Goal: Task Accomplishment & Management: Complete application form

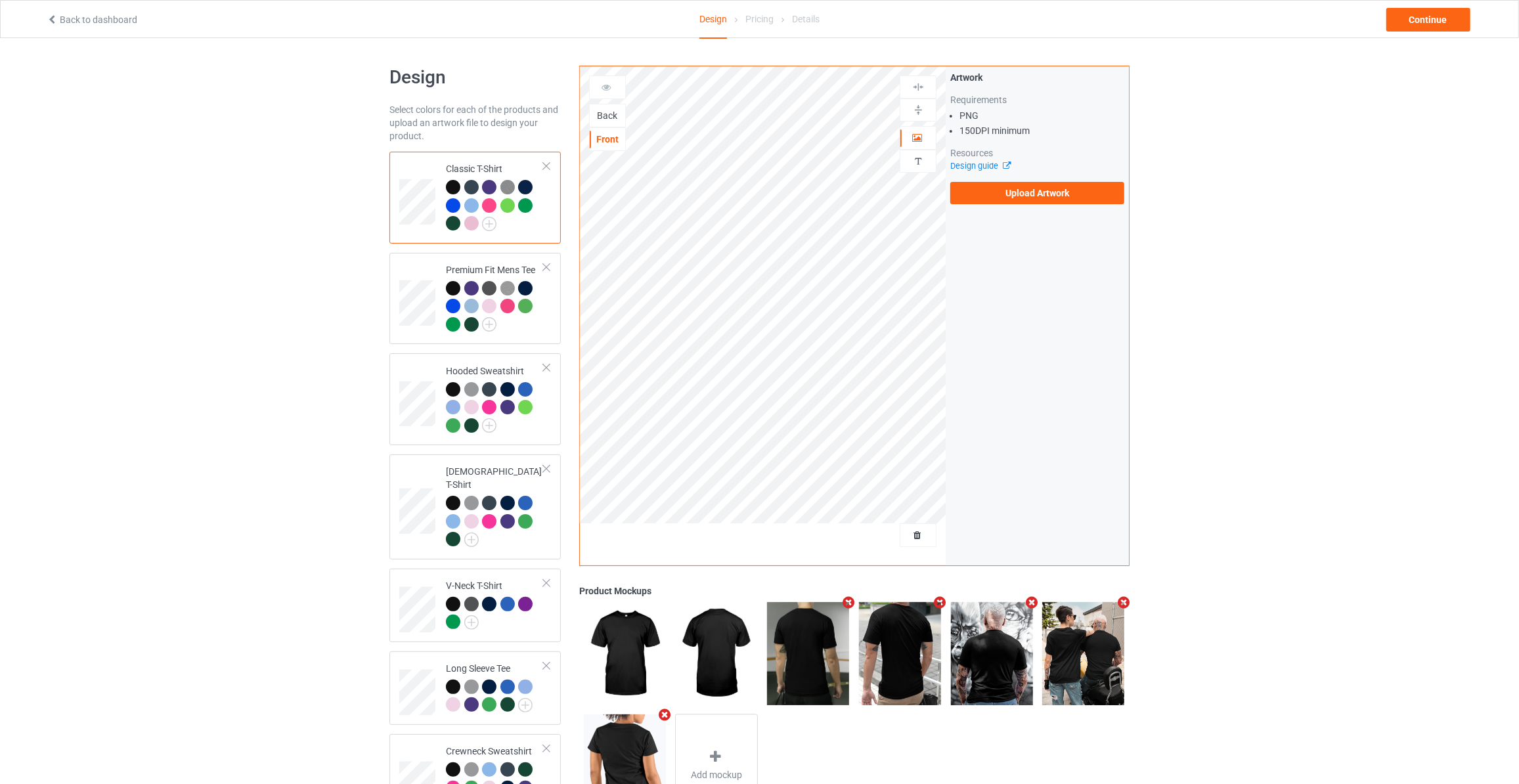
click at [616, 118] on div "Back" at bounding box center [607, 115] width 36 height 14
click at [971, 193] on label "Upload Artwork" at bounding box center [1037, 193] width 174 height 22
click at [0, 0] on input "Upload Artwork" at bounding box center [0, 0] width 0 height 0
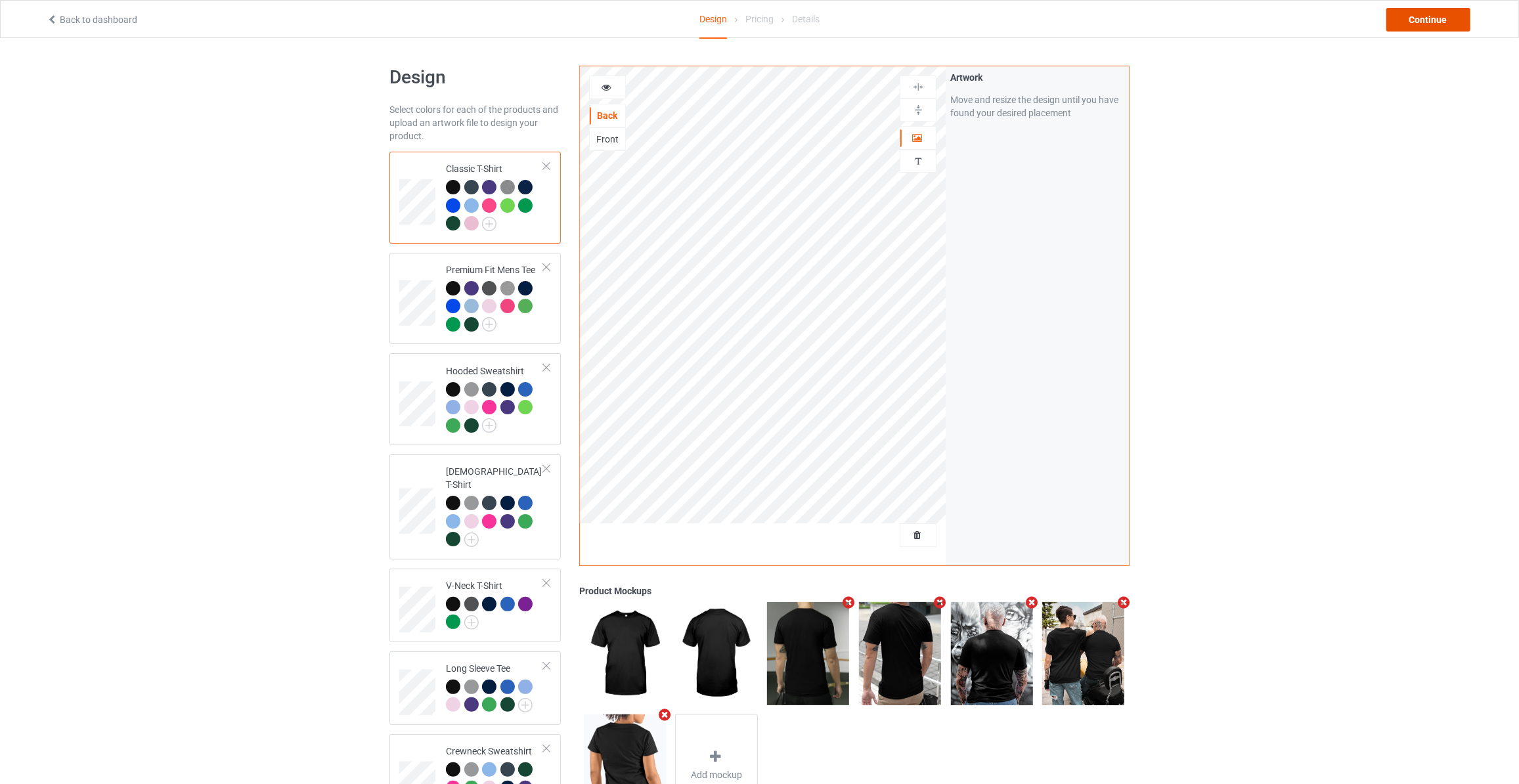
click at [1427, 17] on div "Continue" at bounding box center [1428, 19] width 84 height 23
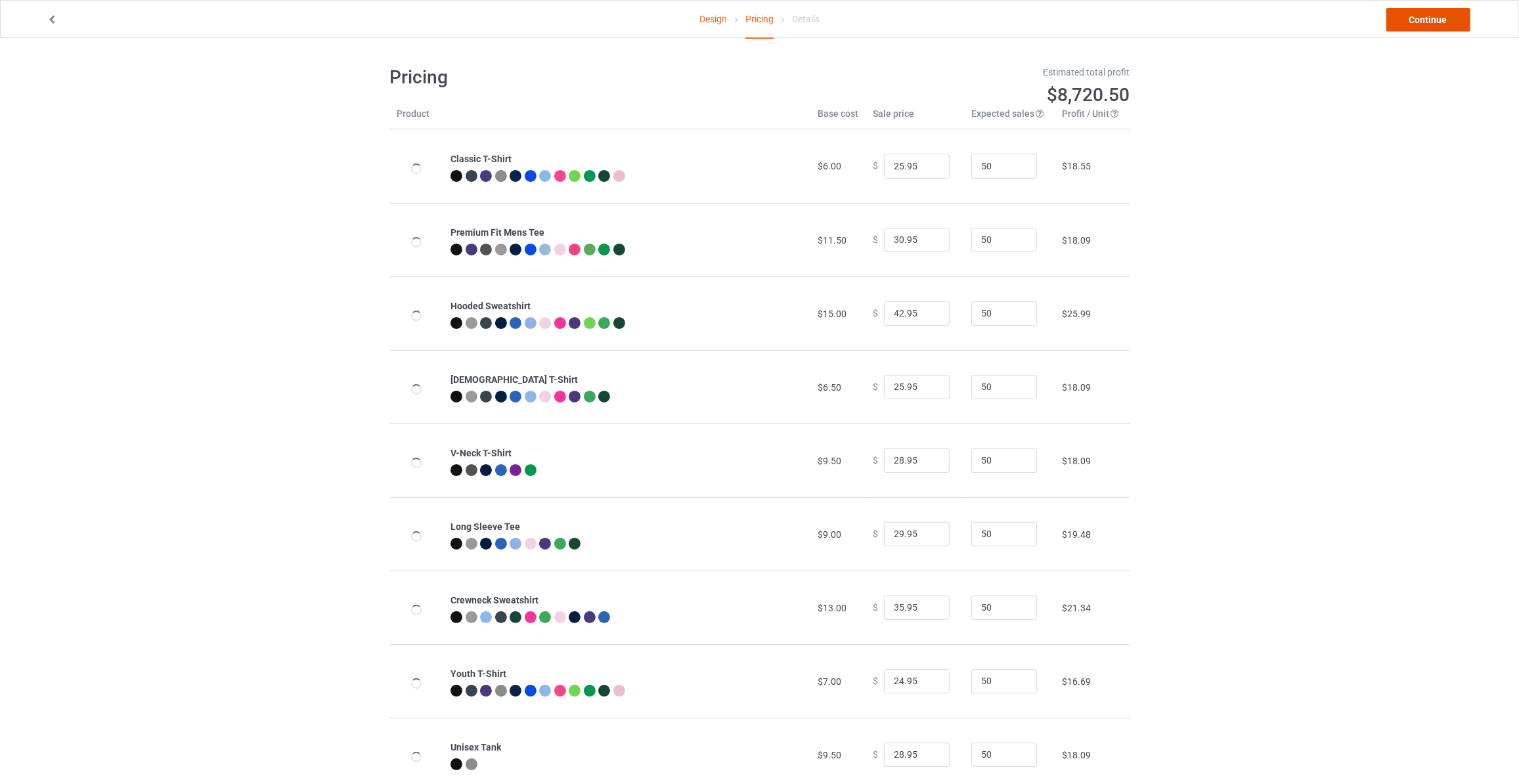
click at [1427, 17] on link "Continue" at bounding box center [1428, 19] width 84 height 23
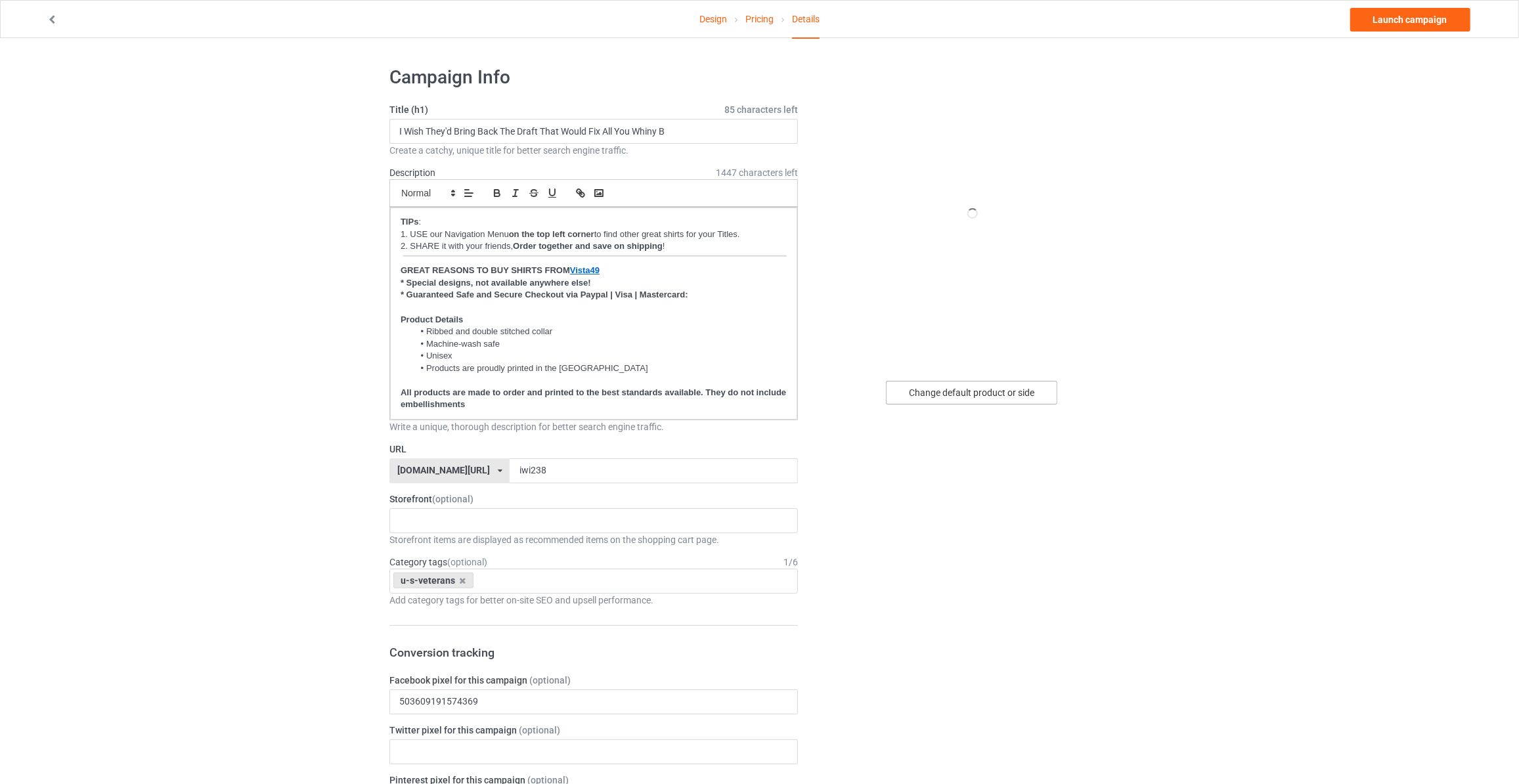
click at [972, 388] on div "Change default product or side" at bounding box center [971, 392] width 172 height 23
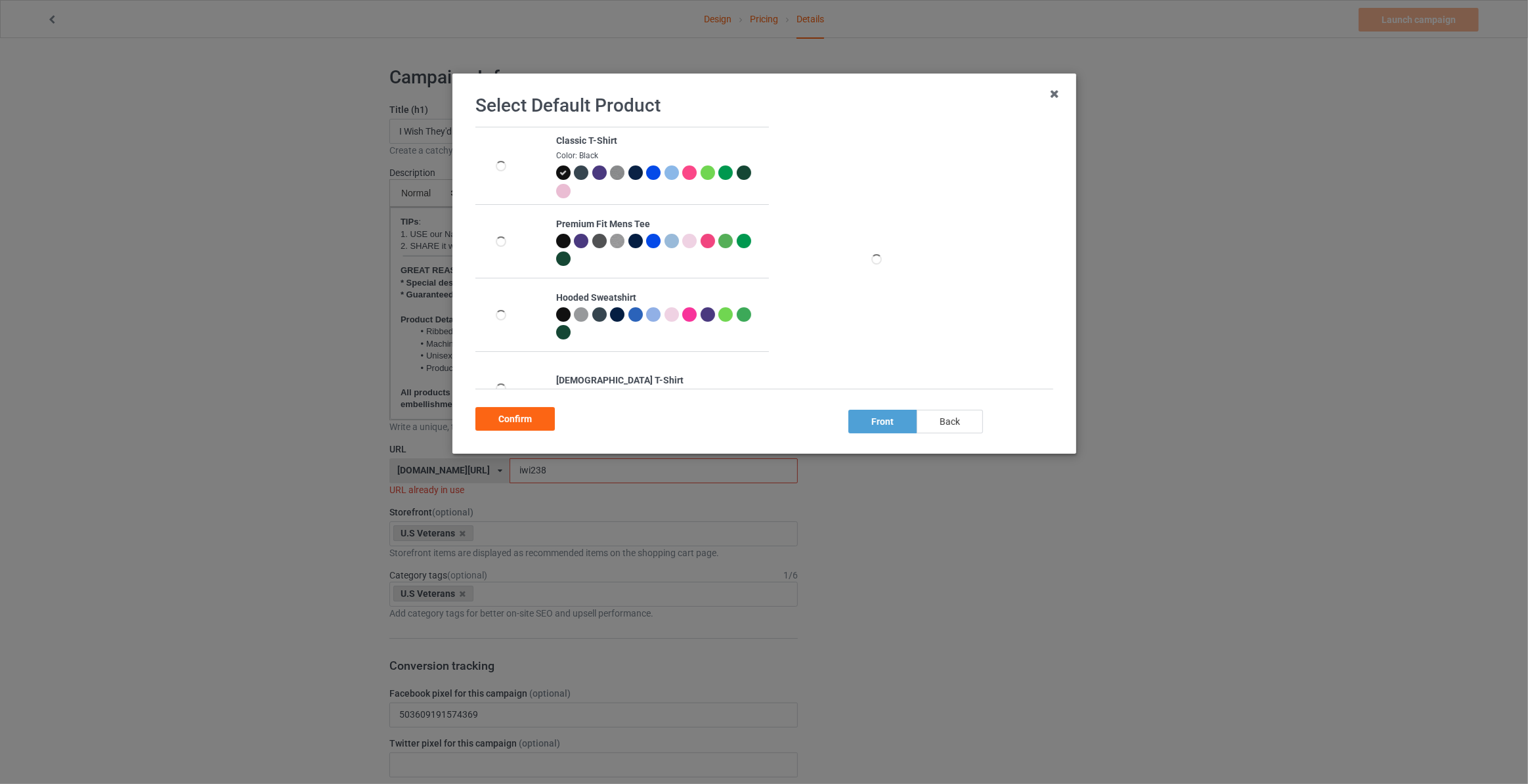
click at [956, 413] on div "back" at bounding box center [950, 422] width 66 height 23
click at [482, 411] on div "Confirm" at bounding box center [515, 419] width 80 height 23
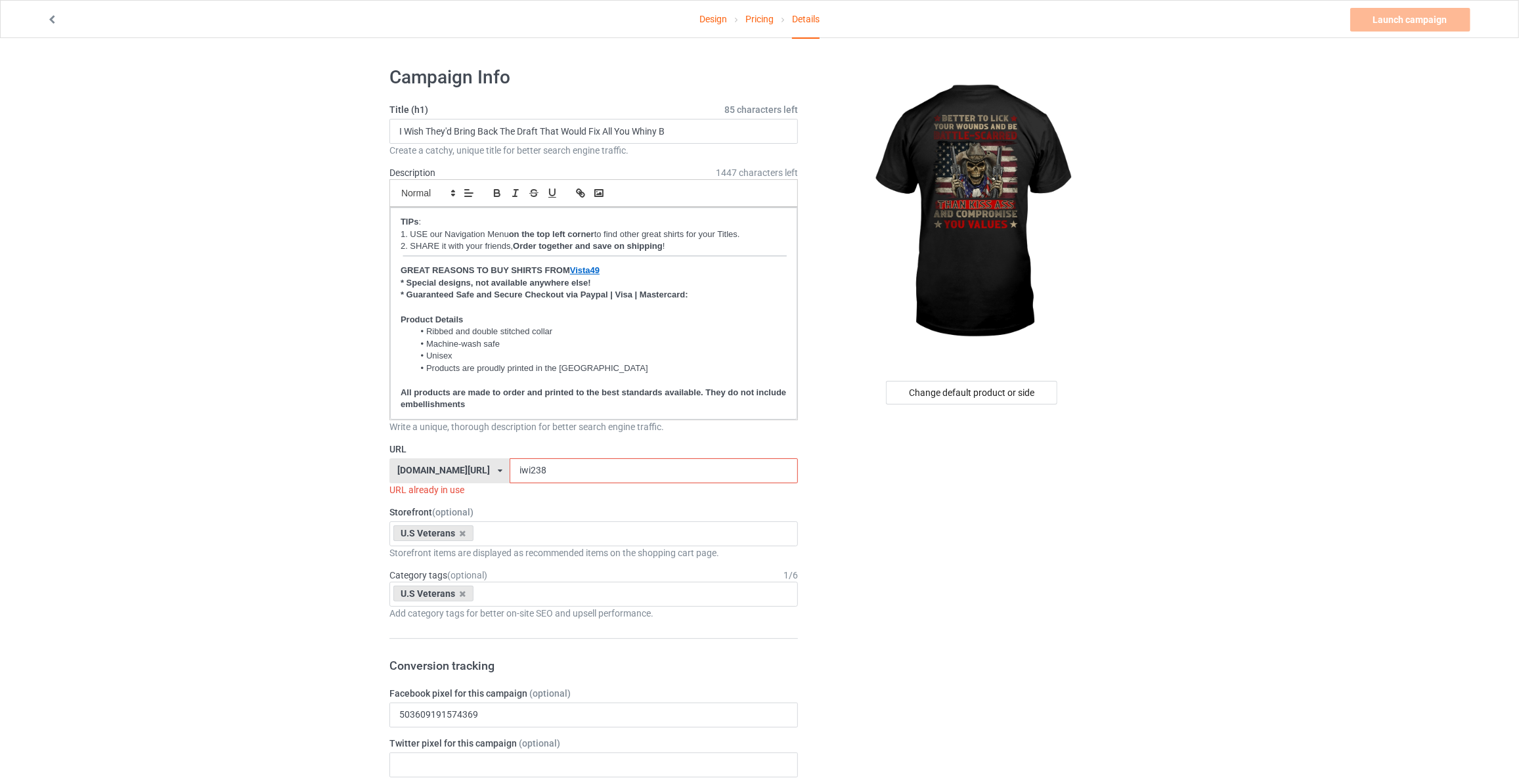
click at [695, 130] on input "I Wish They'd Bring Back The Draft That Would Fix All You Whiny B" at bounding box center [593, 132] width 408 height 25
type input "Better To Lick Your Wounds And Be Battle-Scarred Than Kiss A And Compromise You…"
drag, startPoint x: 196, startPoint y: 391, endPoint x: 293, endPoint y: 434, distance: 106.1
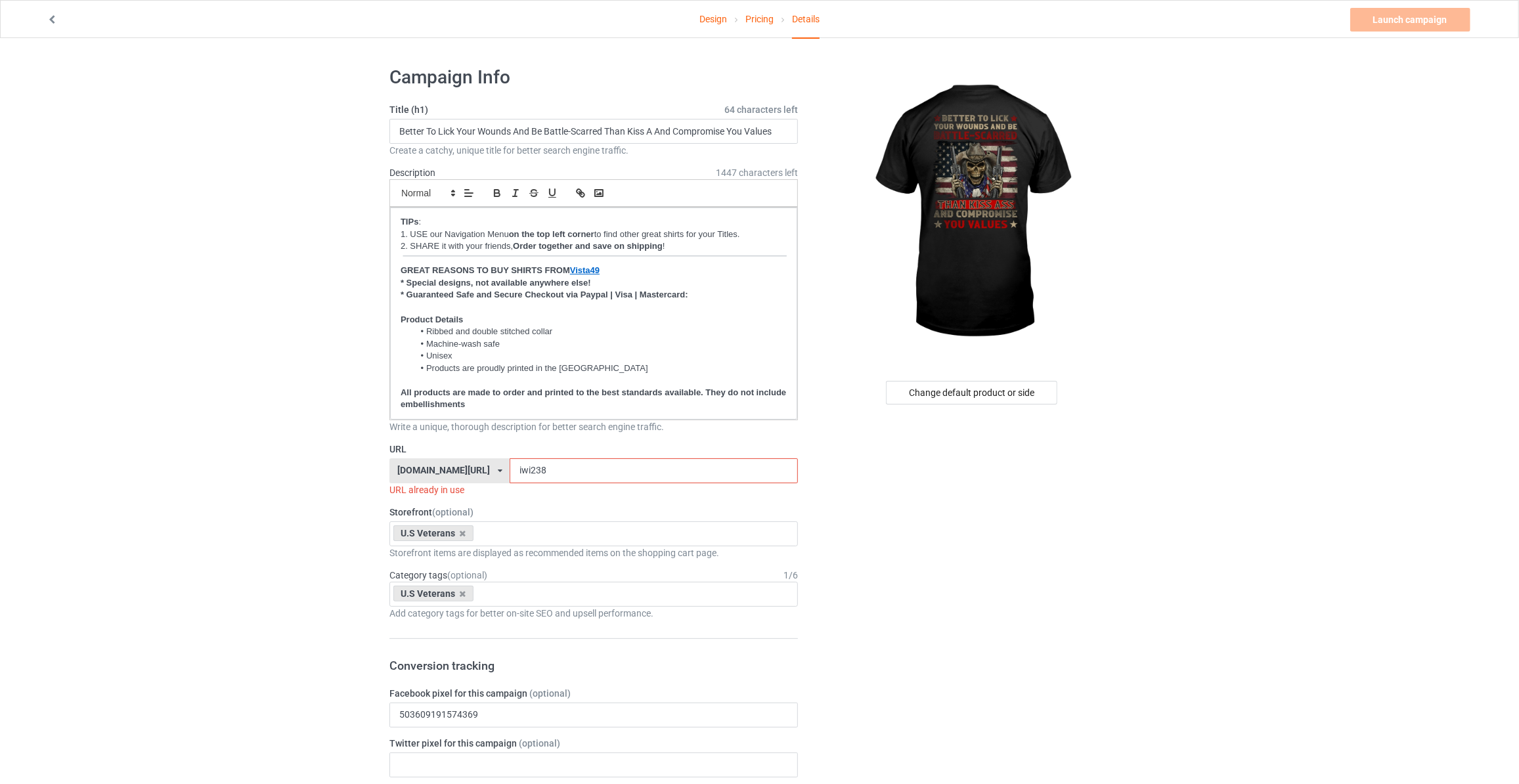
drag, startPoint x: 509, startPoint y: 474, endPoint x: 230, endPoint y: 471, distance: 279.0
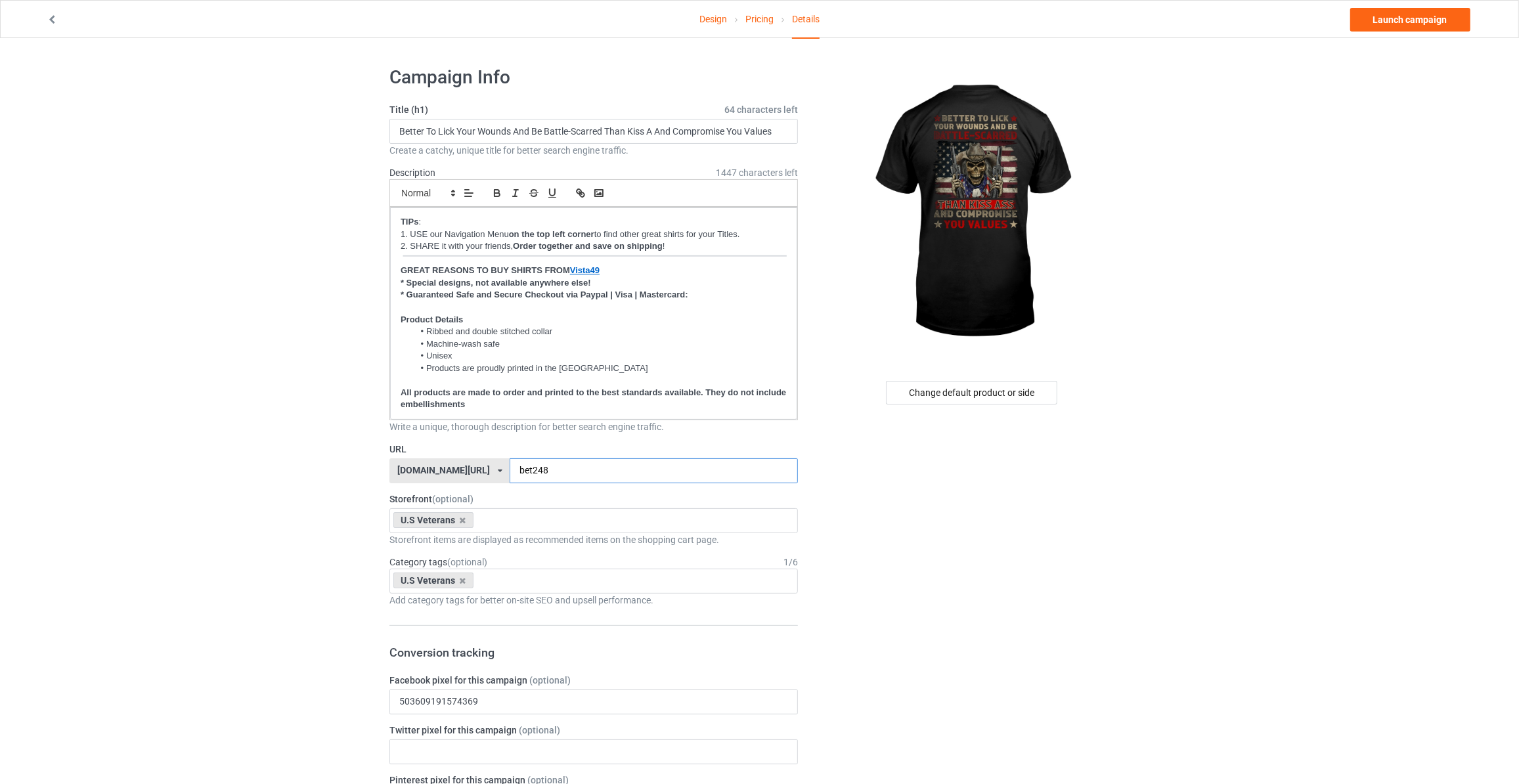
type input "bet248"
drag, startPoint x: 1303, startPoint y: 233, endPoint x: 1306, endPoint y: 226, distance: 7.6
click at [1385, 22] on link "Launch campaign" at bounding box center [1410, 19] width 120 height 23
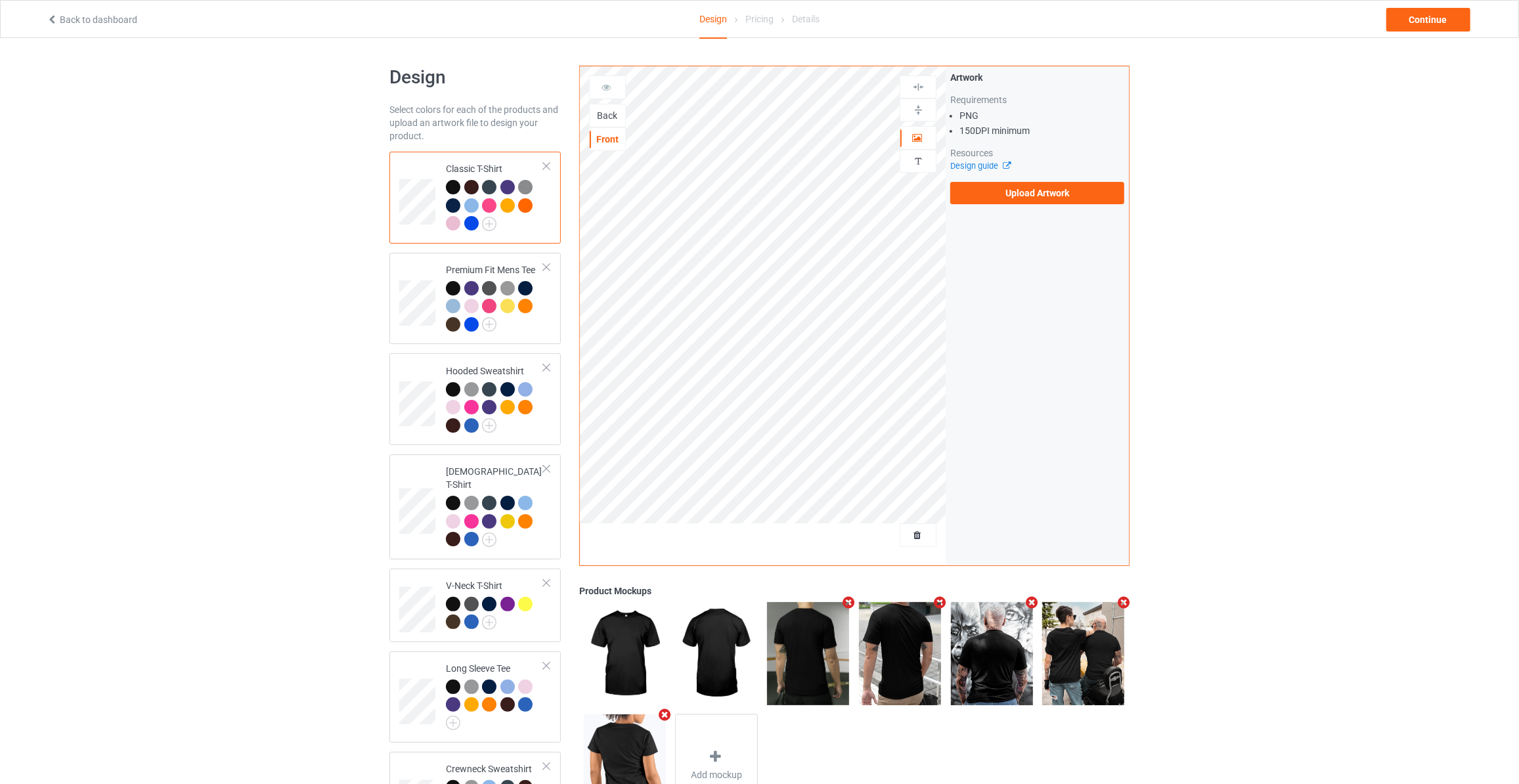
click at [608, 113] on div "Back" at bounding box center [607, 115] width 36 height 14
click at [1009, 184] on label "Upload Artwork" at bounding box center [1037, 193] width 174 height 22
click at [0, 0] on input "Upload Artwork" at bounding box center [0, 0] width 0 height 0
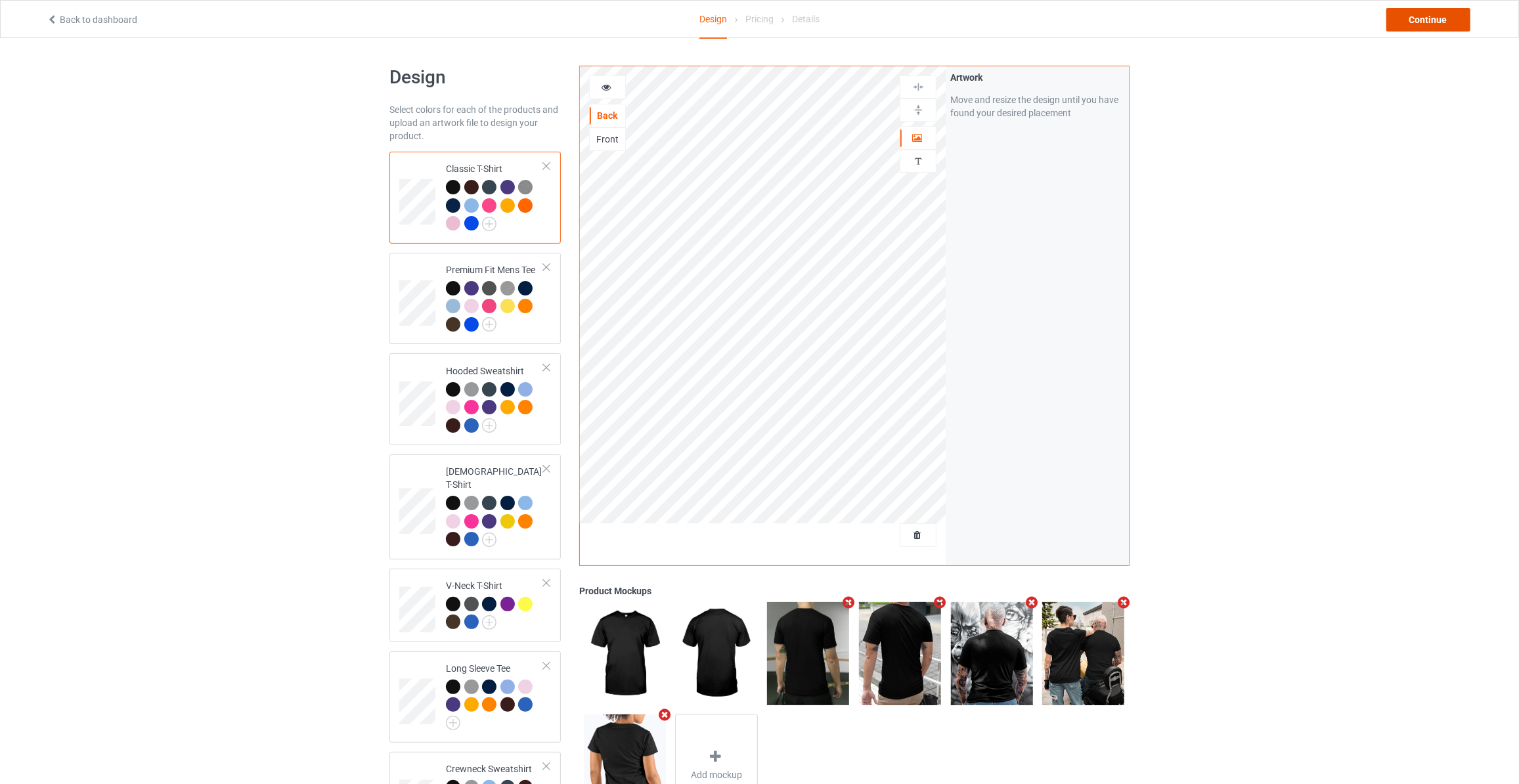
click at [1432, 19] on div "Continue" at bounding box center [1428, 19] width 84 height 23
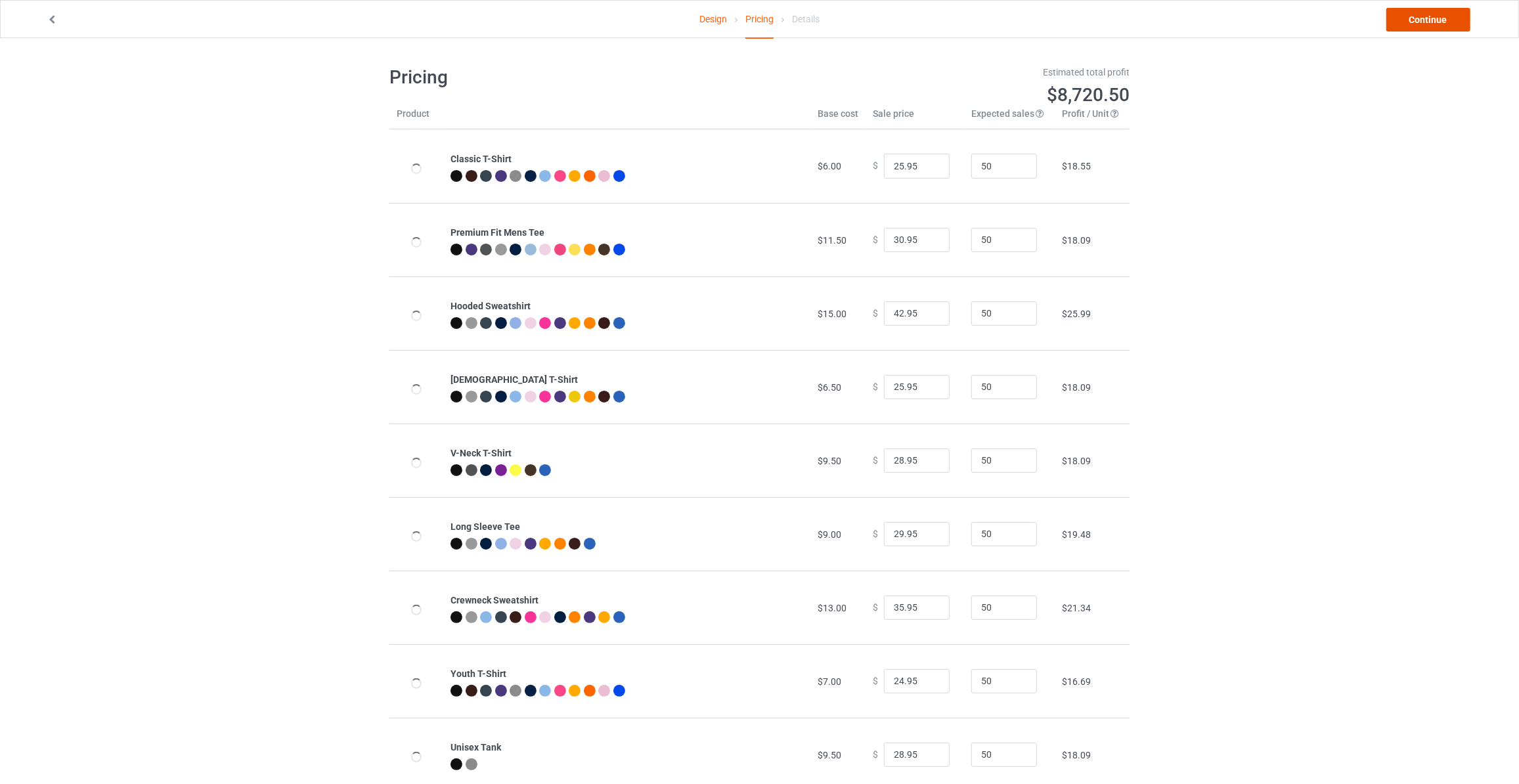
click at [1432, 19] on link "Continue" at bounding box center [1428, 19] width 84 height 23
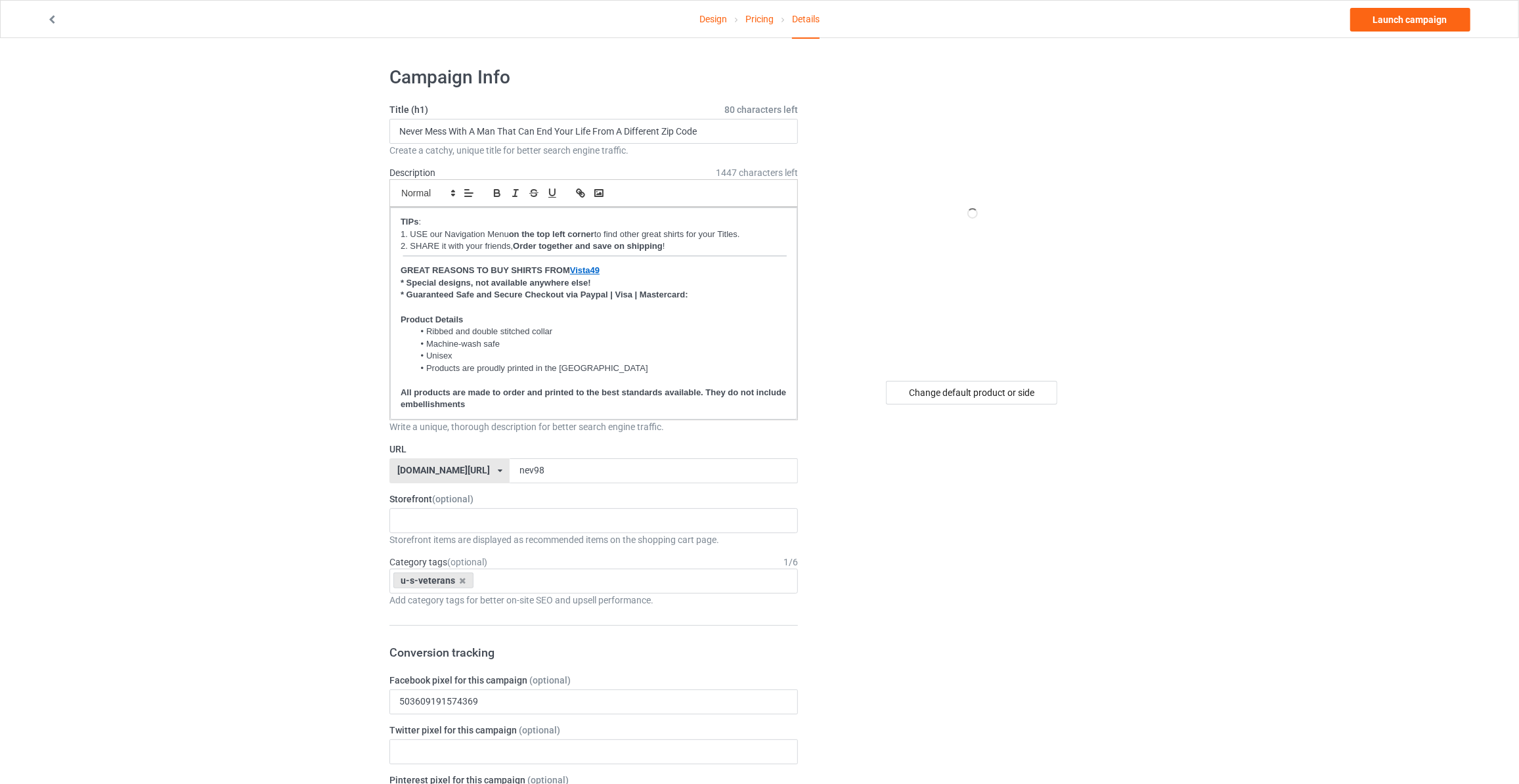
click at [970, 375] on div "Change default product or side" at bounding box center [973, 696] width 332 height 1279
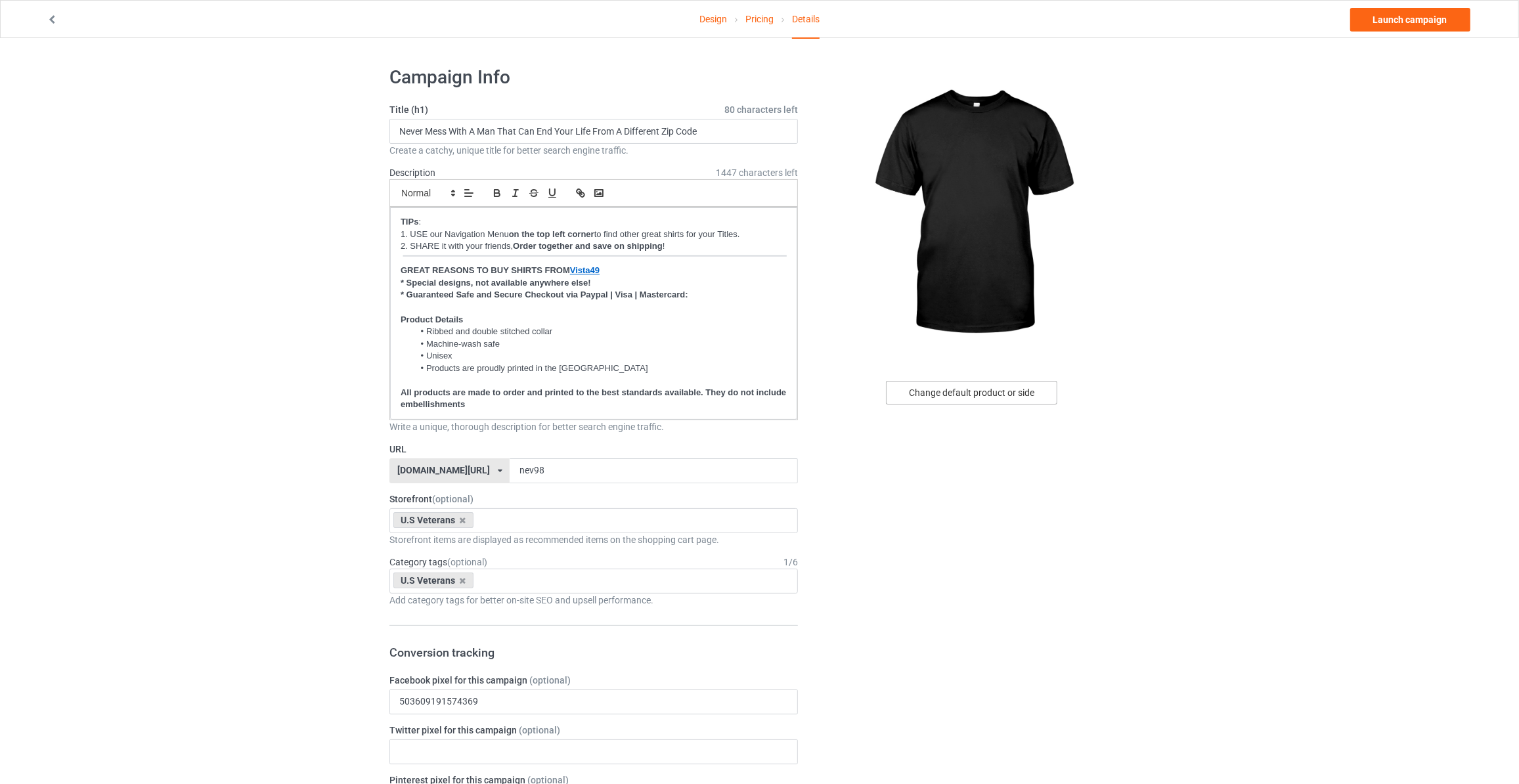
click at [970, 393] on div "Change default product or side" at bounding box center [971, 392] width 172 height 23
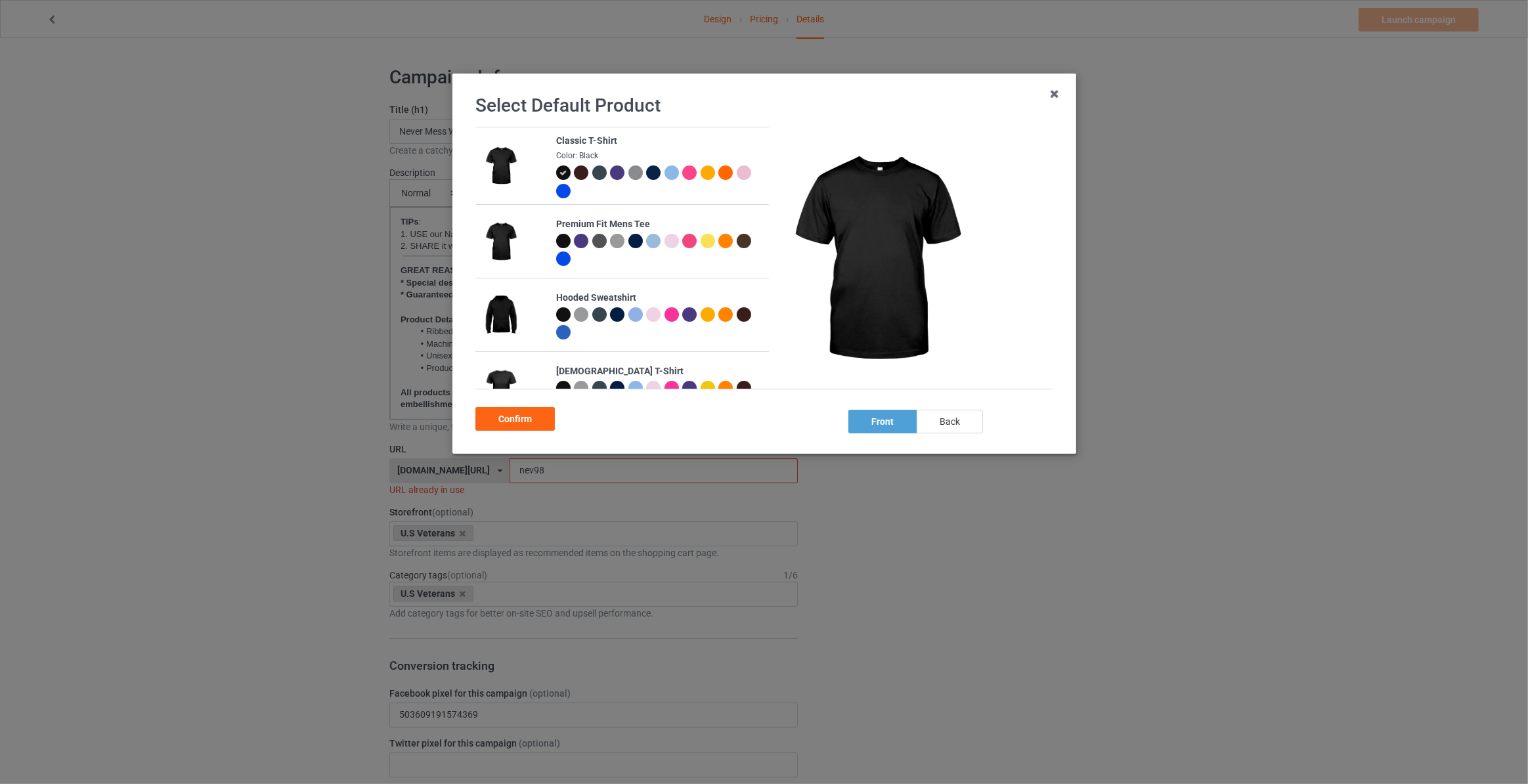
click at [954, 415] on div "back" at bounding box center [950, 422] width 66 height 23
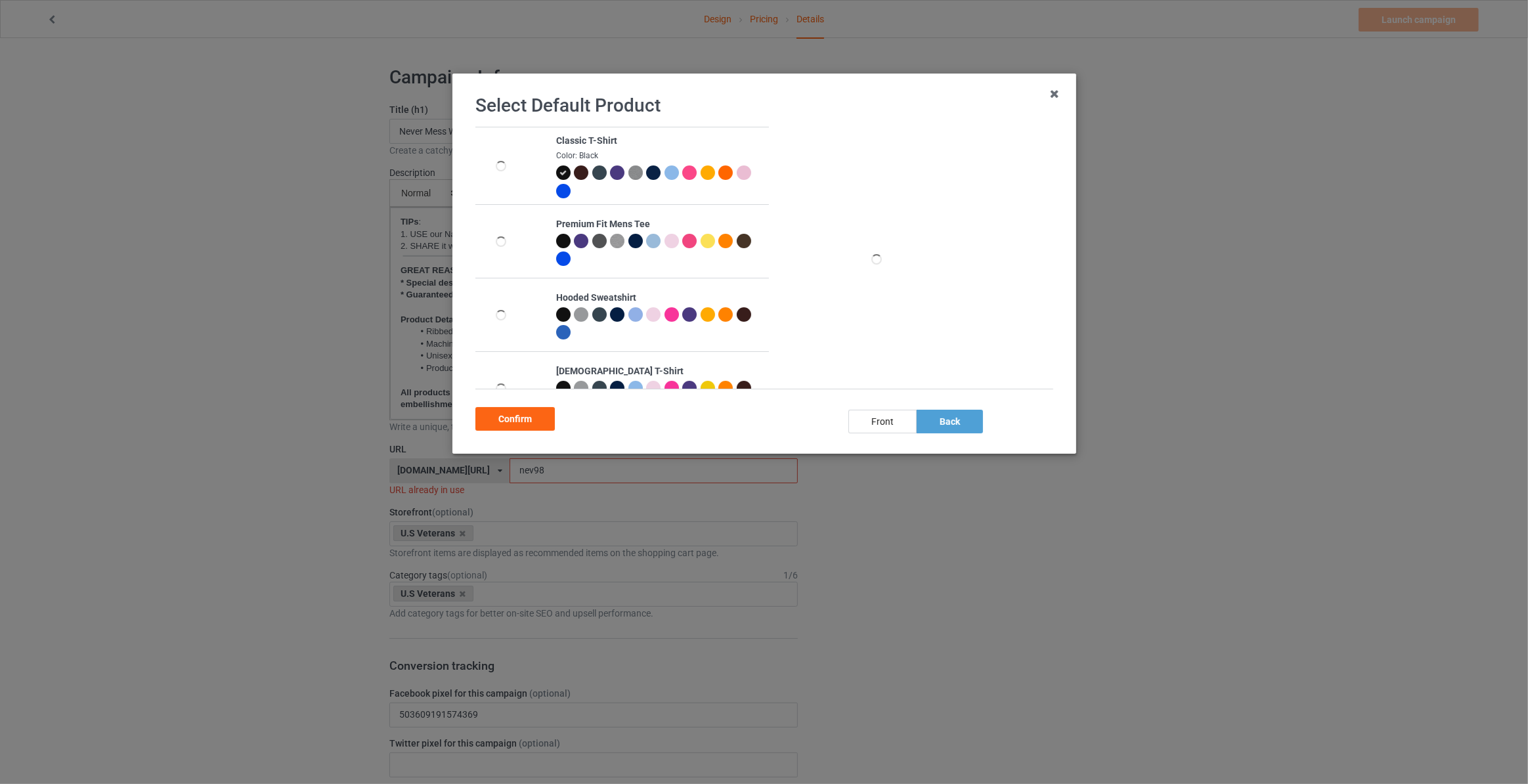
click at [510, 416] on div "Confirm" at bounding box center [515, 419] width 80 height 23
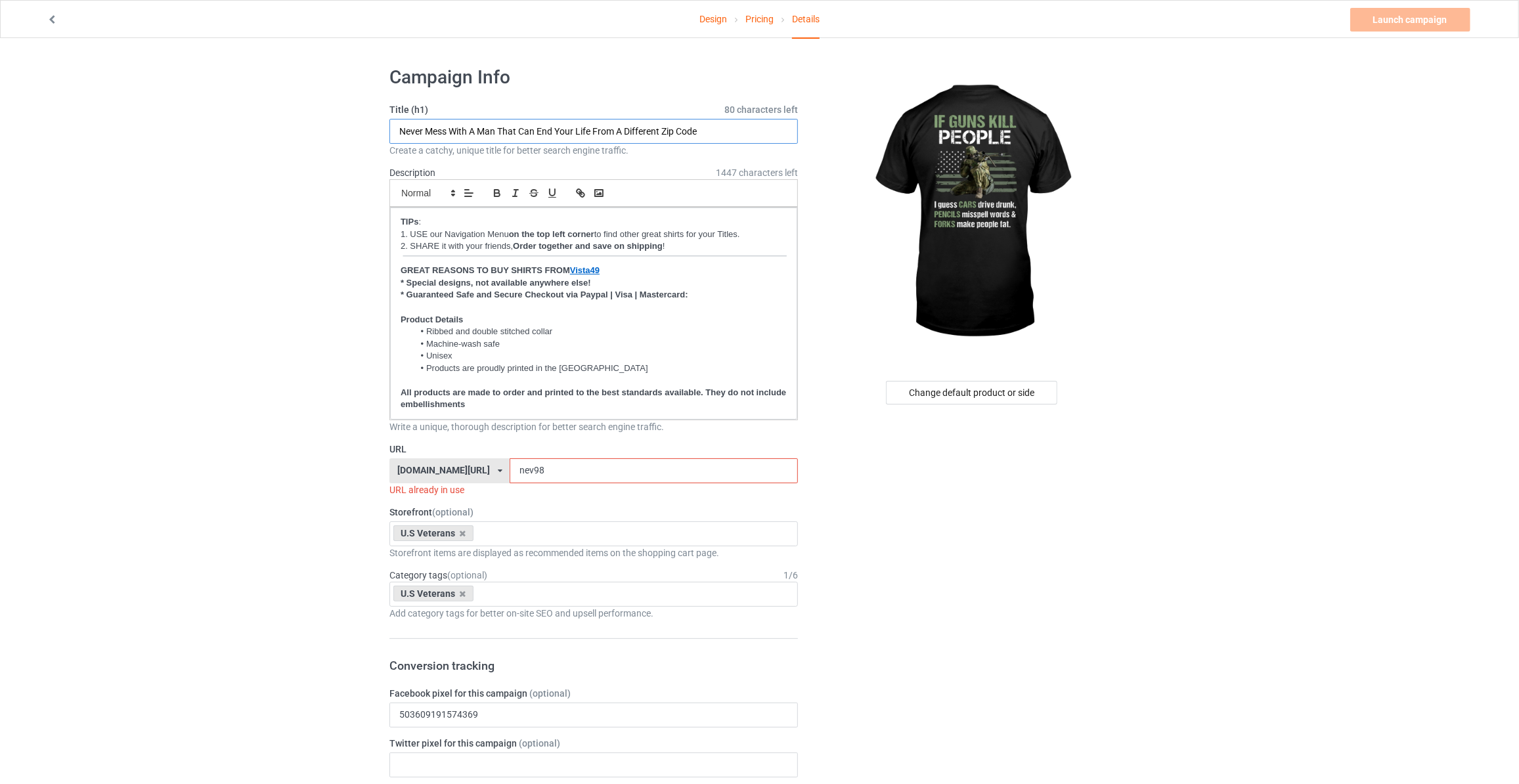
click at [509, 134] on input "Never Mess With A Man That Can End Your Life From A Different Zip Code" at bounding box center [593, 132] width 408 height 25
type input "If Guns Kill People"
drag, startPoint x: 547, startPoint y: 471, endPoint x: 0, endPoint y: 421, distance: 549.3
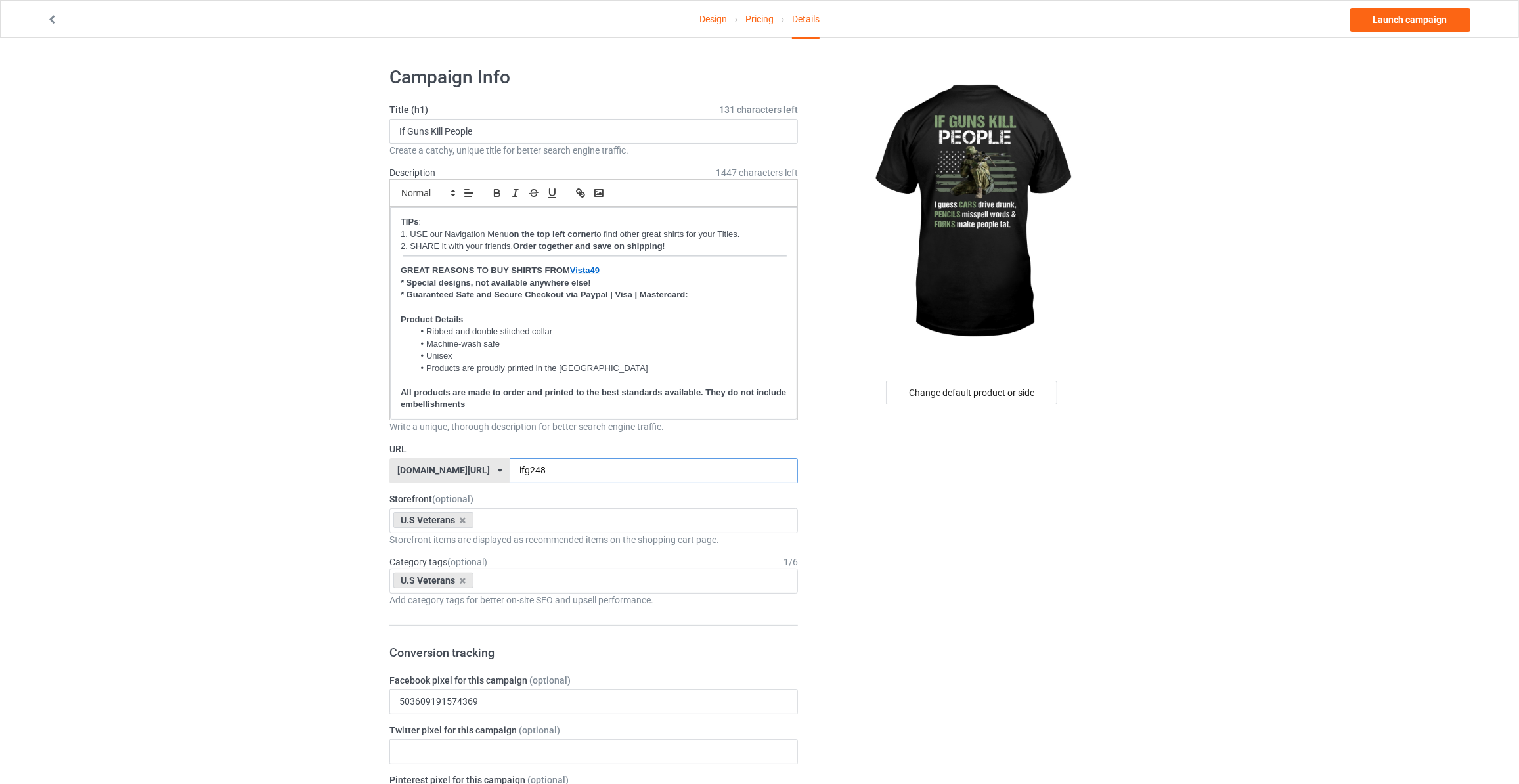
type input "ifg248"
drag, startPoint x: 1187, startPoint y: 172, endPoint x: 1249, endPoint y: 129, distance: 75.5
click at [1381, 25] on link "Launch campaign" at bounding box center [1410, 19] width 120 height 23
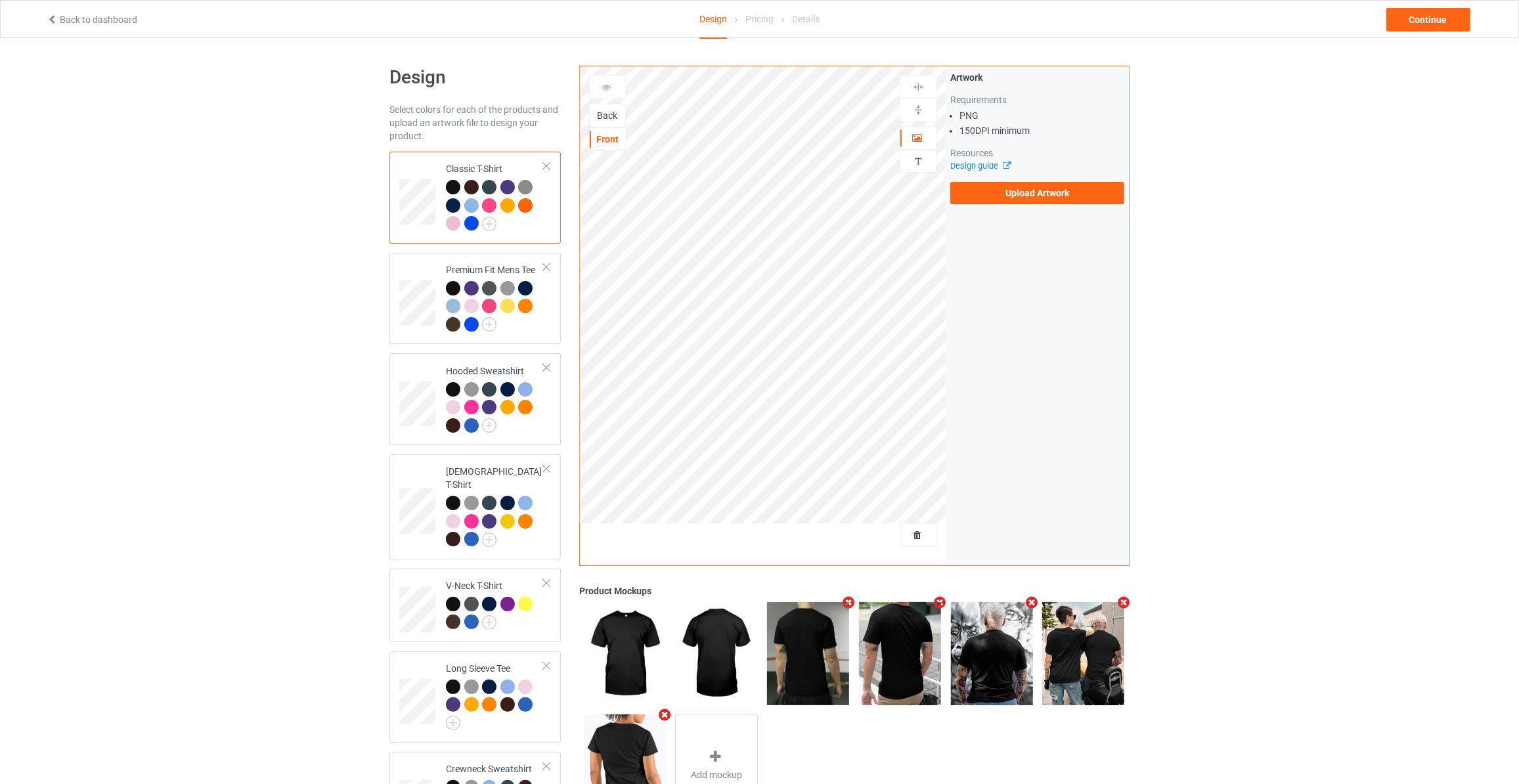
click at [605, 113] on div "Back" at bounding box center [607, 115] width 36 height 14
click at [961, 182] on label "Upload Artwork" at bounding box center [1037, 193] width 174 height 22
click at [0, 0] on input "Upload Artwork" at bounding box center [0, 0] width 0 height 0
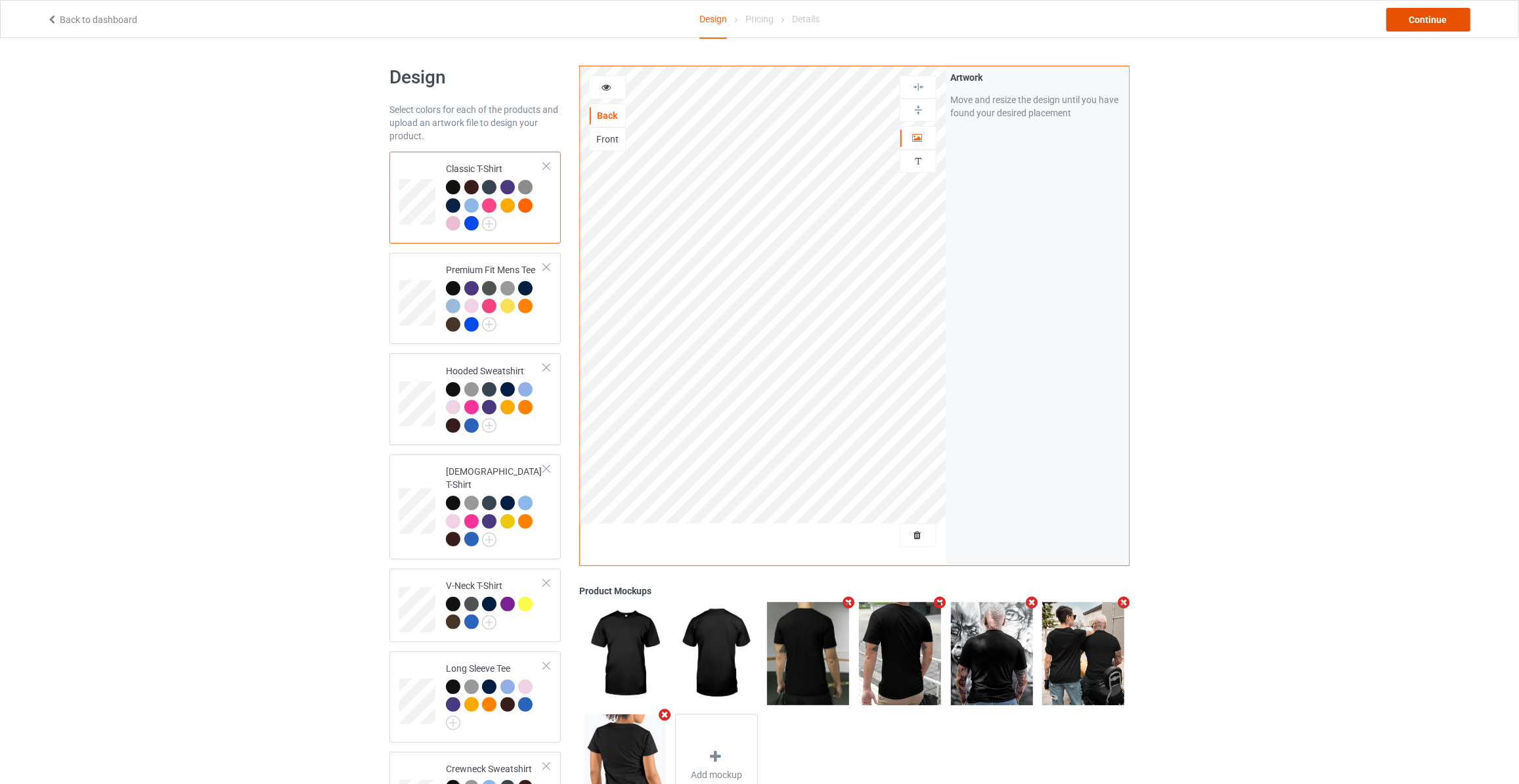
click at [1409, 9] on div "Continue" at bounding box center [1428, 19] width 84 height 23
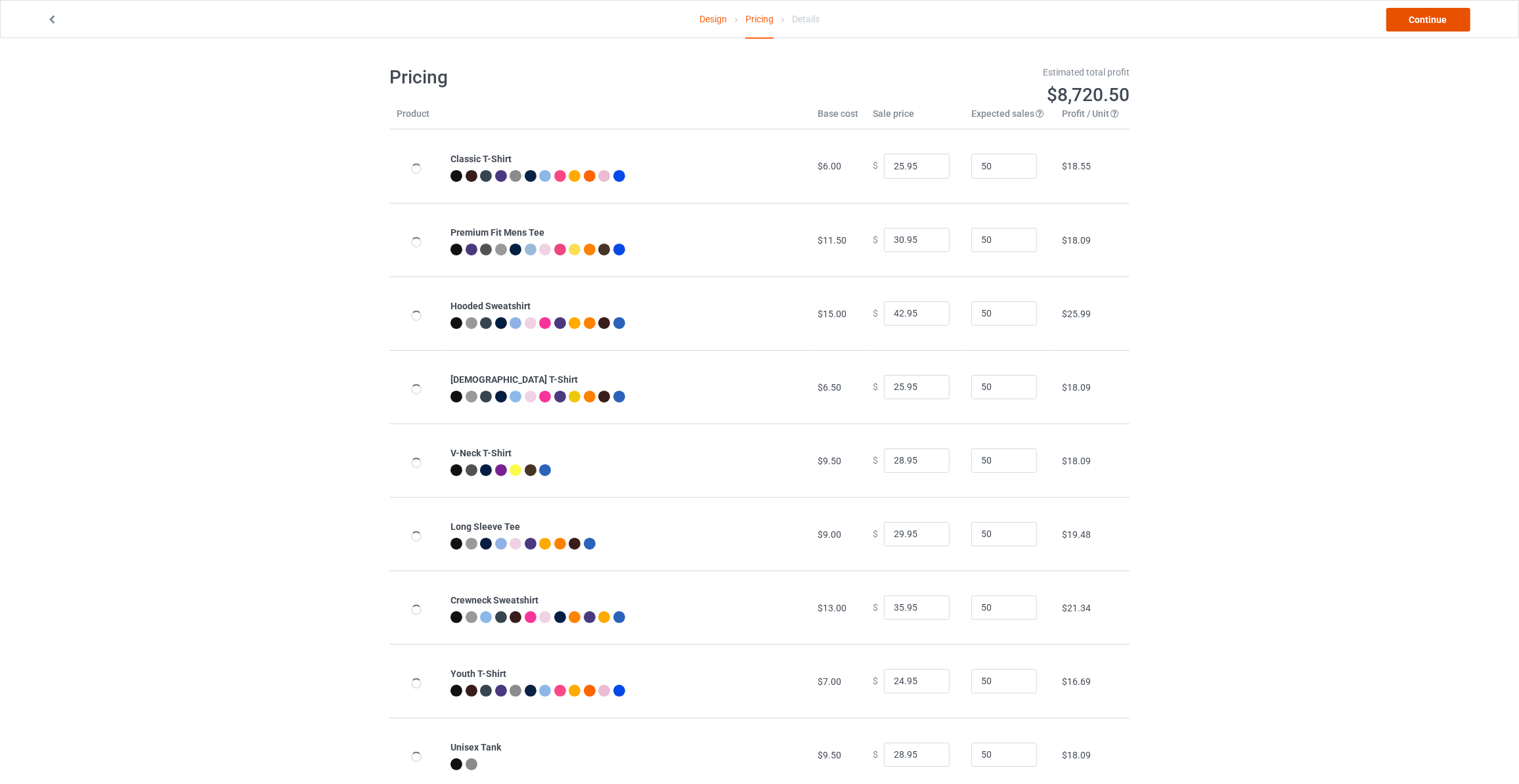
click at [1409, 9] on link "Continue" at bounding box center [1428, 19] width 84 height 23
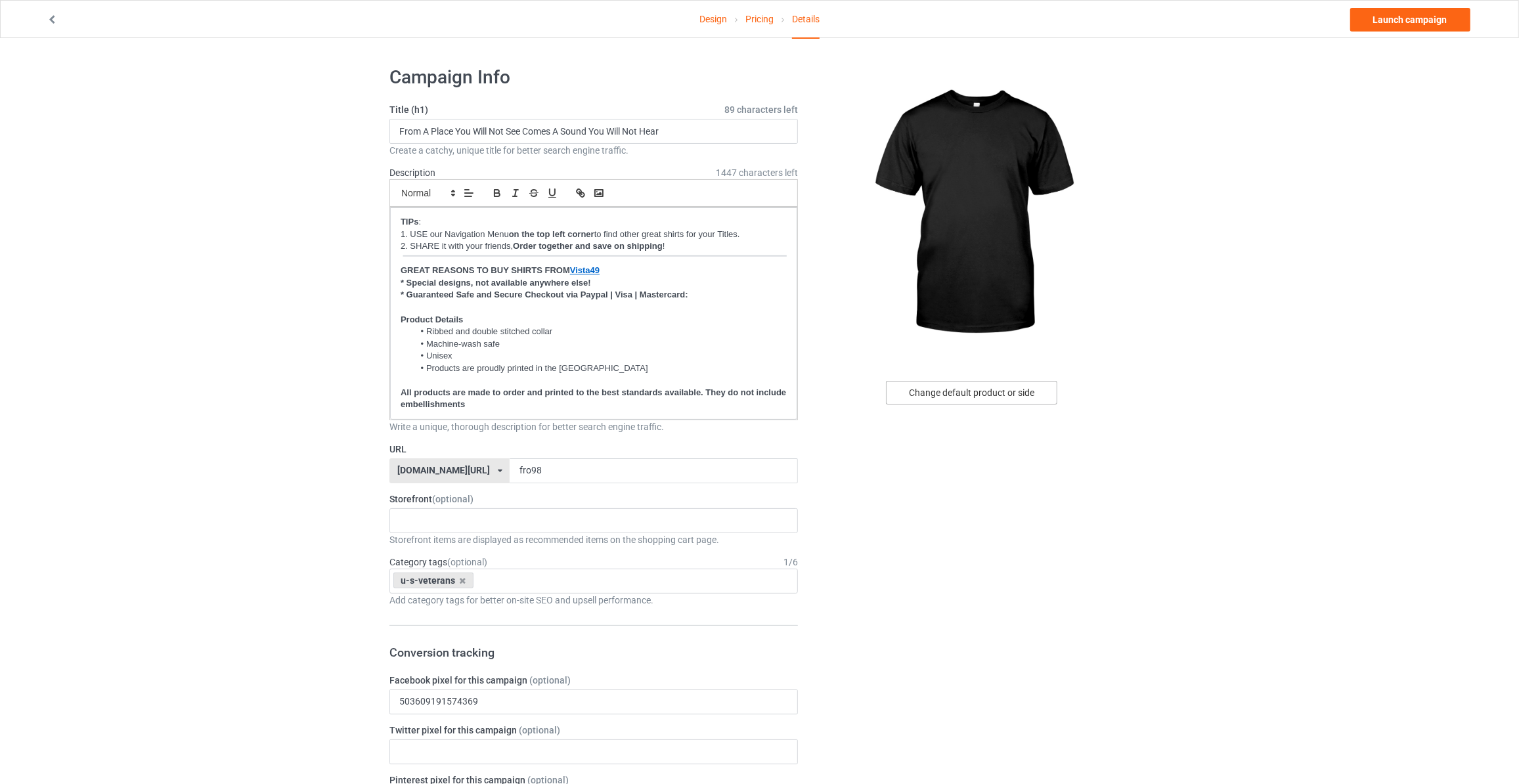
click at [1004, 376] on div "Change default product or side" at bounding box center [973, 696] width 332 height 1279
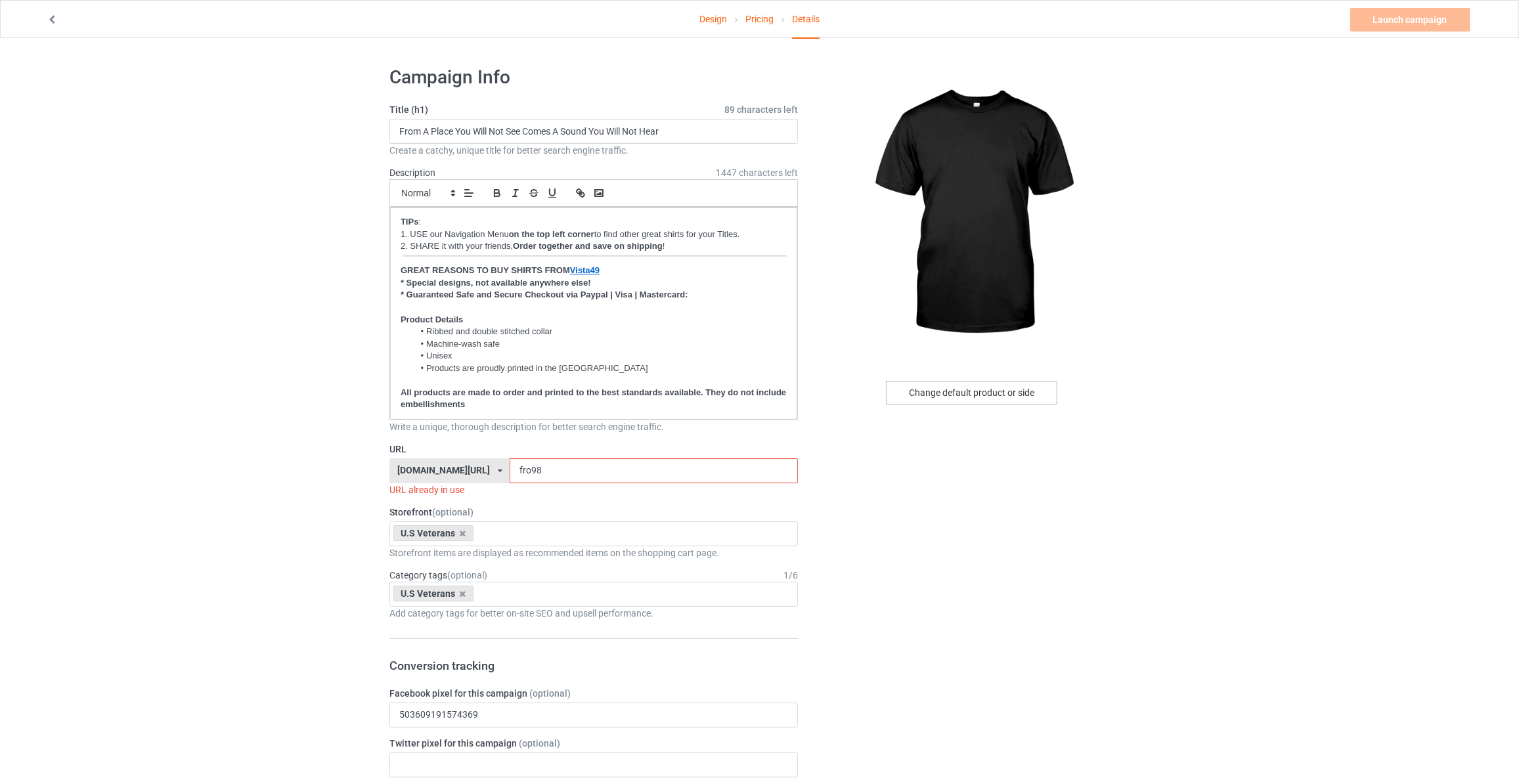
click at [998, 388] on div "Change default product or side" at bounding box center [971, 392] width 172 height 23
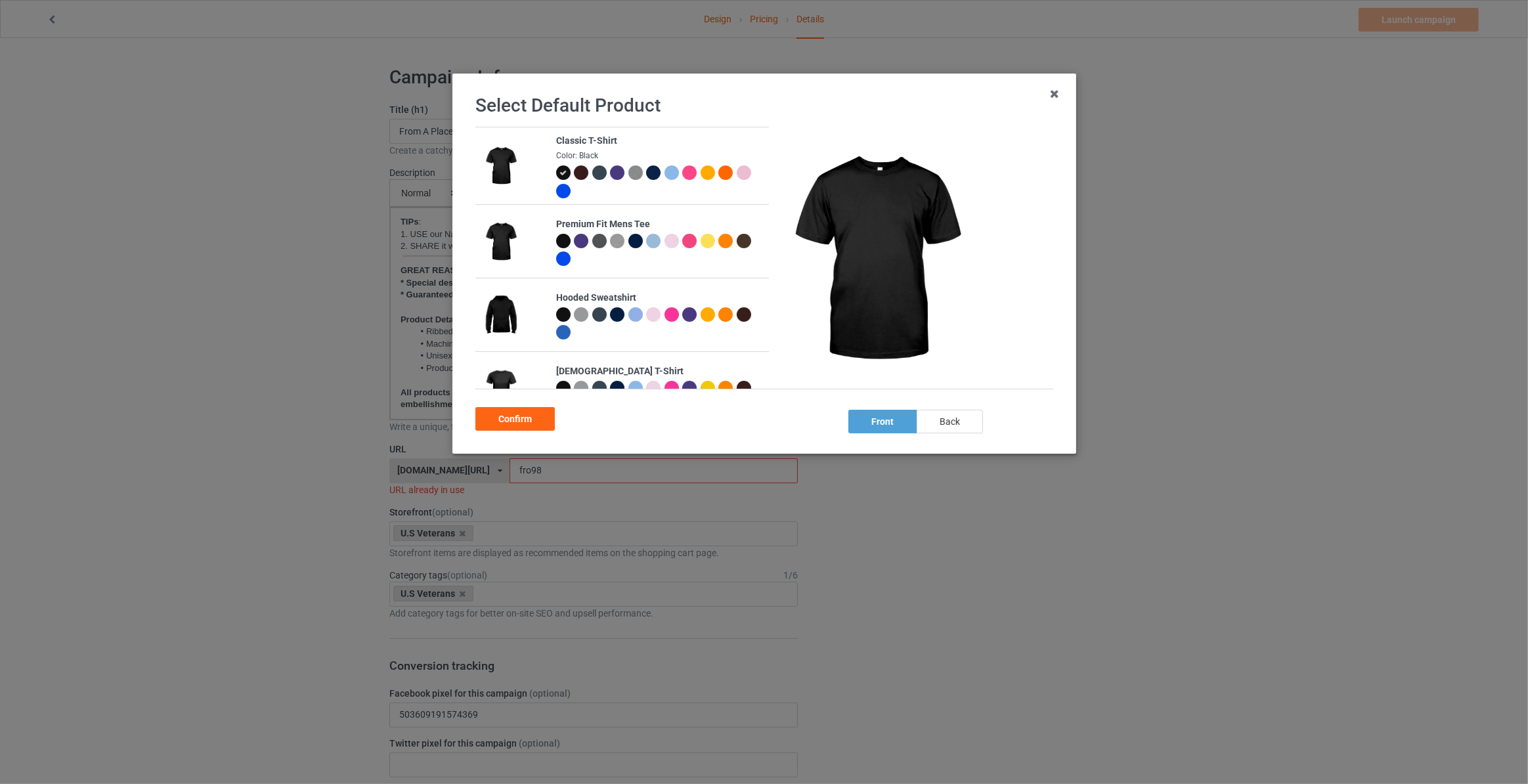
click at [961, 423] on div "back" at bounding box center [950, 422] width 66 height 23
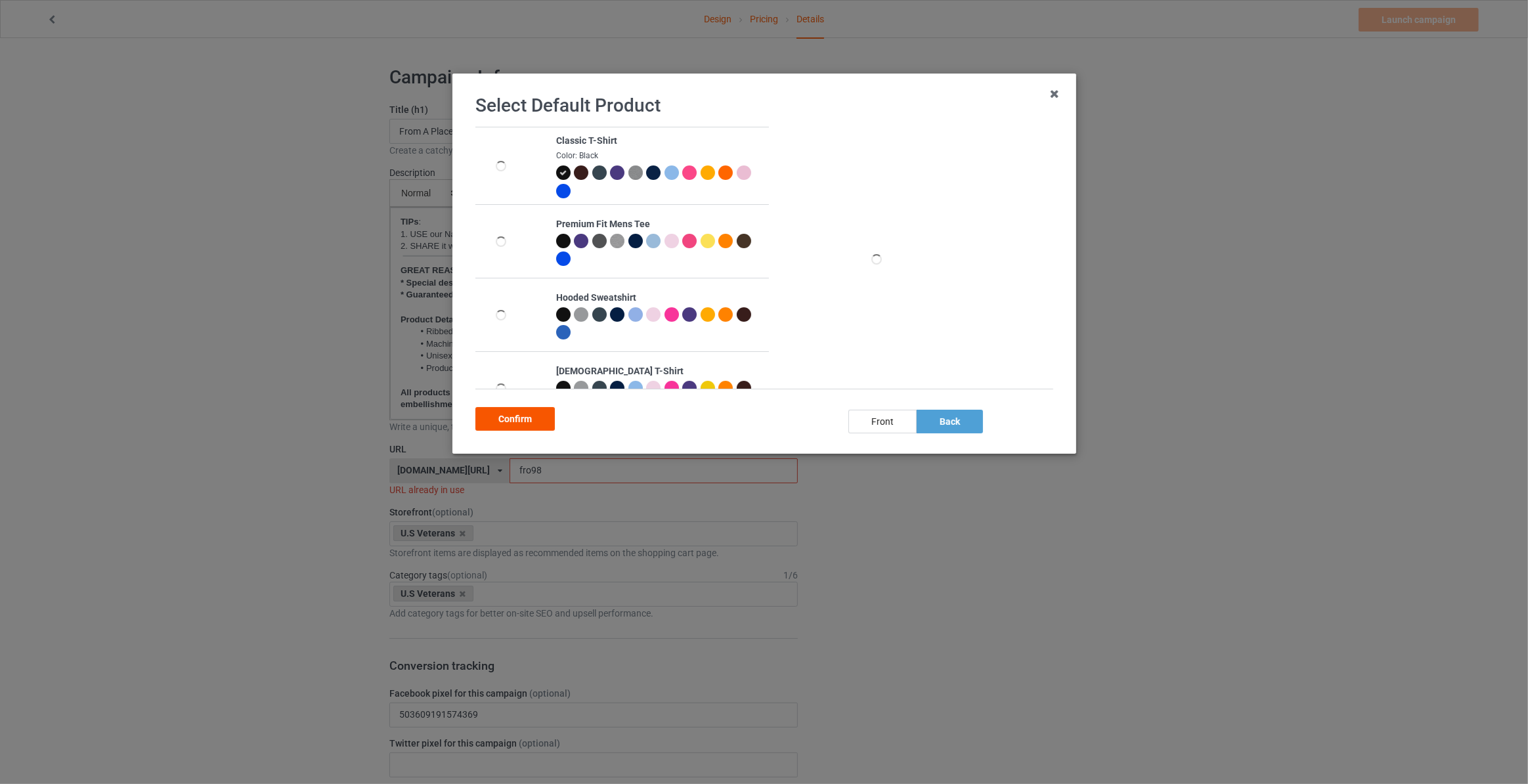
click at [532, 422] on div "Confirm" at bounding box center [515, 419] width 80 height 23
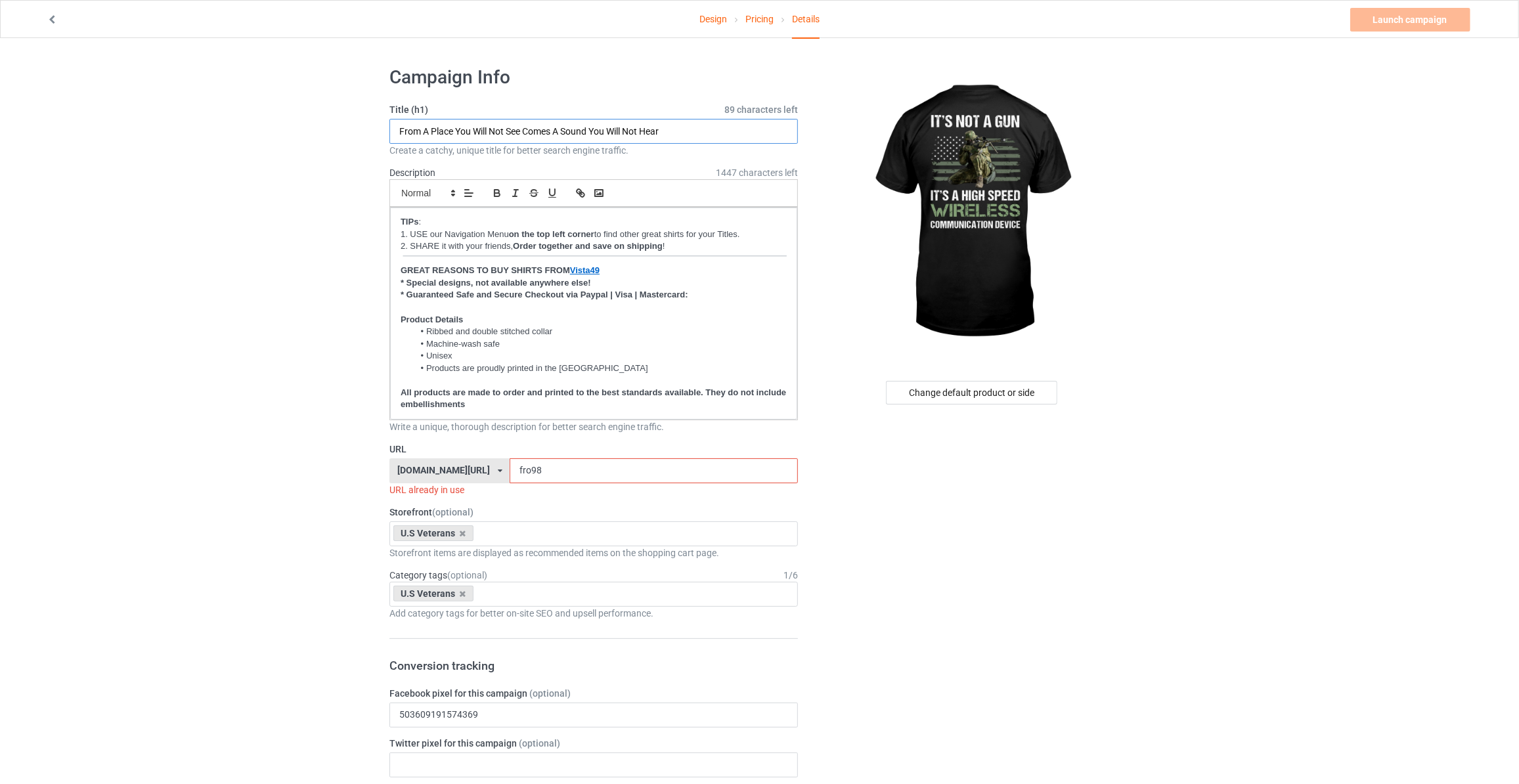
click at [512, 131] on input "From A Place You Will Not See Comes A Sound You Will Not Hear" at bounding box center [593, 132] width 408 height 25
type input "It's Not A Gun It's A High Speed Wireless Communication Device"
drag, startPoint x: 223, startPoint y: 291, endPoint x: 363, endPoint y: 402, distance: 178.7
drag, startPoint x: 521, startPoint y: 467, endPoint x: 117, endPoint y: 428, distance: 405.9
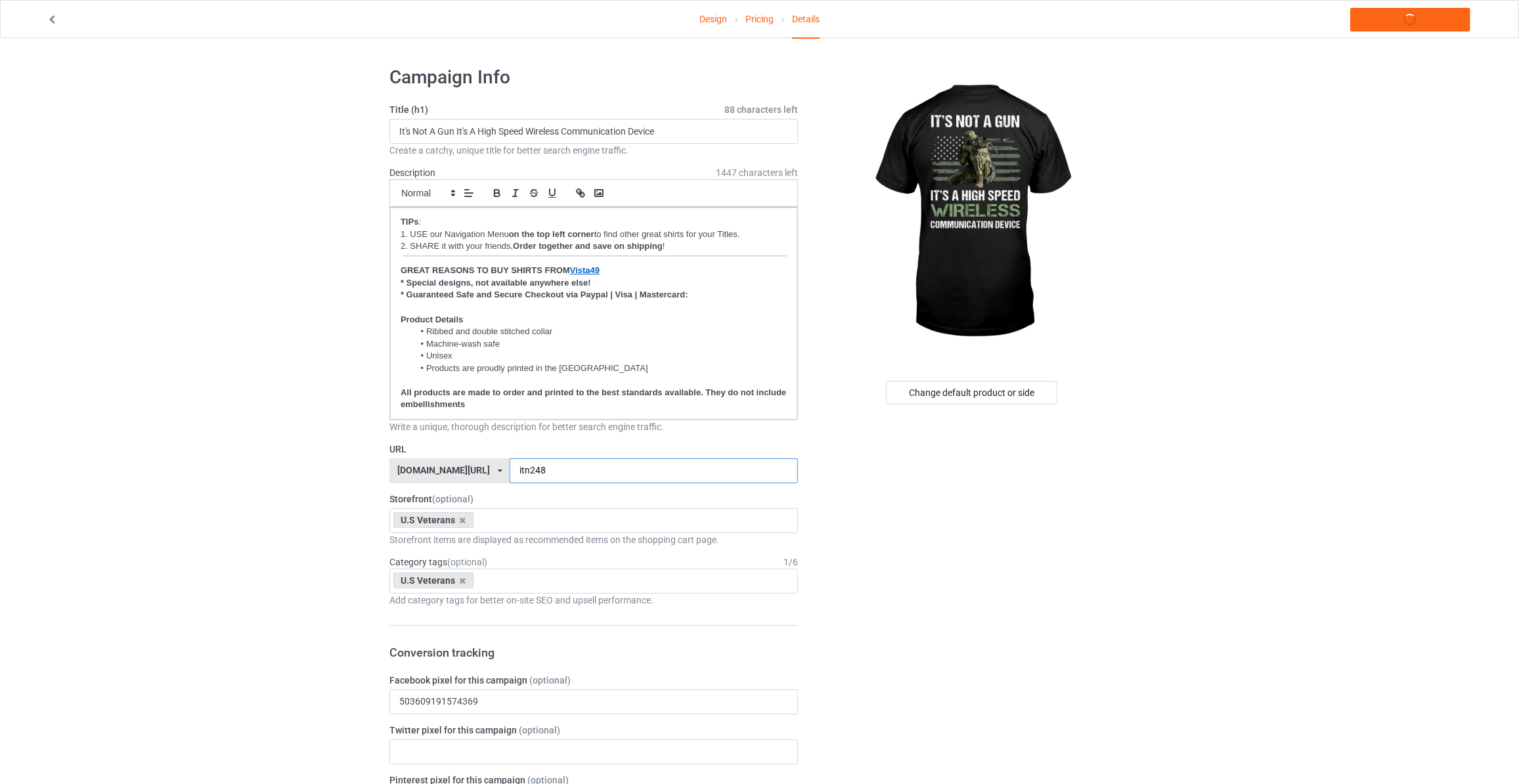
type input "itn248"
click at [1394, 28] on link "Launch campaign" at bounding box center [1410, 19] width 120 height 23
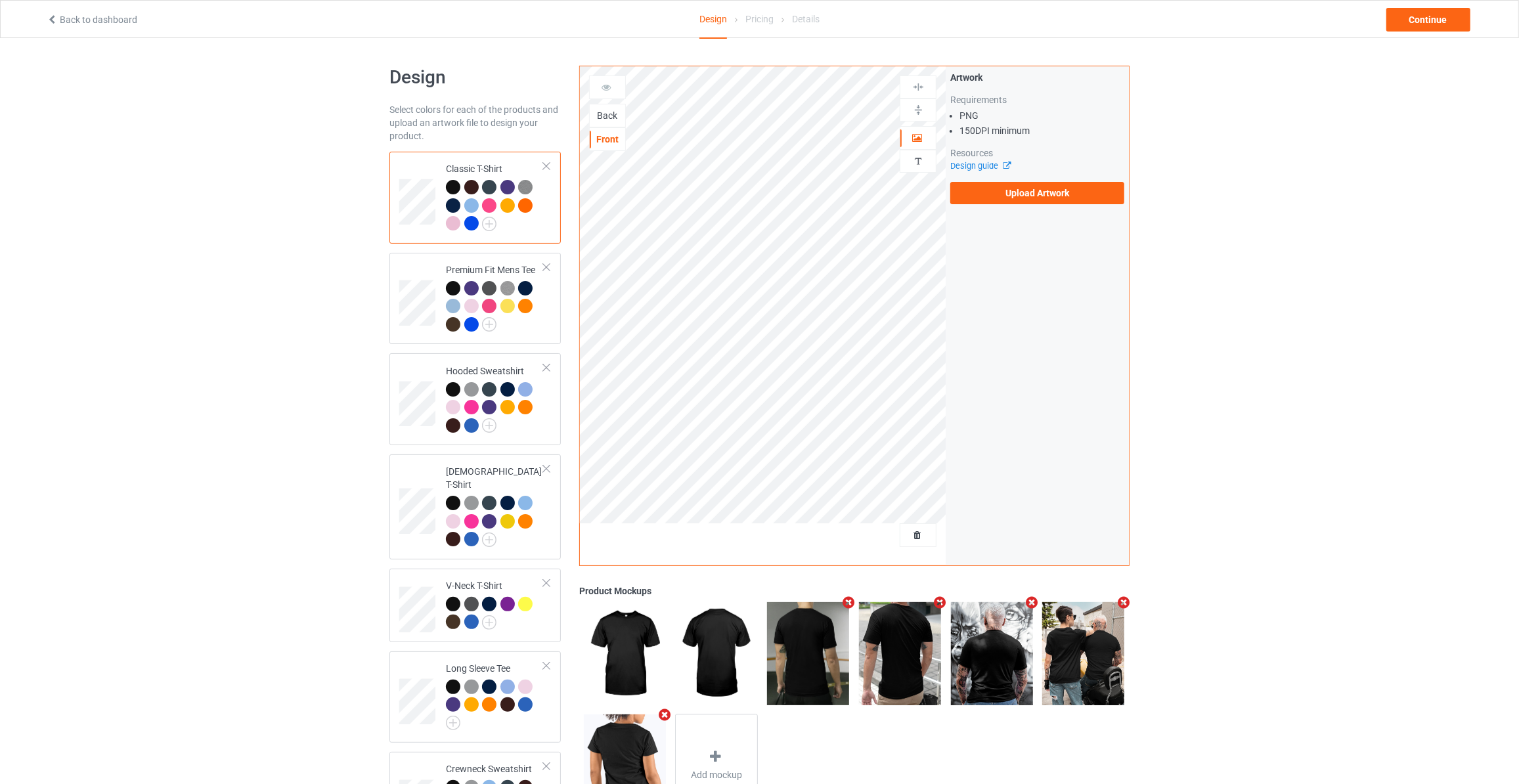
click at [601, 114] on div "Back" at bounding box center [607, 115] width 36 height 14
click at [993, 190] on label "Upload Artwork" at bounding box center [1037, 193] width 174 height 22
click at [0, 0] on input "Upload Artwork" at bounding box center [0, 0] width 0 height 0
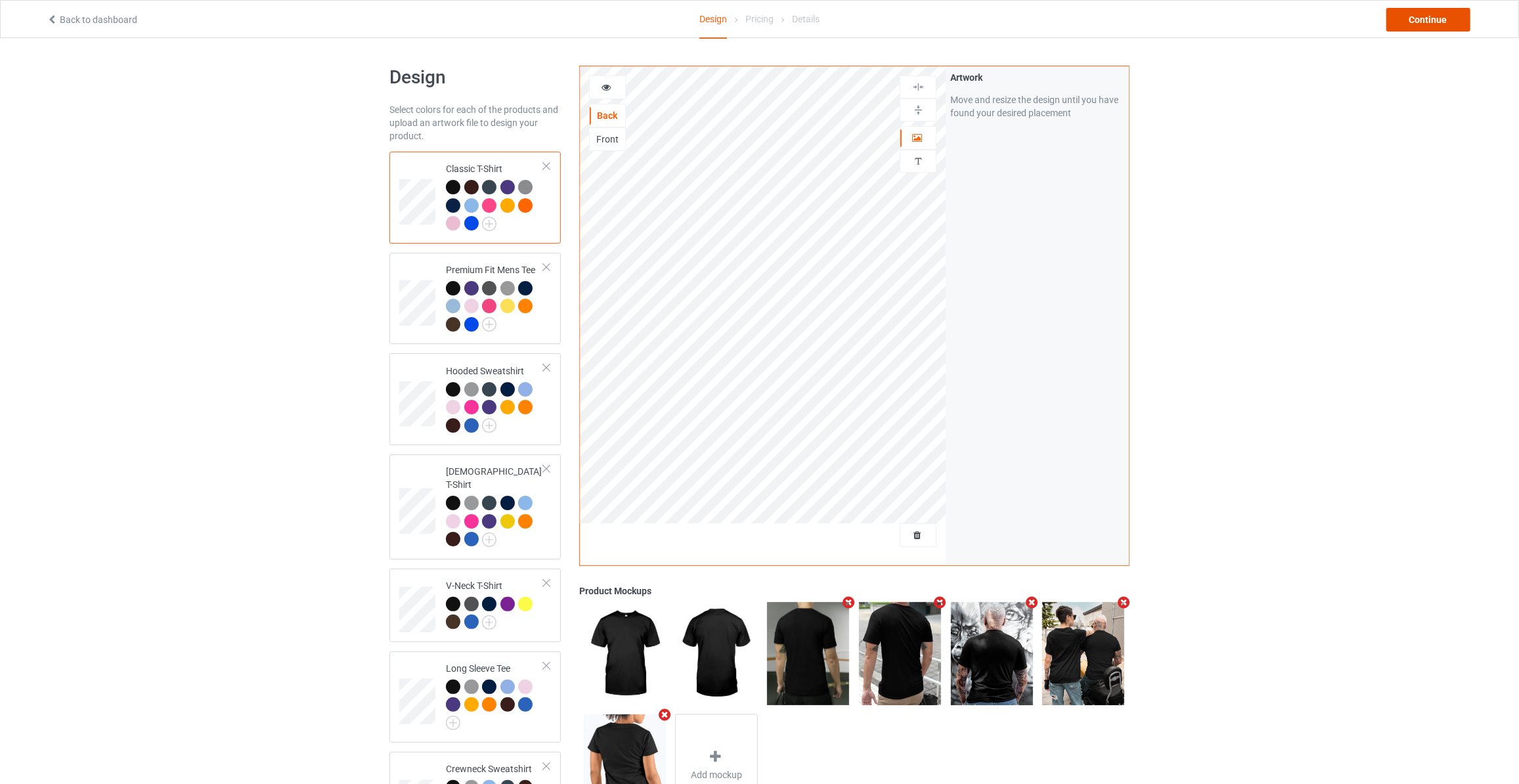
click at [1432, 24] on div "Continue" at bounding box center [1428, 19] width 84 height 23
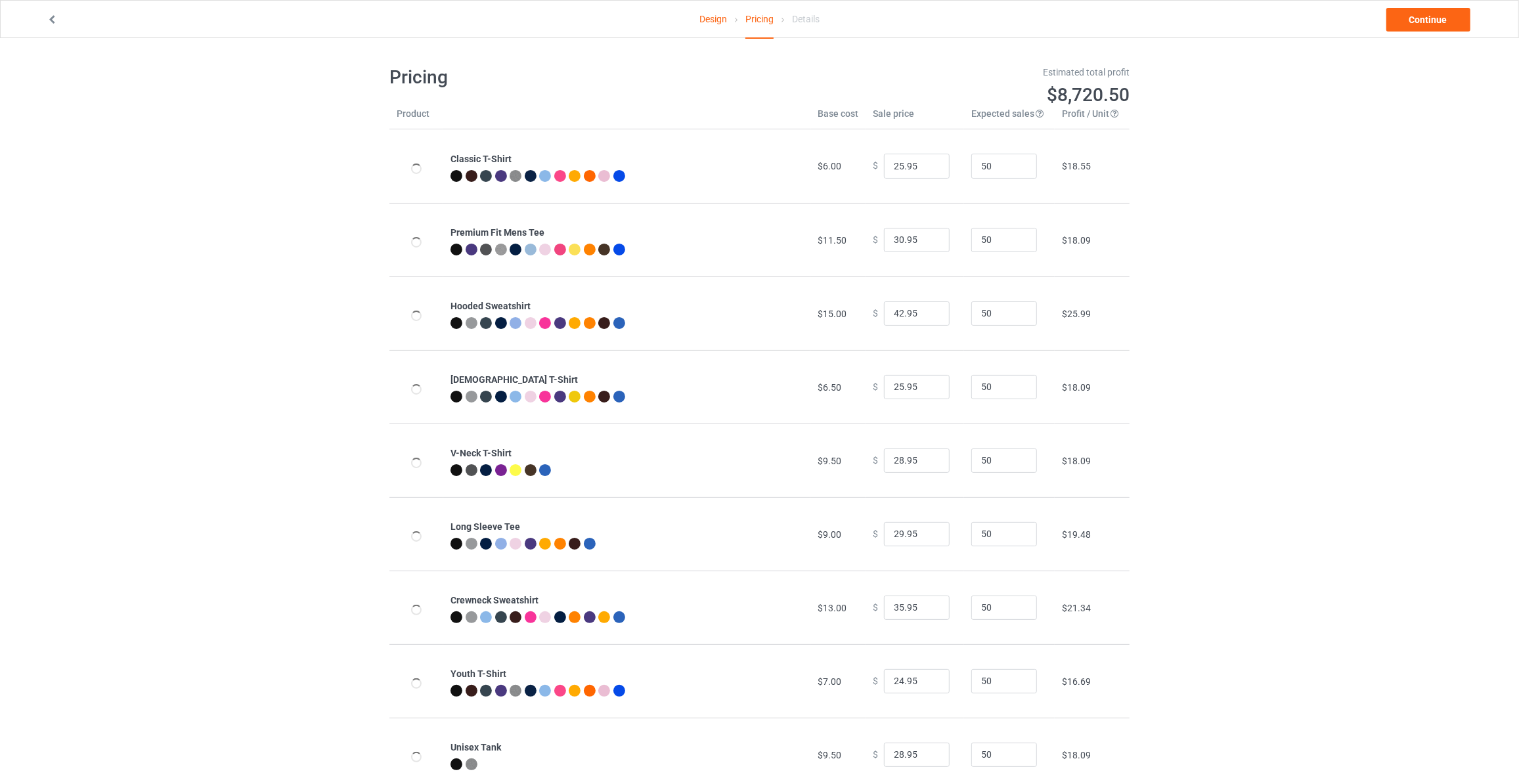
click at [1432, 24] on link "Continue" at bounding box center [1428, 19] width 84 height 23
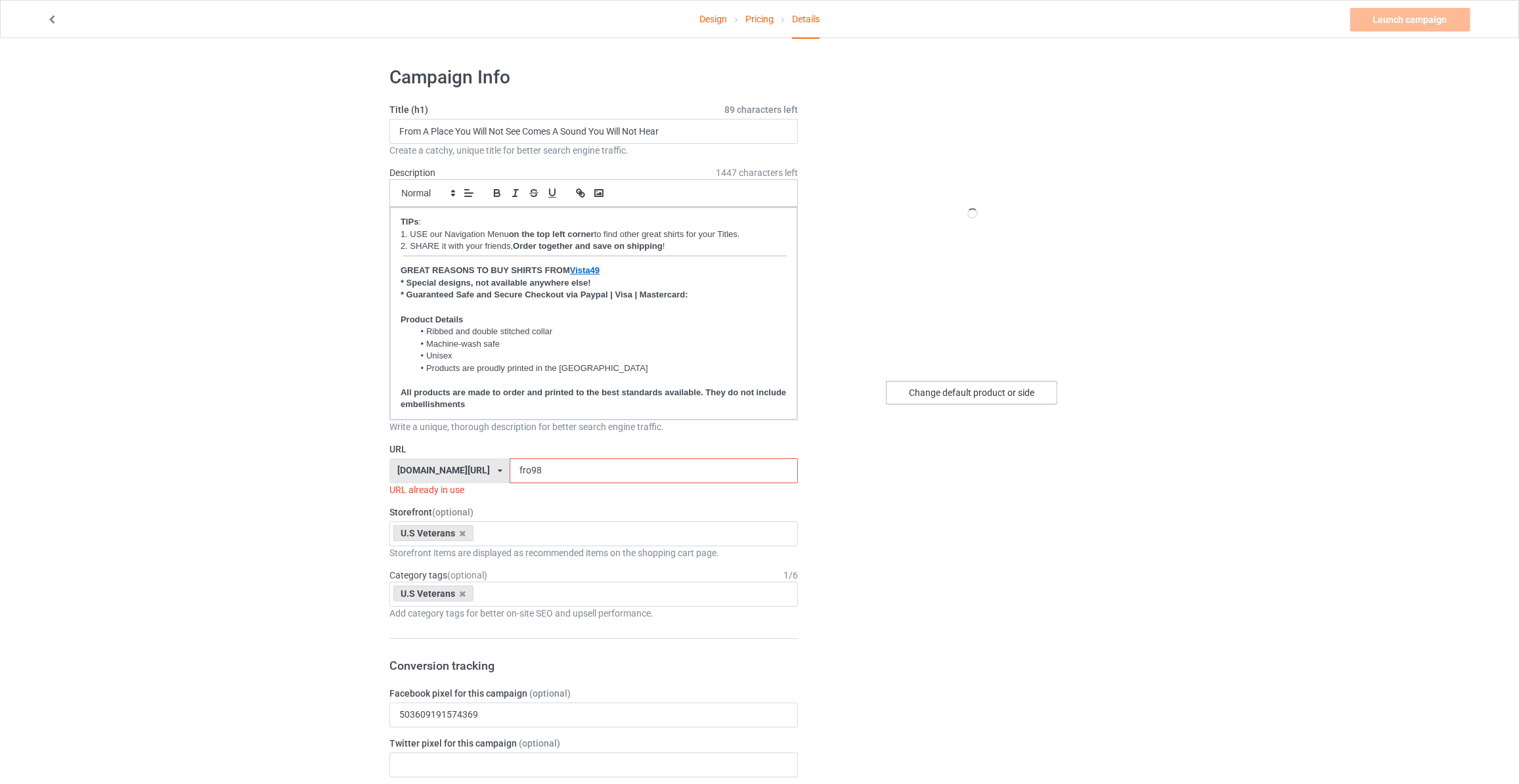
click at [1019, 395] on div "Change default product or side" at bounding box center [971, 392] width 172 height 23
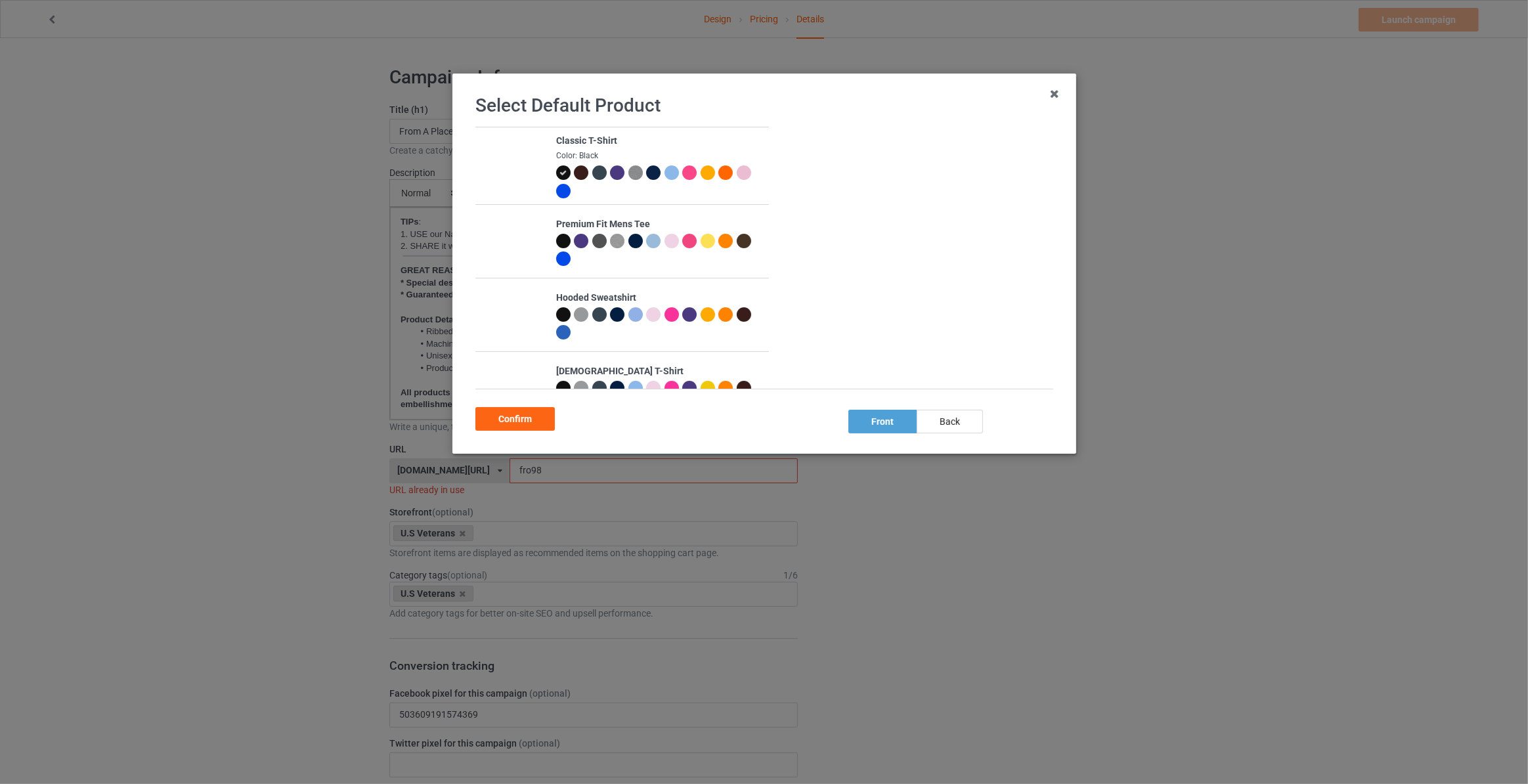
click at [957, 433] on div "Select Default Product Classic T-Shirt Color: Black Premium Fit Mens Tee Hooded…" at bounding box center [764, 264] width 596 height 353
click at [952, 416] on div "back" at bounding box center [950, 422] width 66 height 23
click at [507, 422] on div "Confirm" at bounding box center [515, 419] width 80 height 23
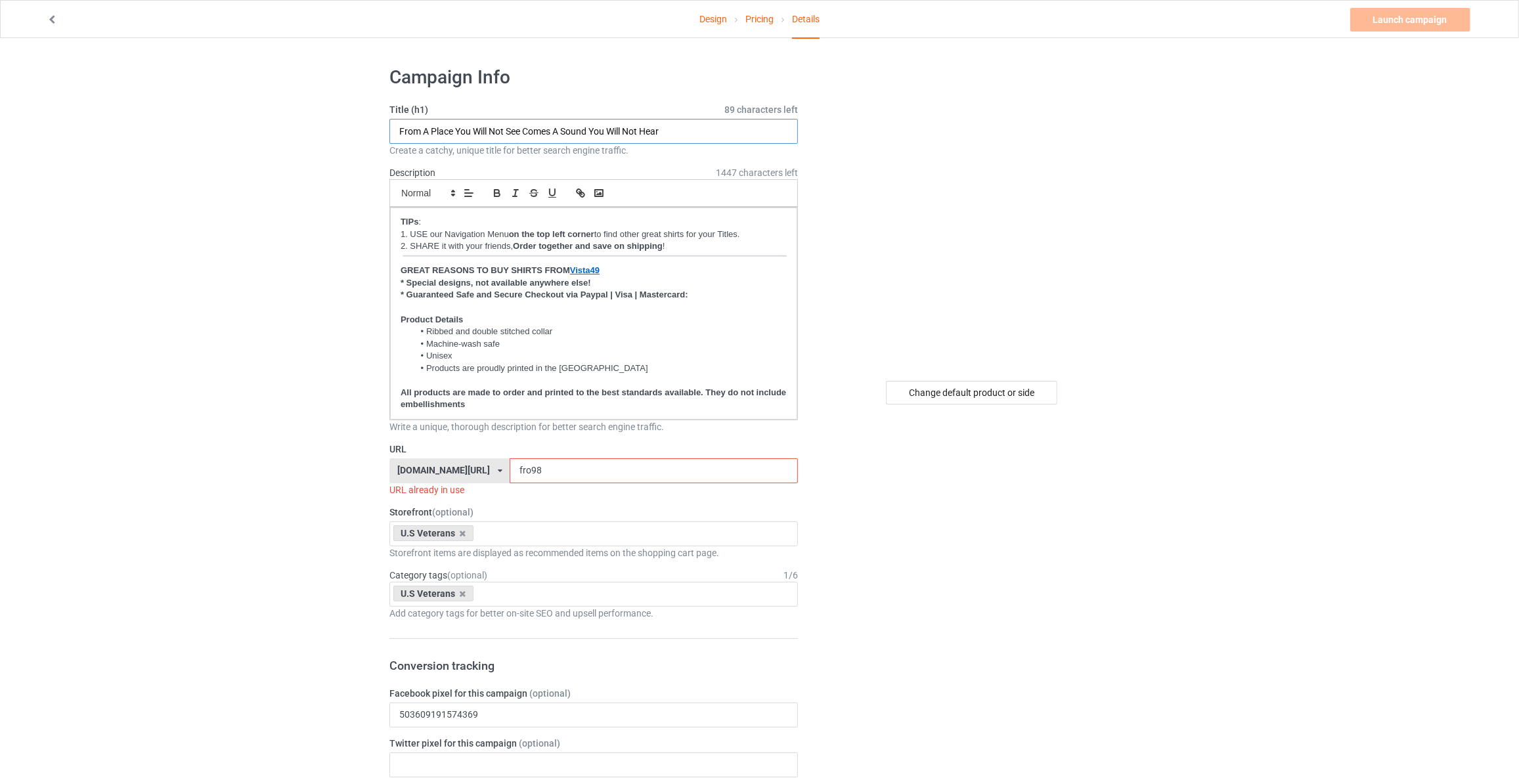
click at [521, 124] on input "From A Place You Will Not See Comes A Sound You Will Not Hear" at bounding box center [593, 132] width 408 height 25
type input "Just Because I'm Old Doesn't Mean You're Out Of Range"
drag, startPoint x: 528, startPoint y: 473, endPoint x: 139, endPoint y: 404, distance: 395.1
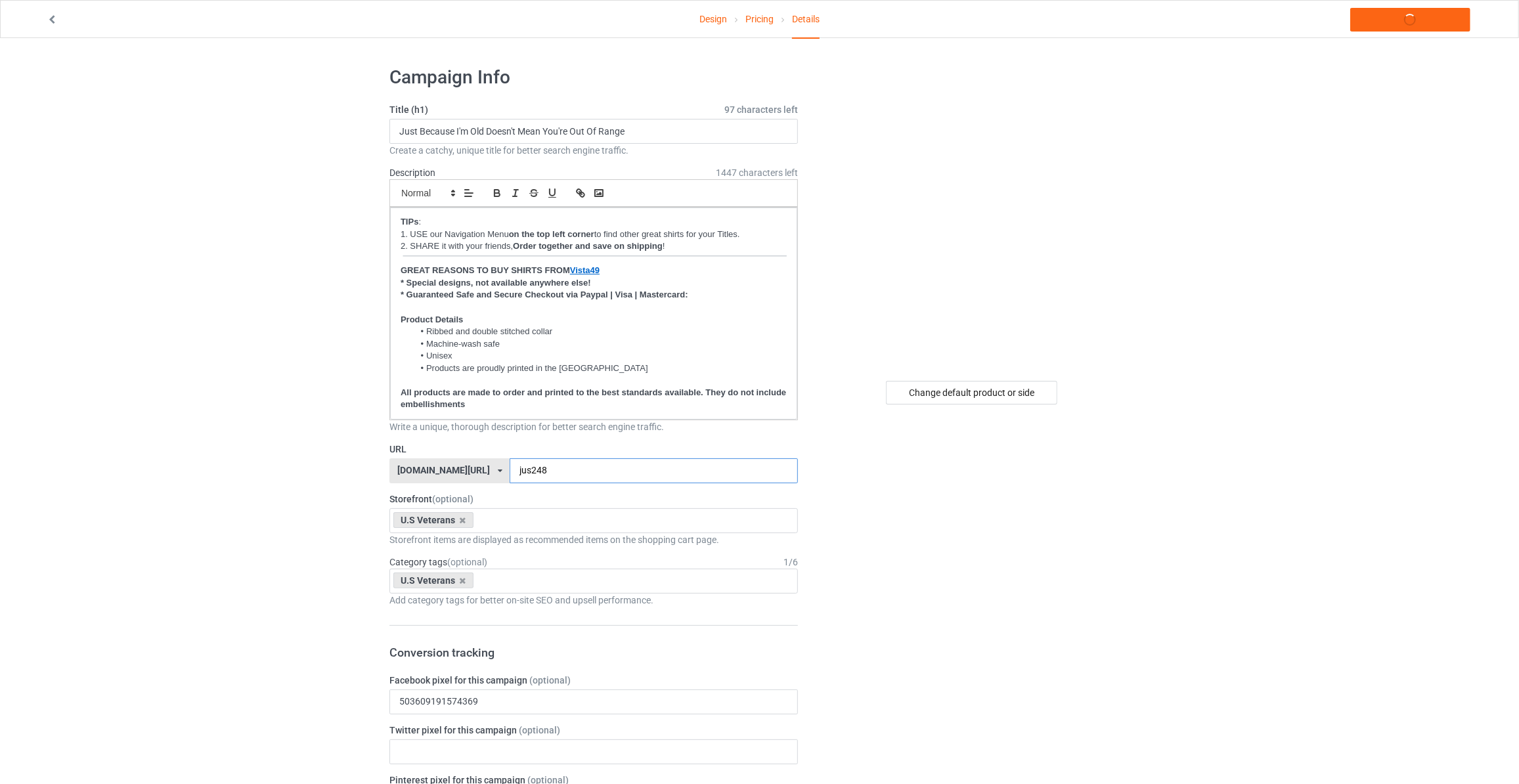
type input "jus248"
click at [1405, 28] on link "Launch campaign" at bounding box center [1410, 19] width 120 height 23
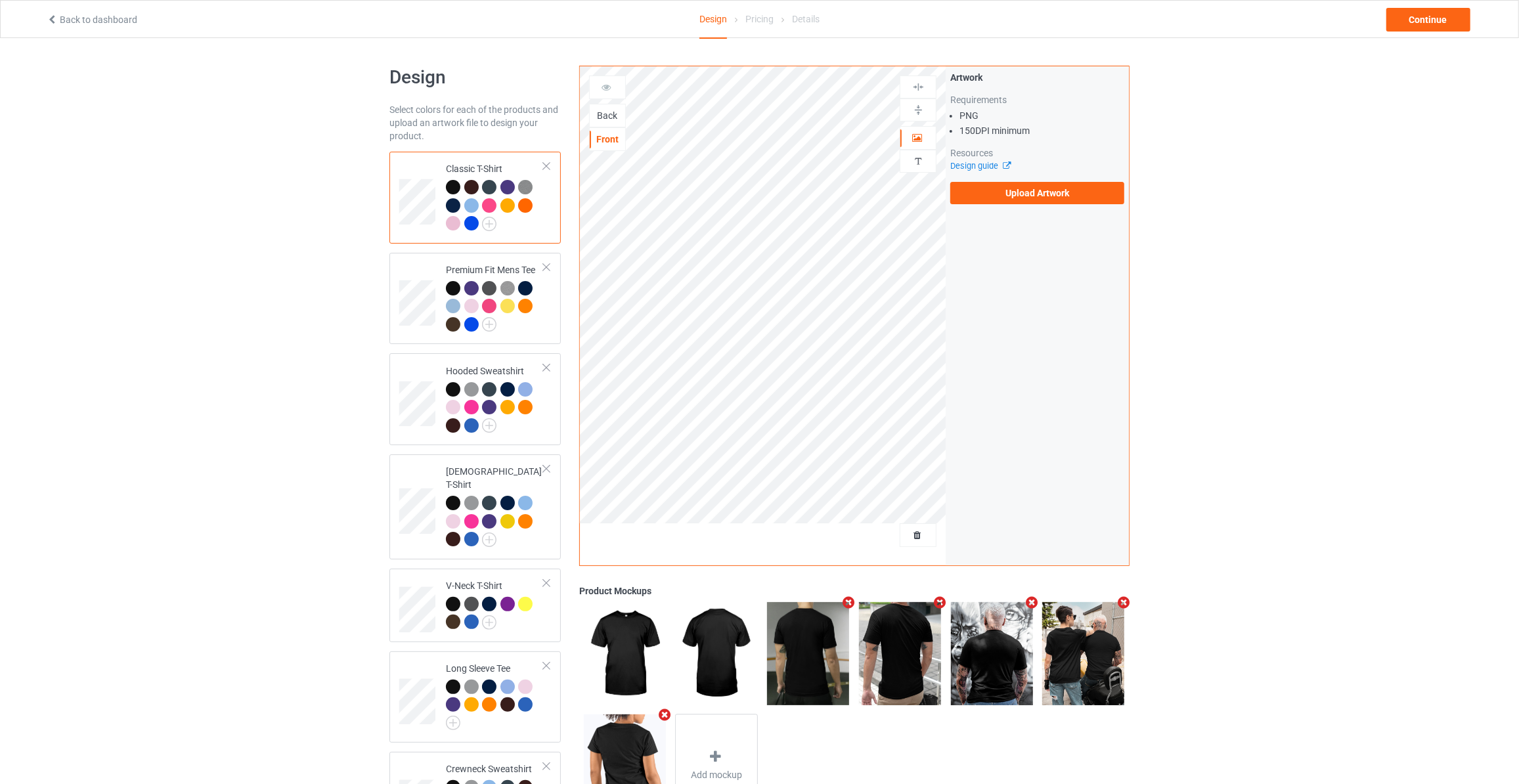
click at [601, 113] on div "Back" at bounding box center [607, 115] width 36 height 14
click at [1070, 192] on label "Upload Artwork" at bounding box center [1037, 193] width 174 height 22
click at [0, 0] on input "Upload Artwork" at bounding box center [0, 0] width 0 height 0
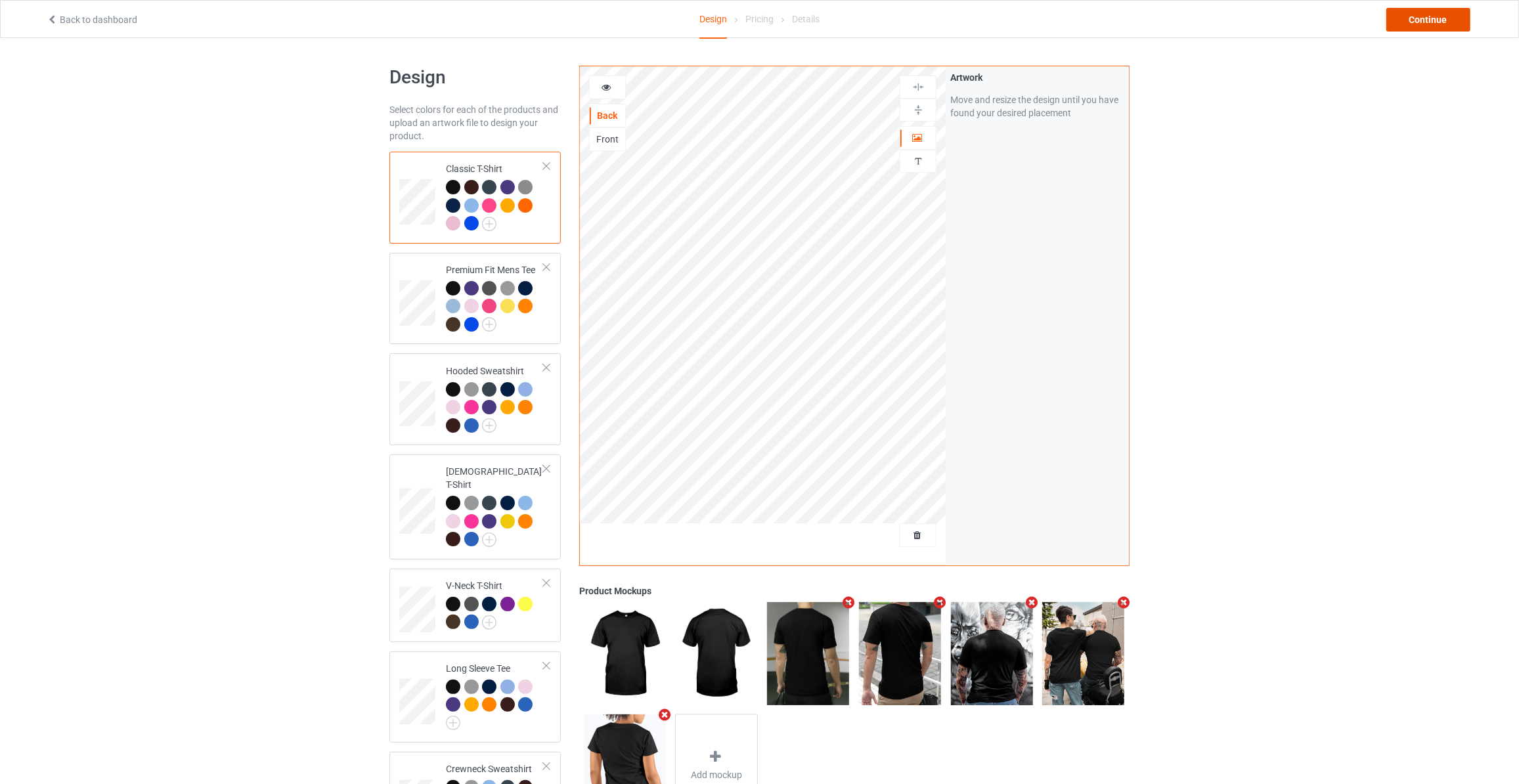
click at [1406, 21] on div "Continue" at bounding box center [1428, 19] width 84 height 23
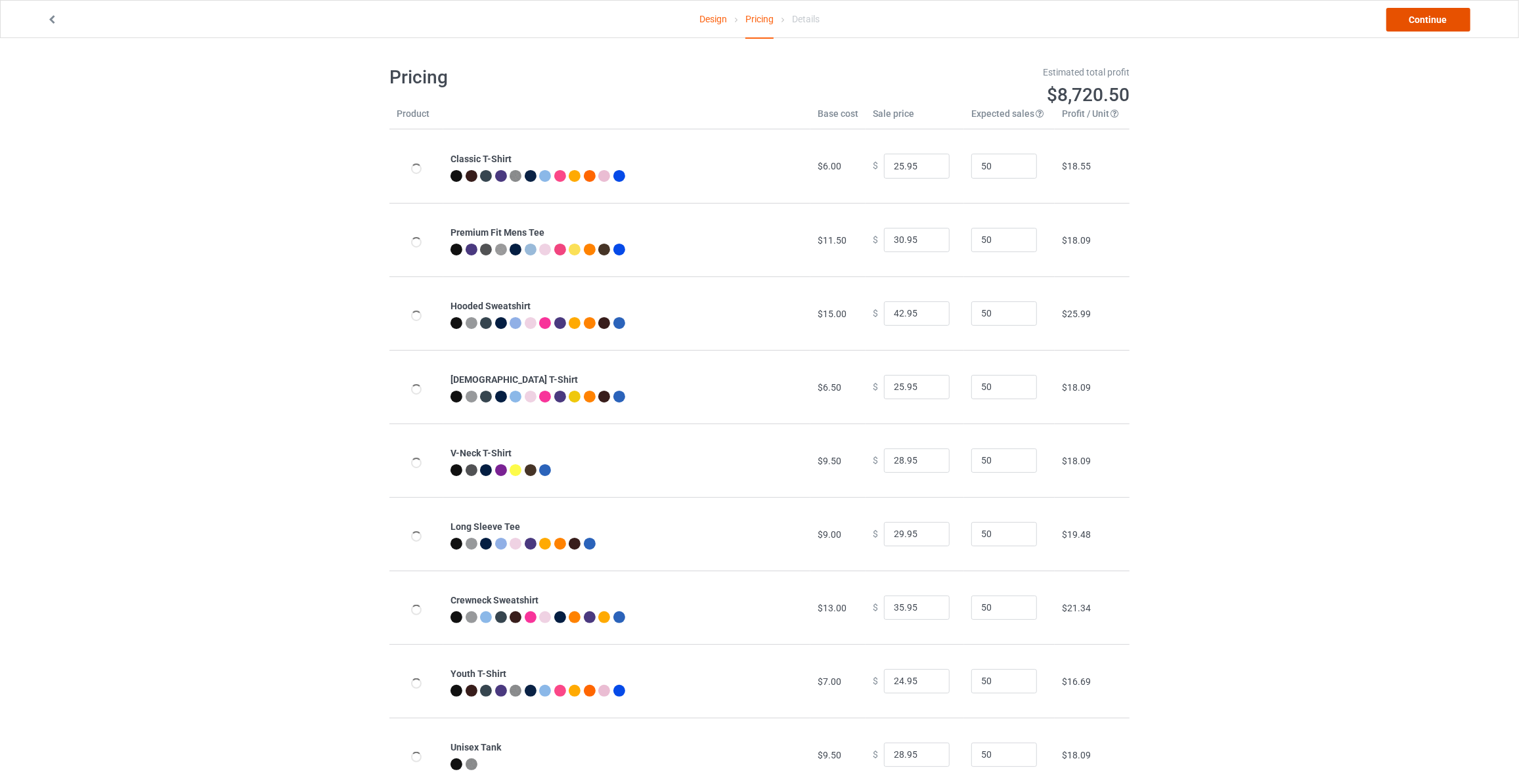
click at [1406, 21] on link "Continue" at bounding box center [1428, 19] width 84 height 23
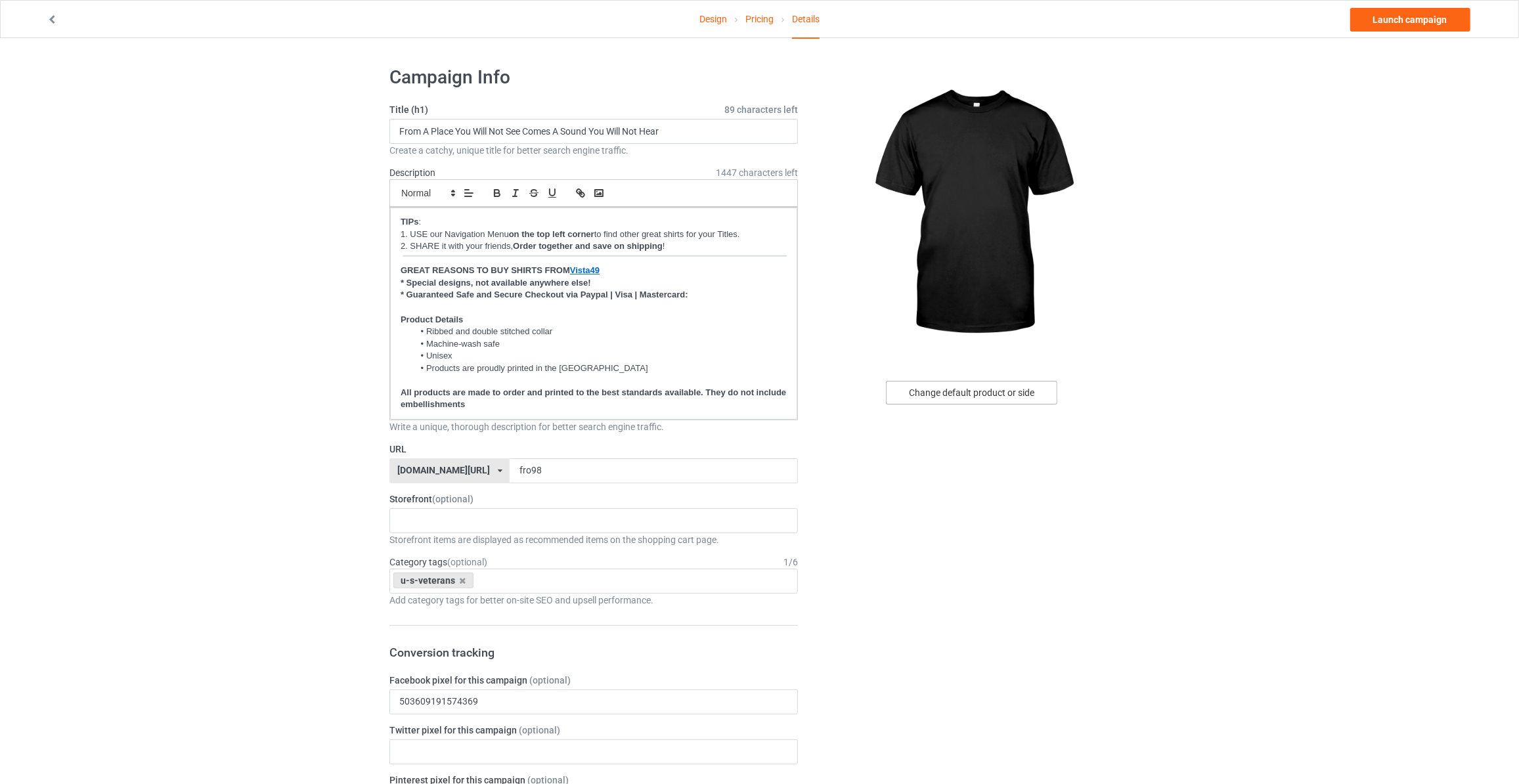
click at [1008, 382] on div "Change default product or side" at bounding box center [973, 696] width 332 height 1279
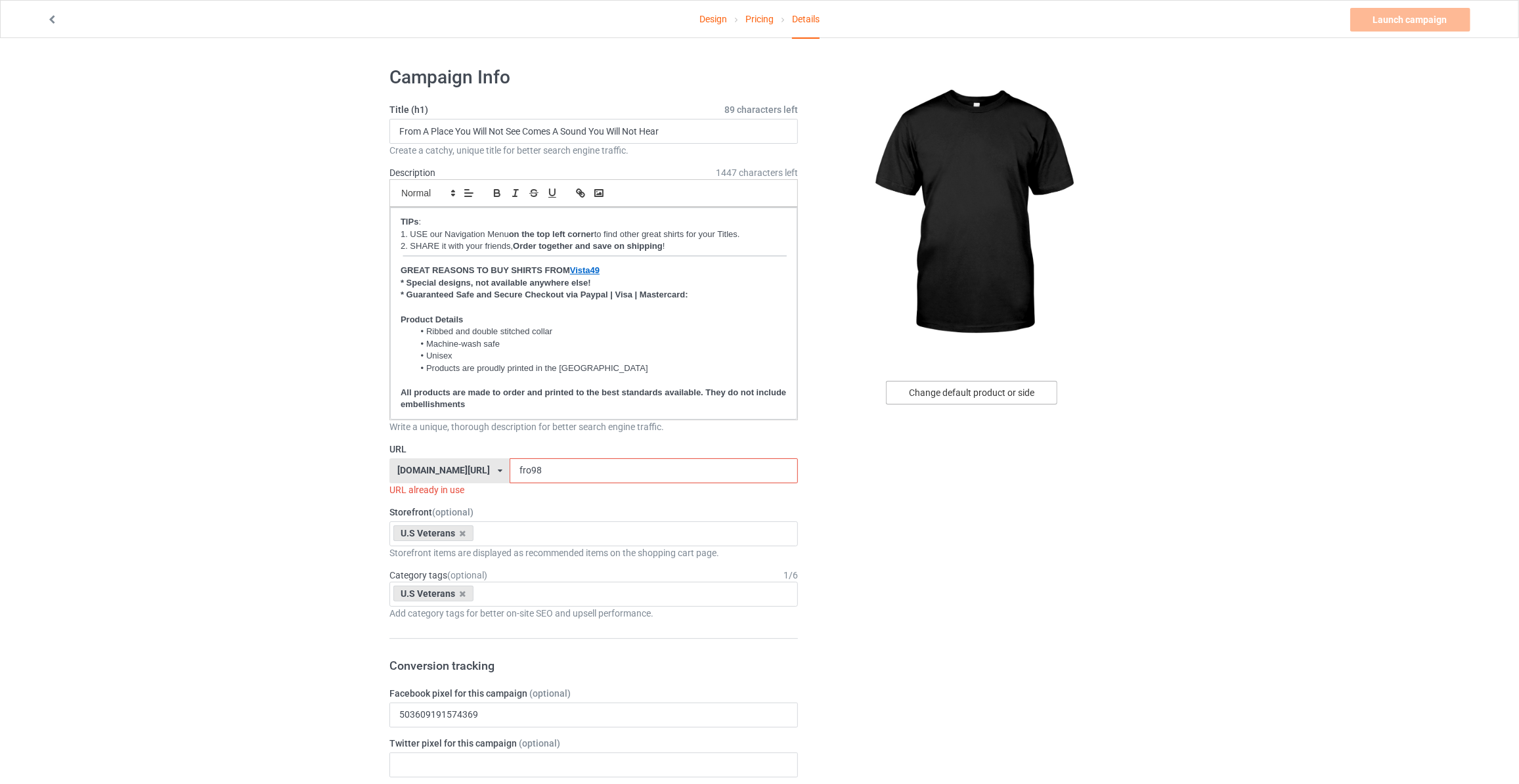
click at [1008, 391] on div "Change default product or side" at bounding box center [971, 392] width 172 height 23
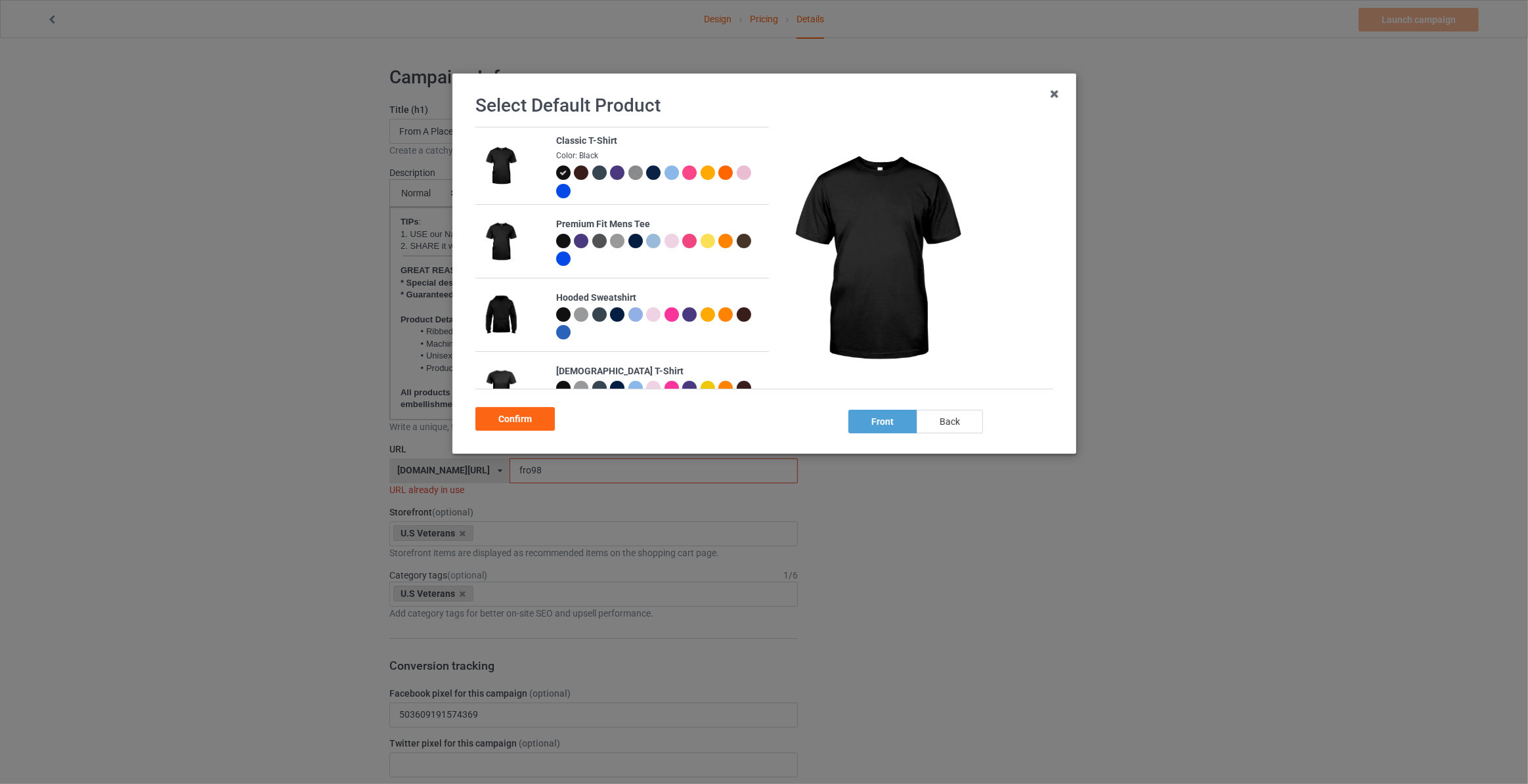
click at [941, 416] on div "back" at bounding box center [950, 422] width 66 height 23
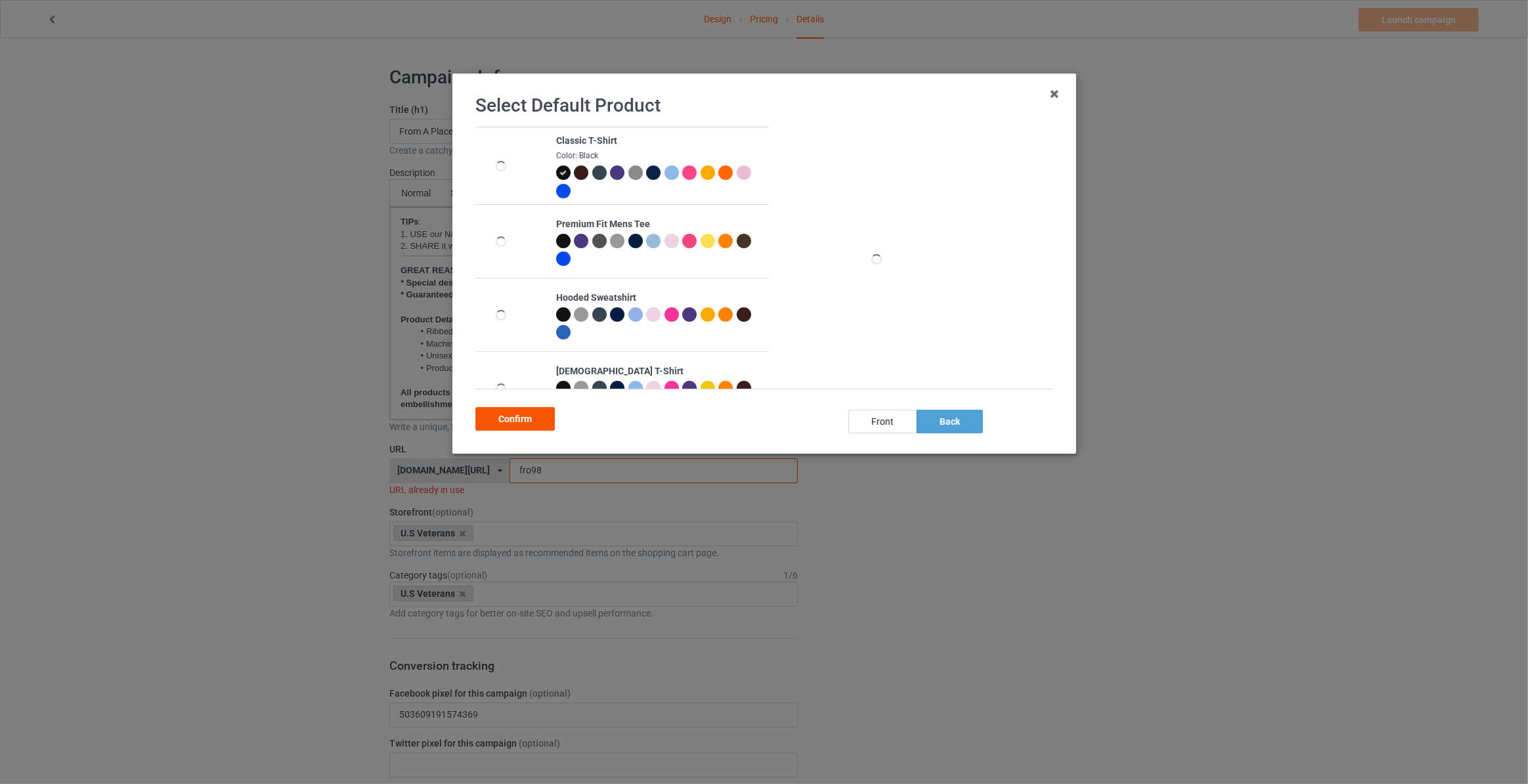
click at [553, 421] on div "Confirm" at bounding box center [515, 419] width 80 height 23
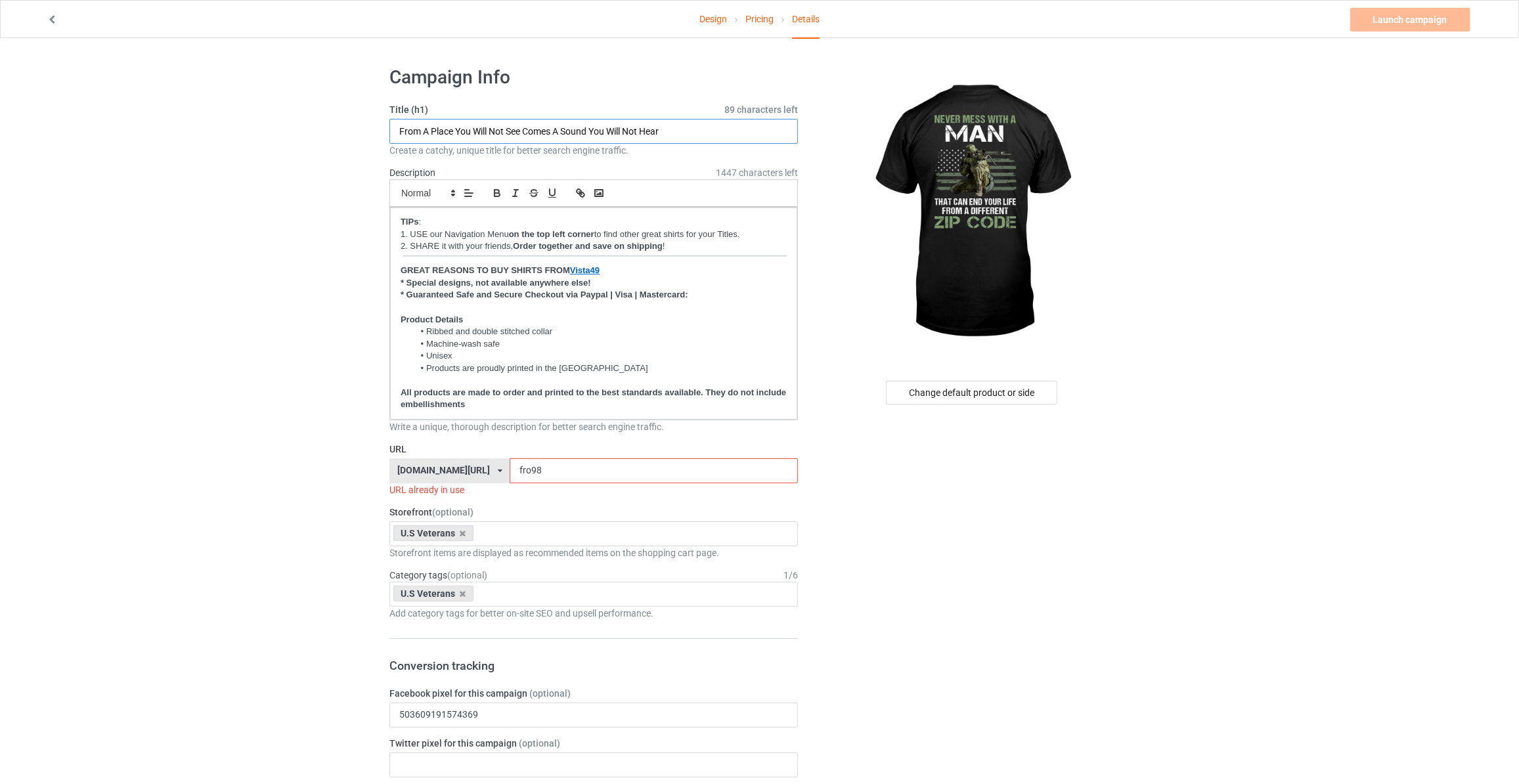
click at [549, 122] on input "From A Place You Will Not See Comes A Sound You Will Not Hear" at bounding box center [593, 132] width 408 height 25
type input "Never Mess With A Man That Can End Your Life From A Different Zip Code"
drag, startPoint x: 542, startPoint y: 474, endPoint x: 56, endPoint y: 408, distance: 490.5
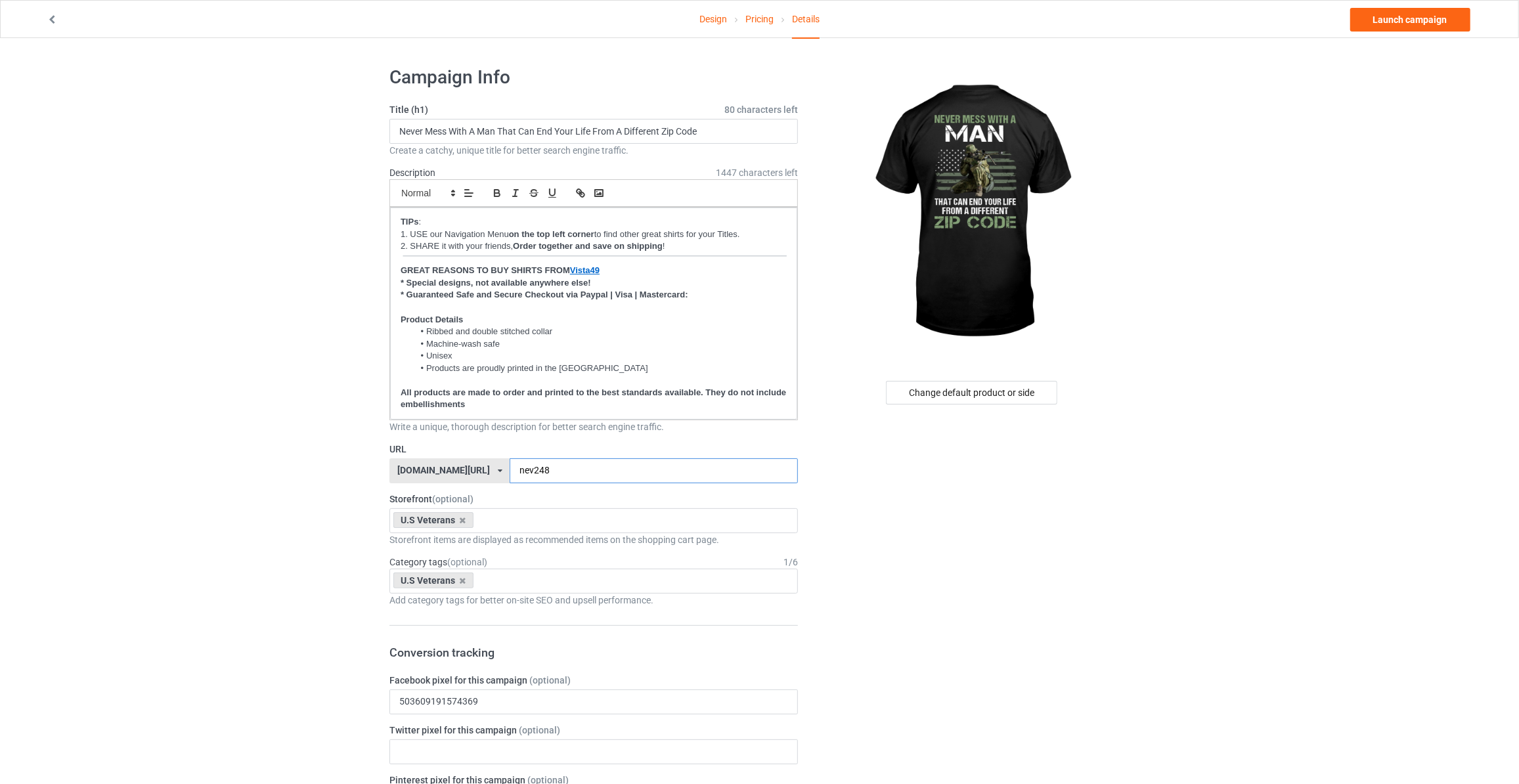
type input "nev248"
click at [1385, 24] on link "Launch campaign" at bounding box center [1410, 19] width 120 height 23
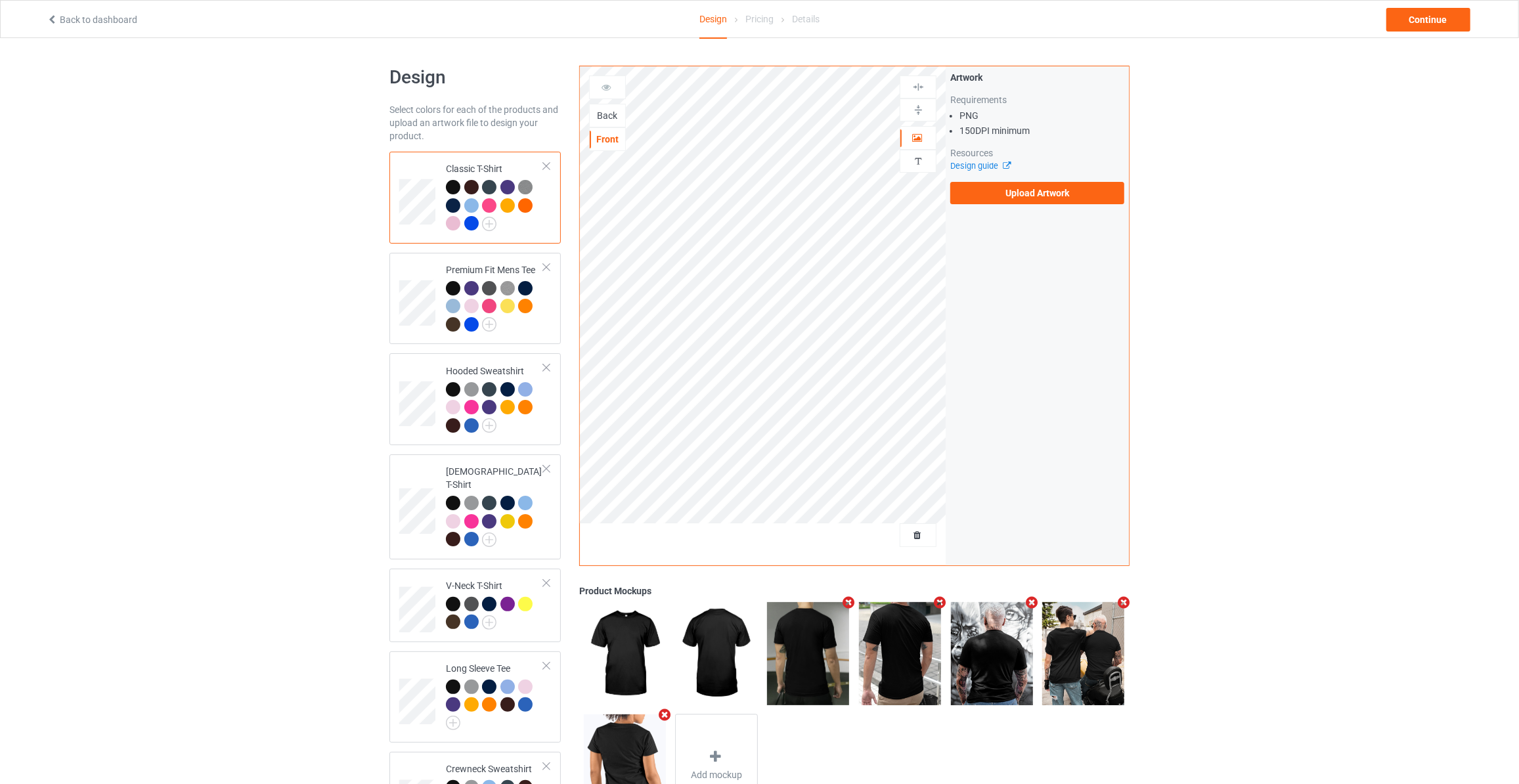
click at [609, 109] on div "Back" at bounding box center [607, 115] width 36 height 14
click at [1023, 175] on div "Artwork Requirements PNG 150 DPI minimum Resources Design guide Upload Artwork" at bounding box center [1037, 138] width 174 height 134
click at [1023, 190] on label "Upload Artwork" at bounding box center [1037, 193] width 174 height 22
click at [0, 0] on input "Upload Artwork" at bounding box center [0, 0] width 0 height 0
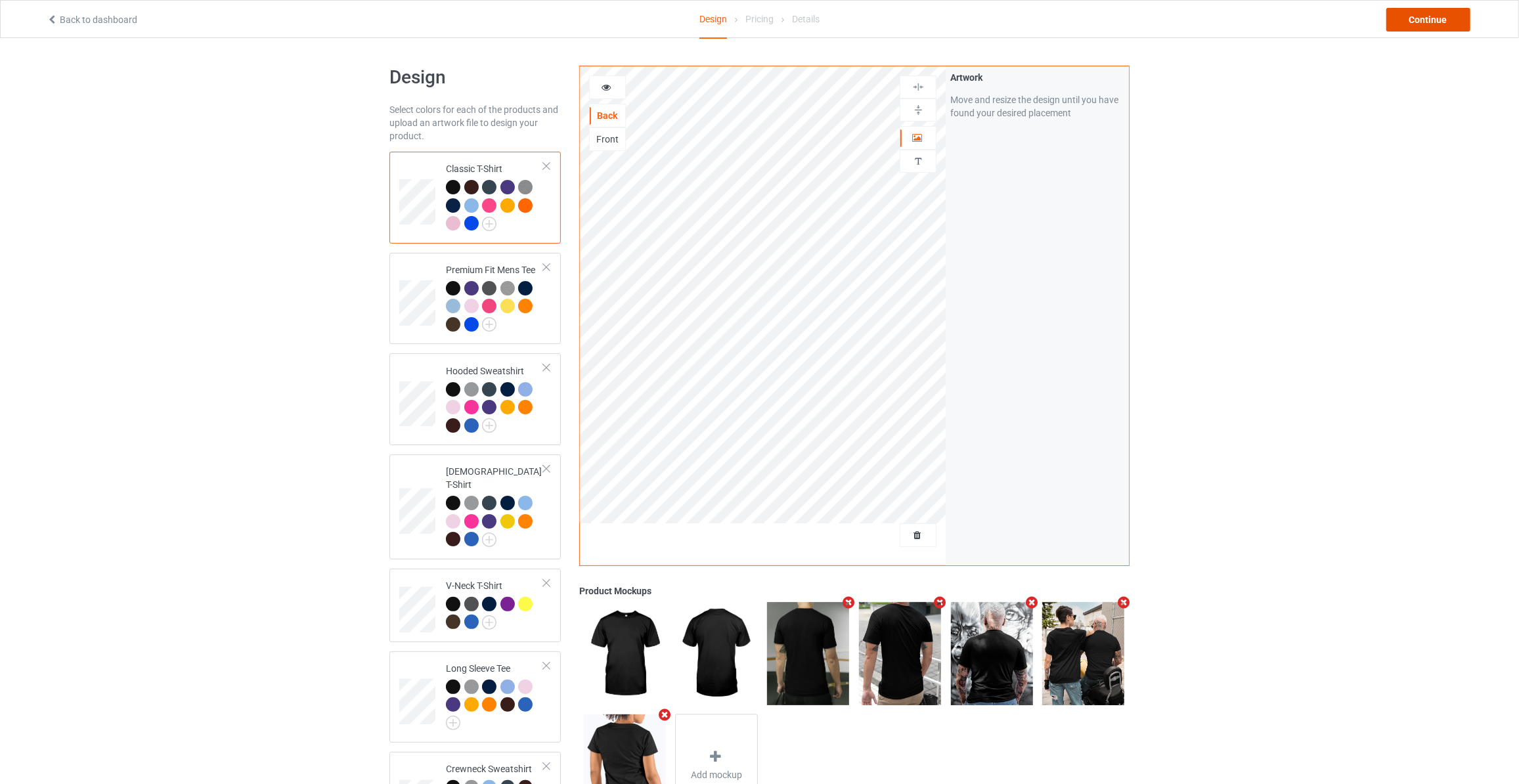
click at [1423, 16] on div "Continue" at bounding box center [1428, 19] width 84 height 23
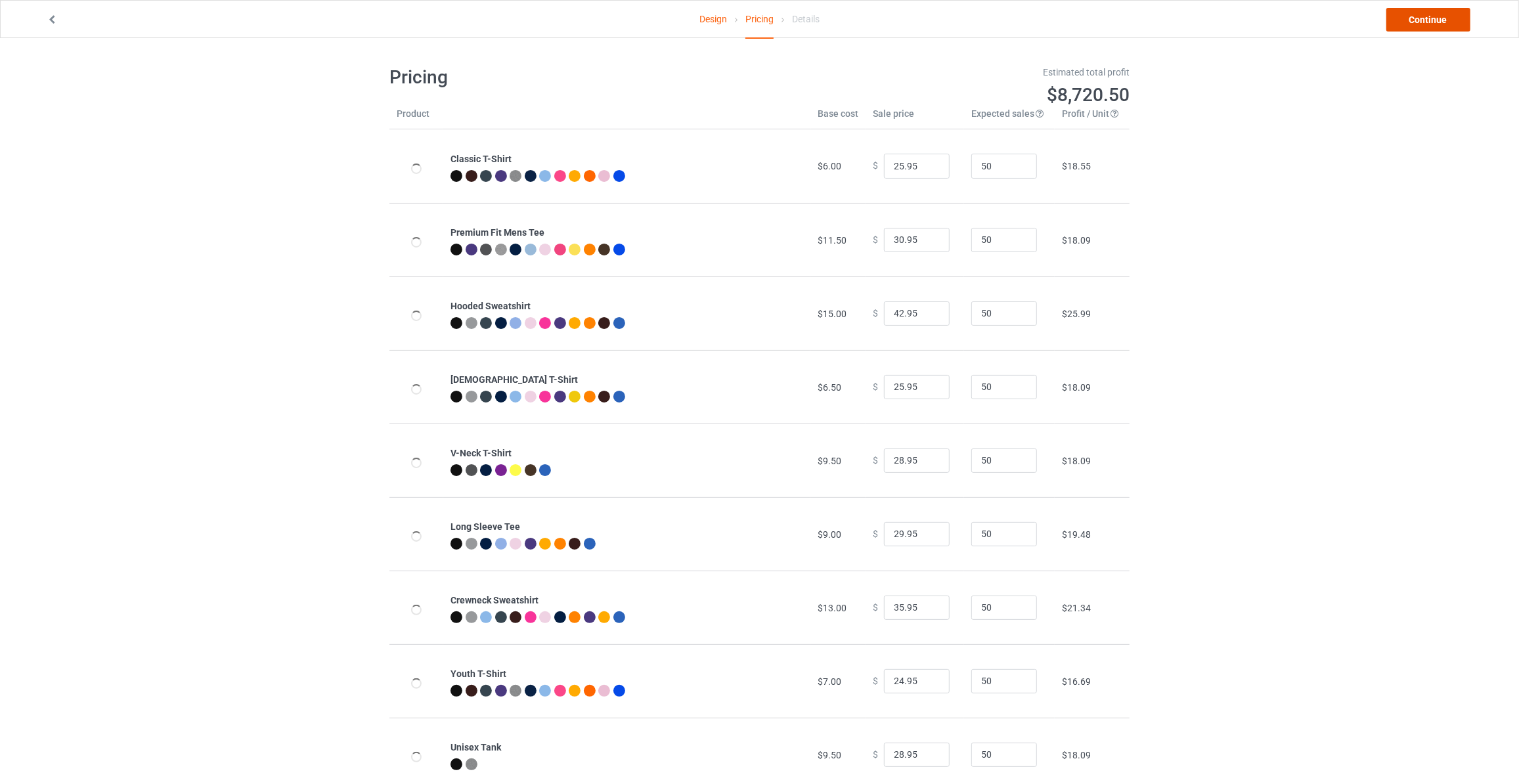
click at [1423, 16] on link "Continue" at bounding box center [1428, 19] width 84 height 23
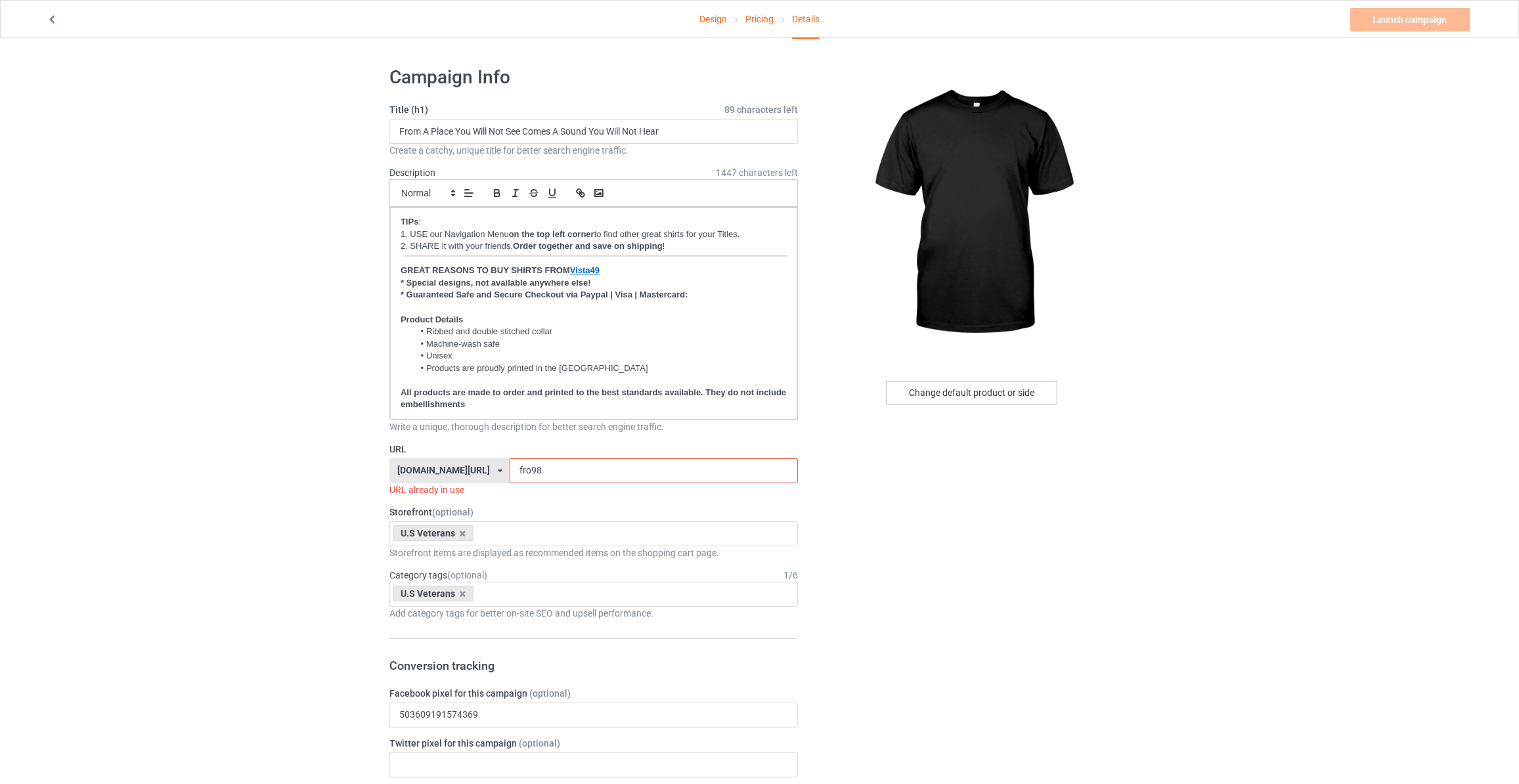
click at [930, 385] on div "Change default product or side" at bounding box center [971, 392] width 172 height 23
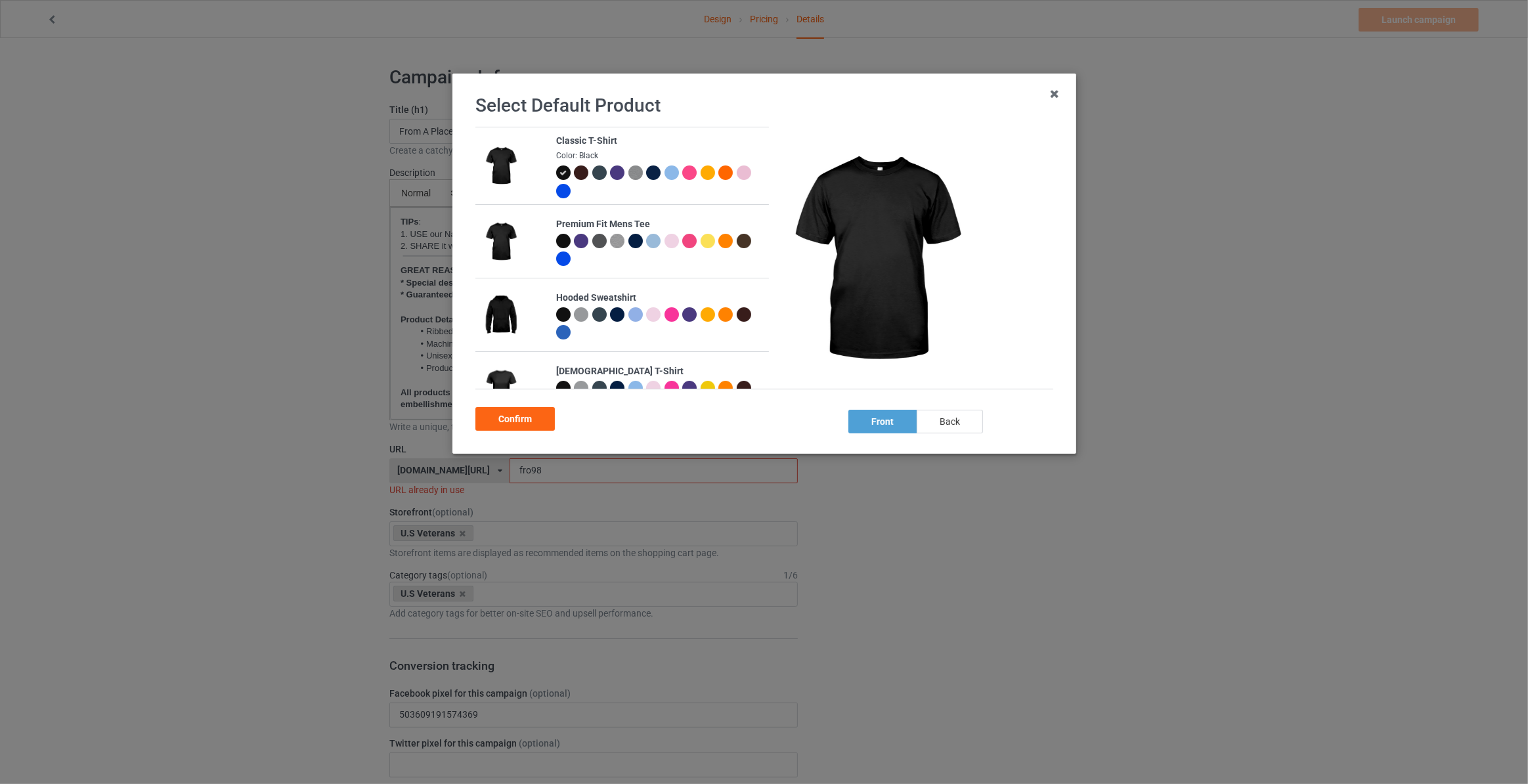
click at [948, 422] on div "back" at bounding box center [950, 422] width 66 height 23
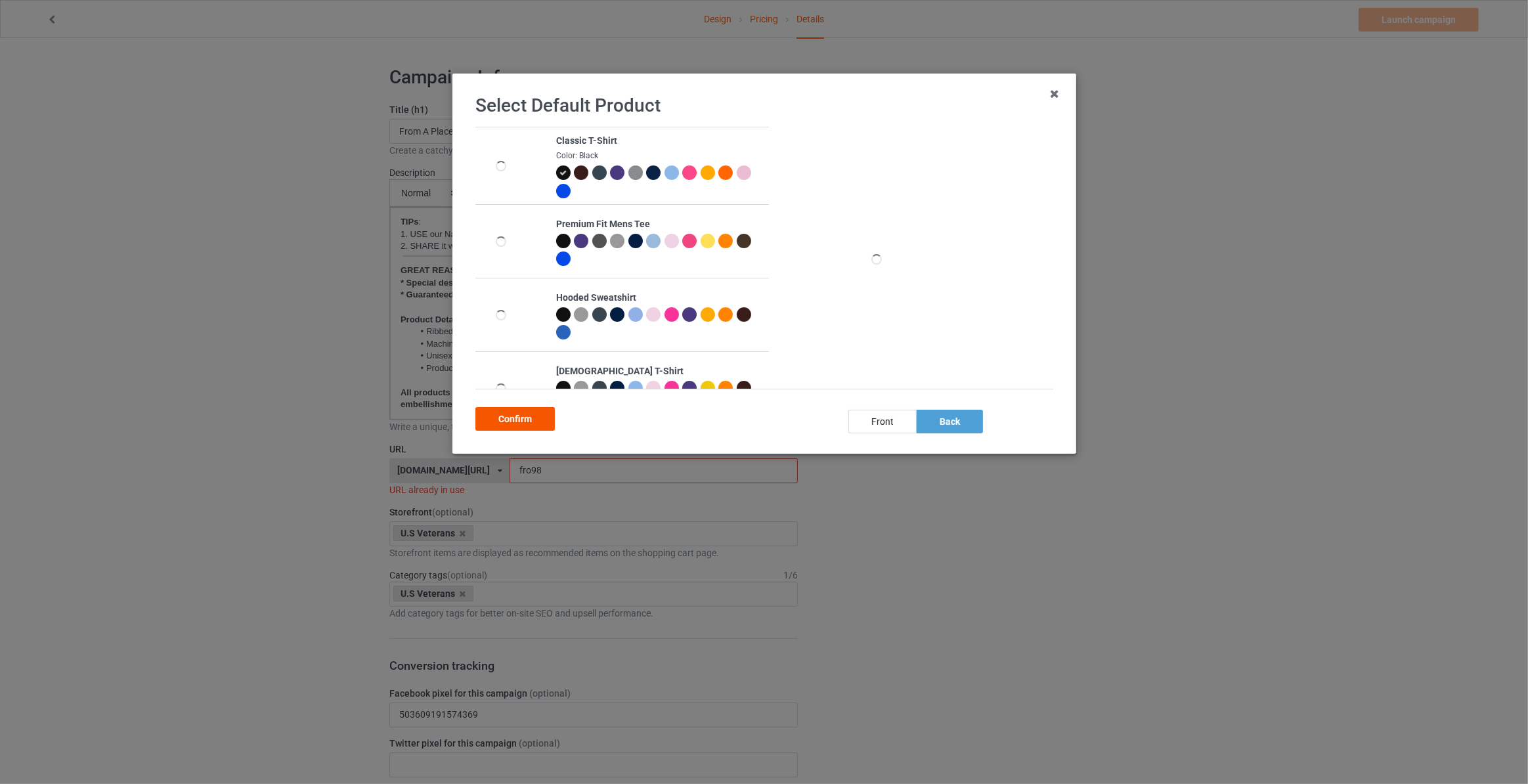
click at [539, 419] on div "Confirm" at bounding box center [515, 419] width 80 height 23
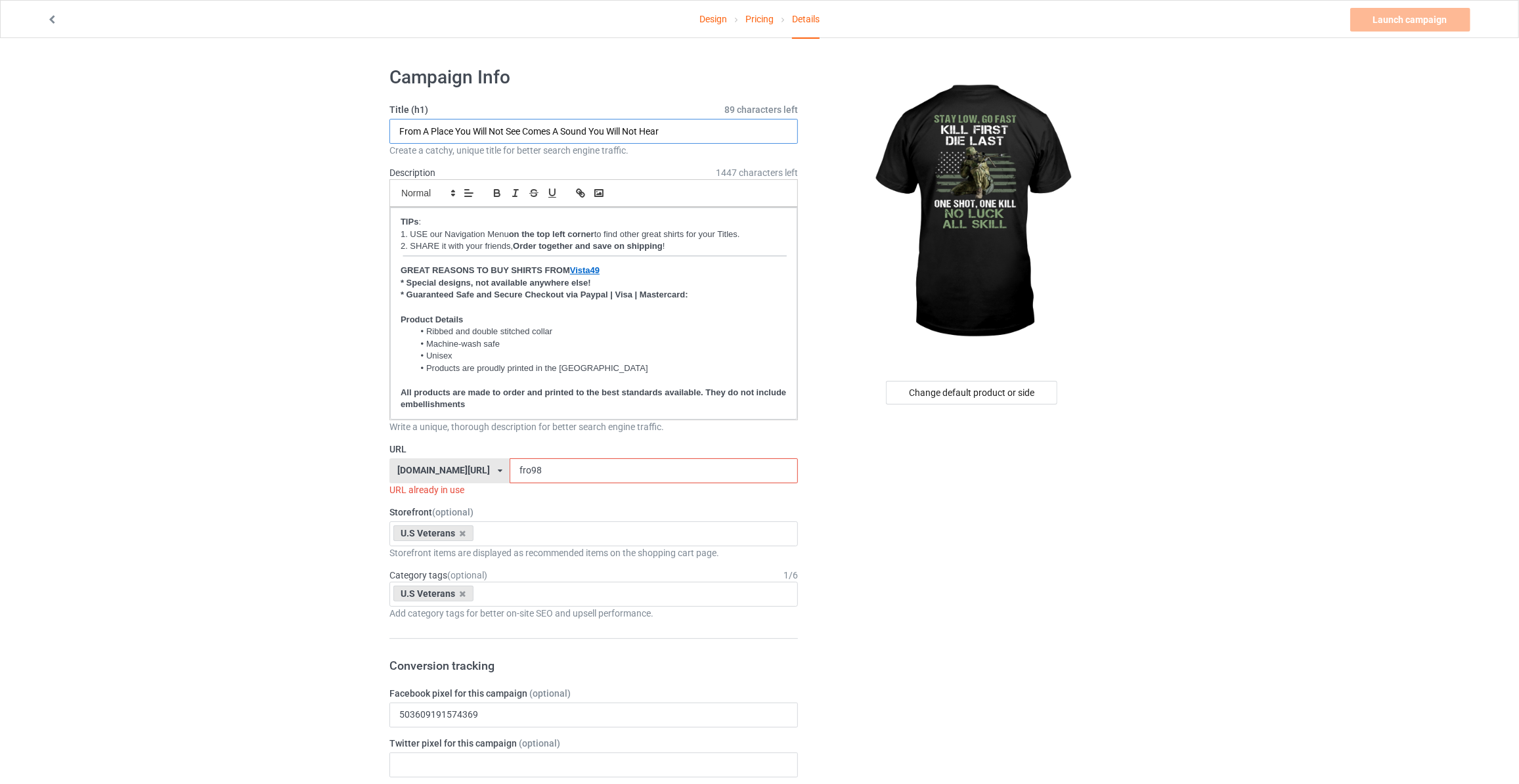
click at [549, 124] on input "From A Place You Will Not See Comes A Sound You Will Not Hear" at bounding box center [593, 132] width 408 height 25
type input "Stay Low Go Fast Kill First Die Last One Shot One Kill No Luck All Skill"
drag, startPoint x: 524, startPoint y: 470, endPoint x: 210, endPoint y: 455, distance: 314.4
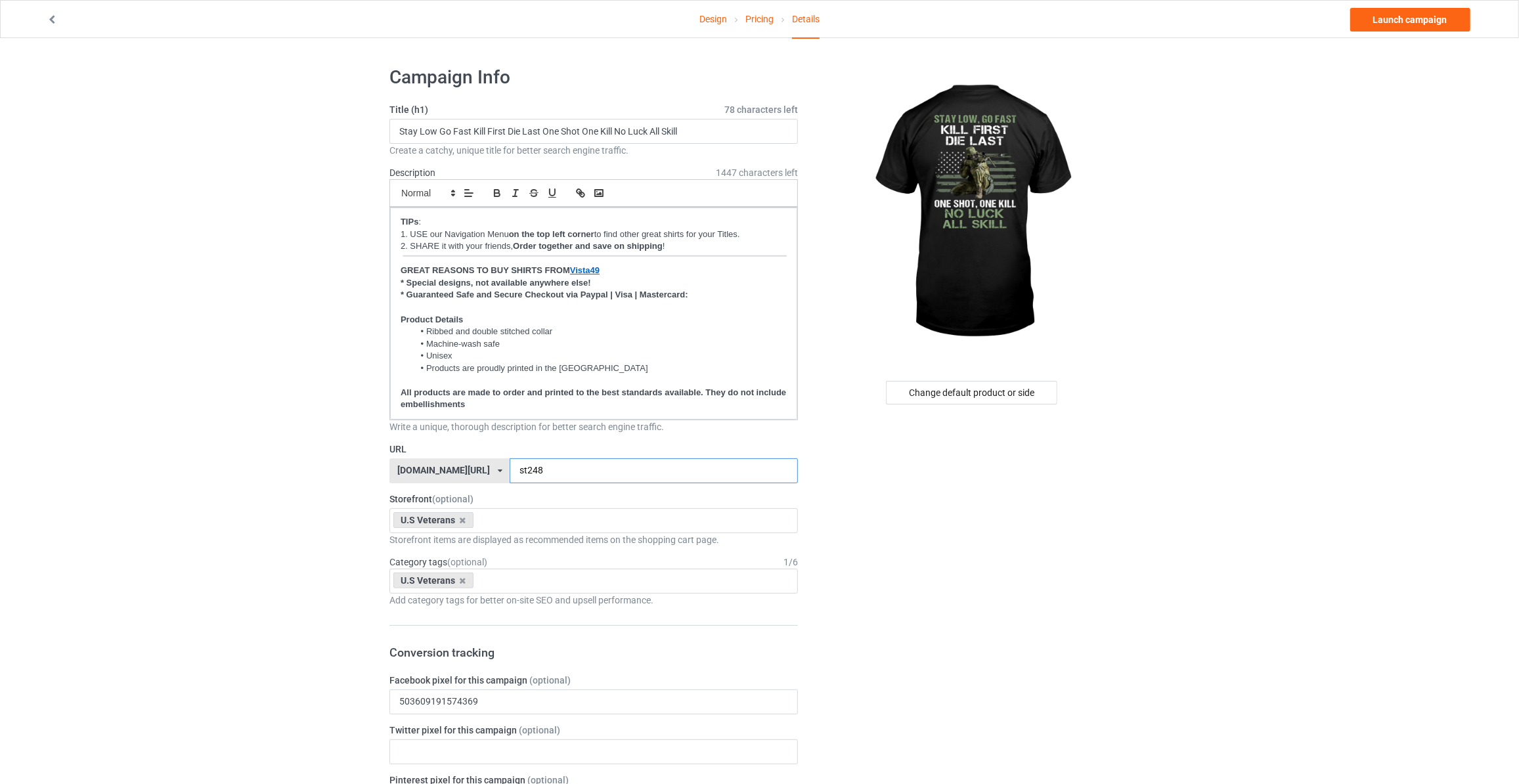
type input "st248"
click at [1396, 23] on link "Launch campaign" at bounding box center [1410, 19] width 120 height 23
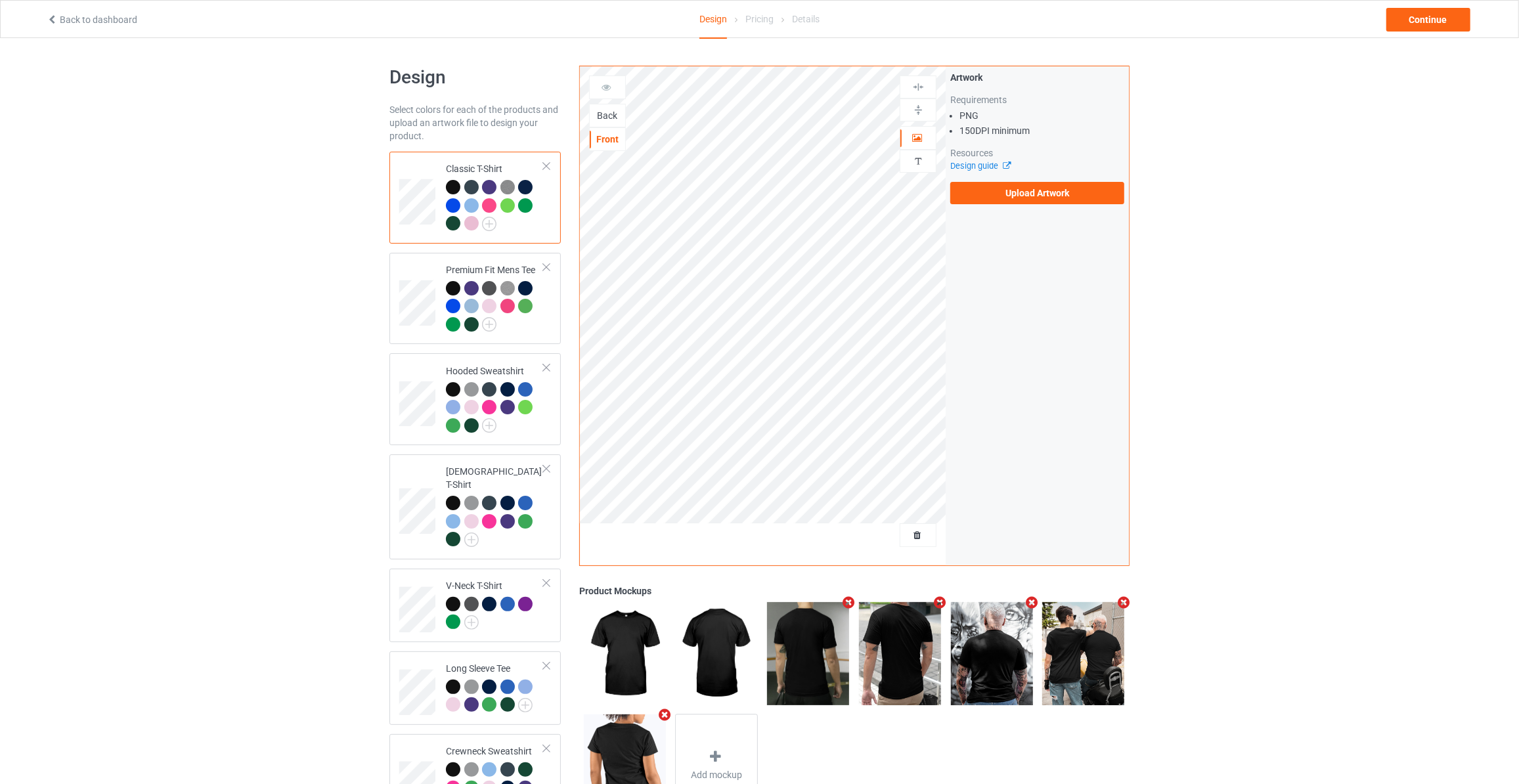
click at [605, 114] on div "Back" at bounding box center [607, 115] width 36 height 14
click at [1028, 190] on label "Upload Artwork" at bounding box center [1037, 193] width 174 height 22
click at [0, 0] on input "Upload Artwork" at bounding box center [0, 0] width 0 height 0
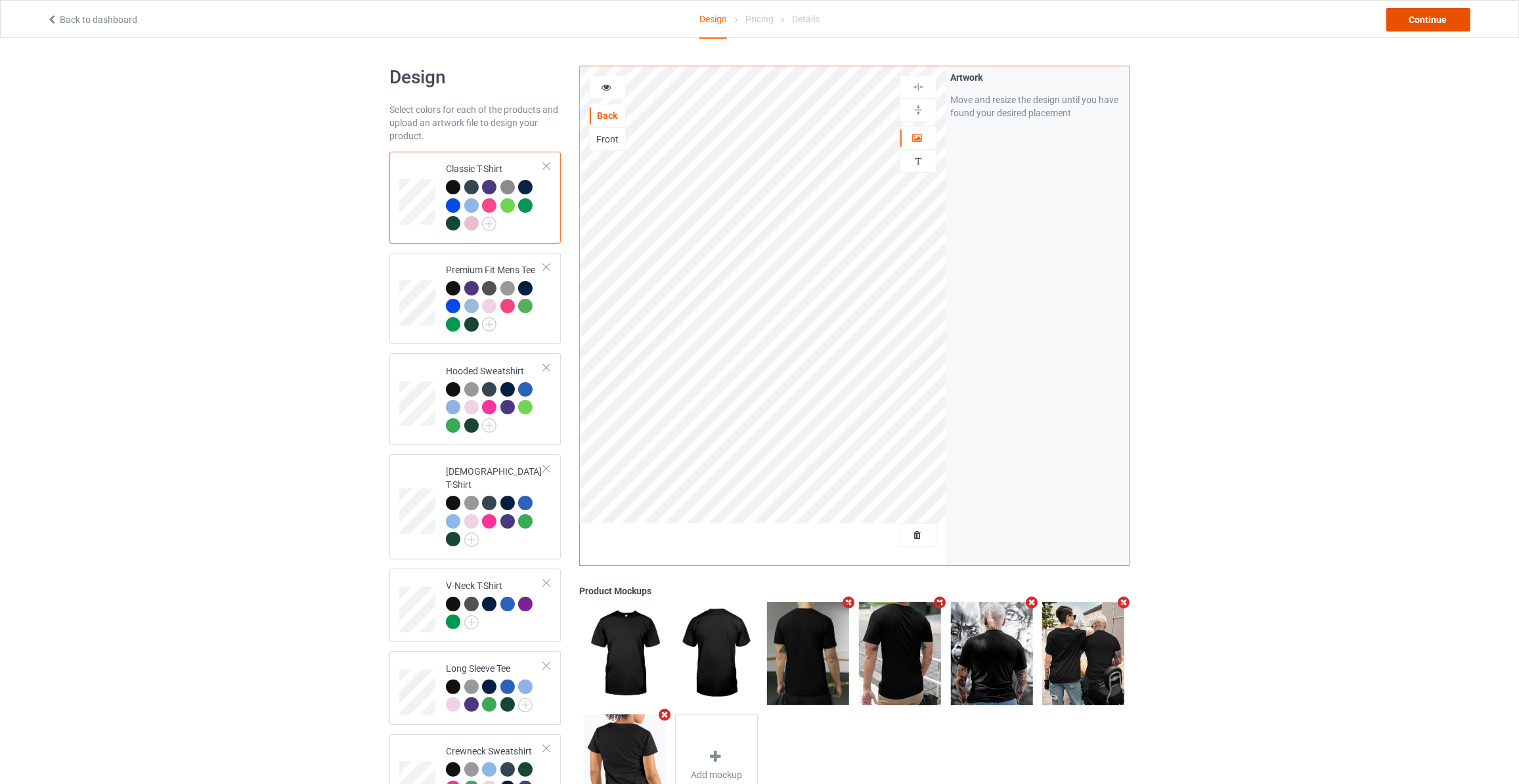
click at [1420, 23] on div "Continue" at bounding box center [1428, 19] width 84 height 23
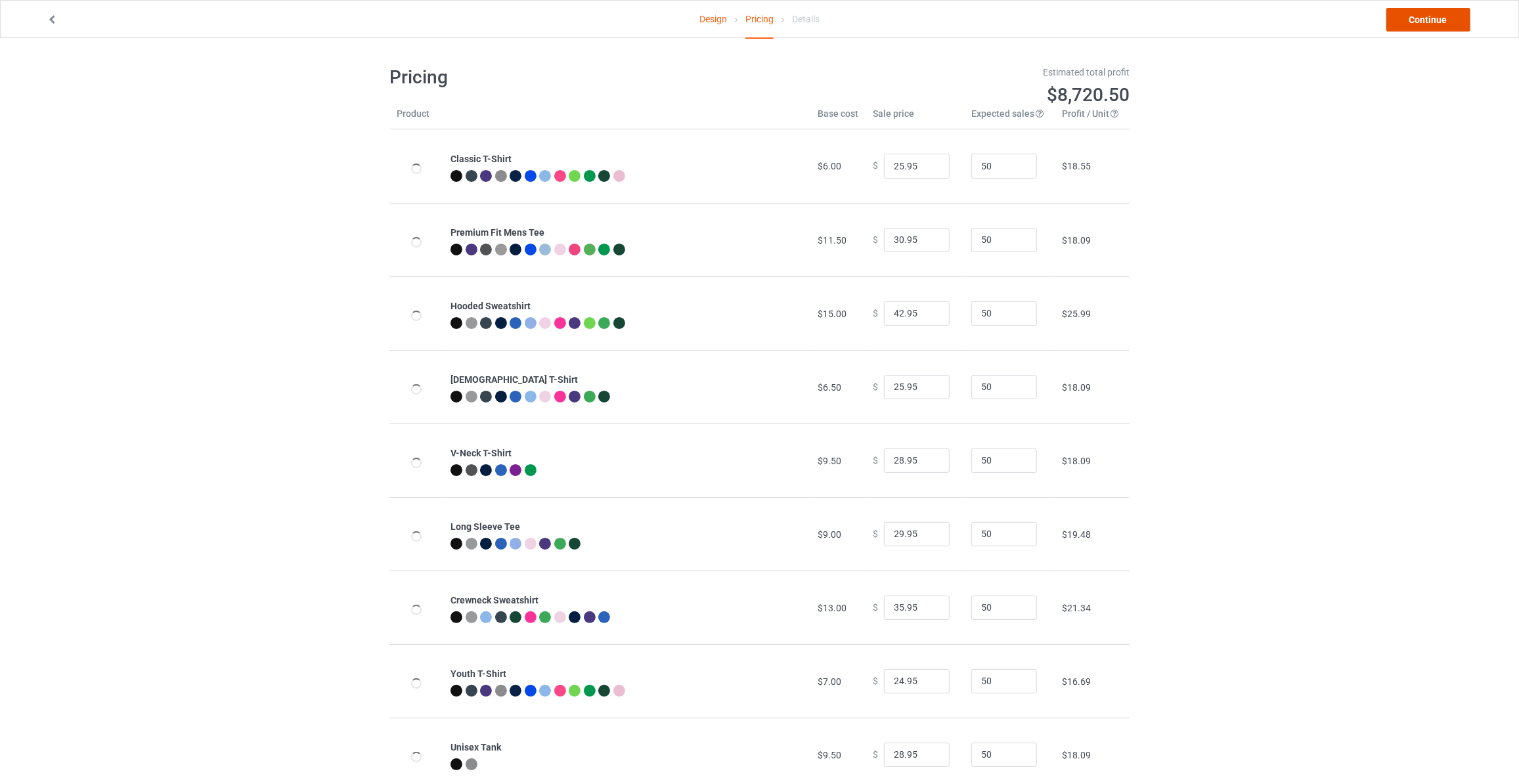
click at [1420, 23] on link "Continue" at bounding box center [1428, 19] width 84 height 23
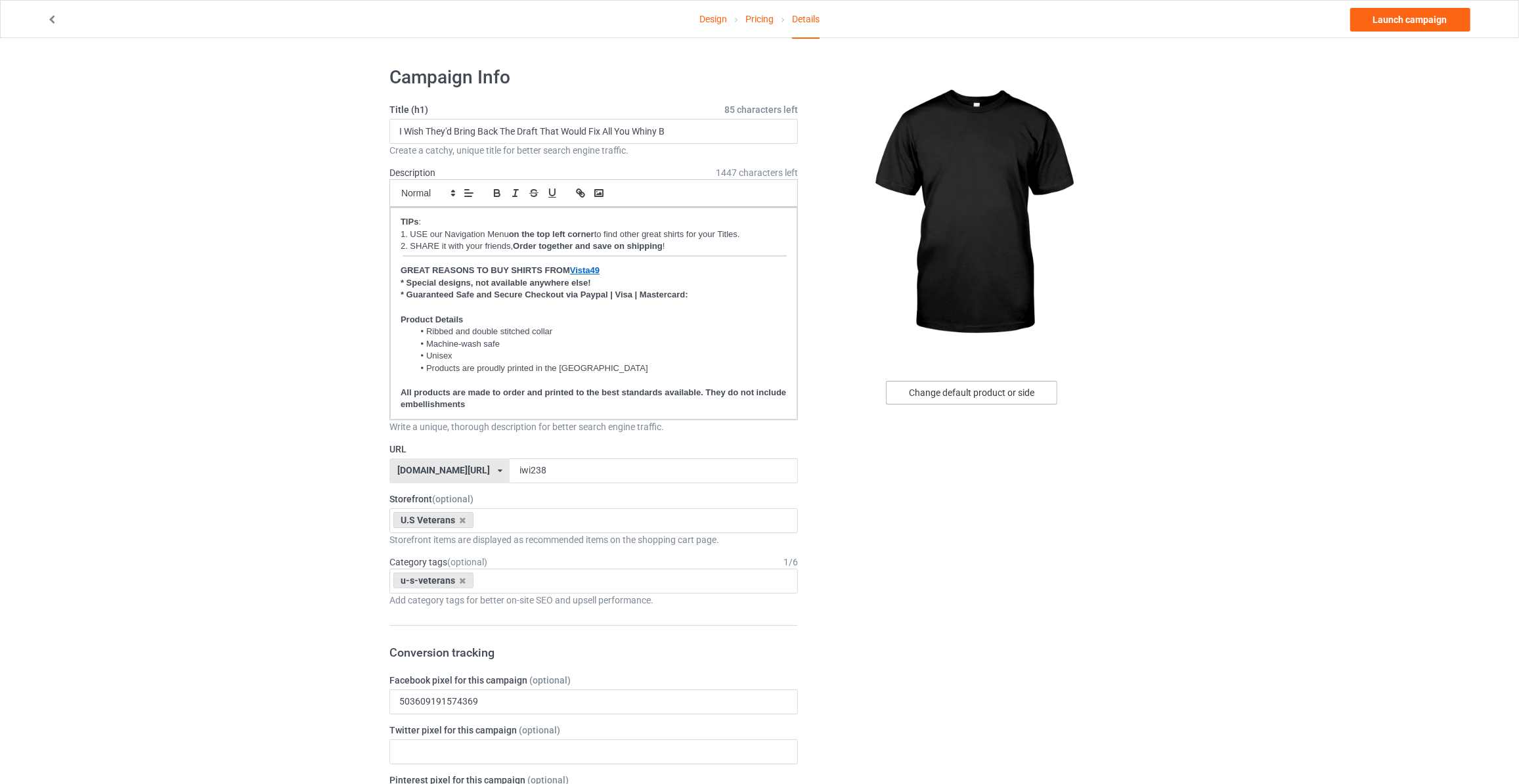
click at [964, 390] on div "Change default product or side" at bounding box center [971, 392] width 172 height 23
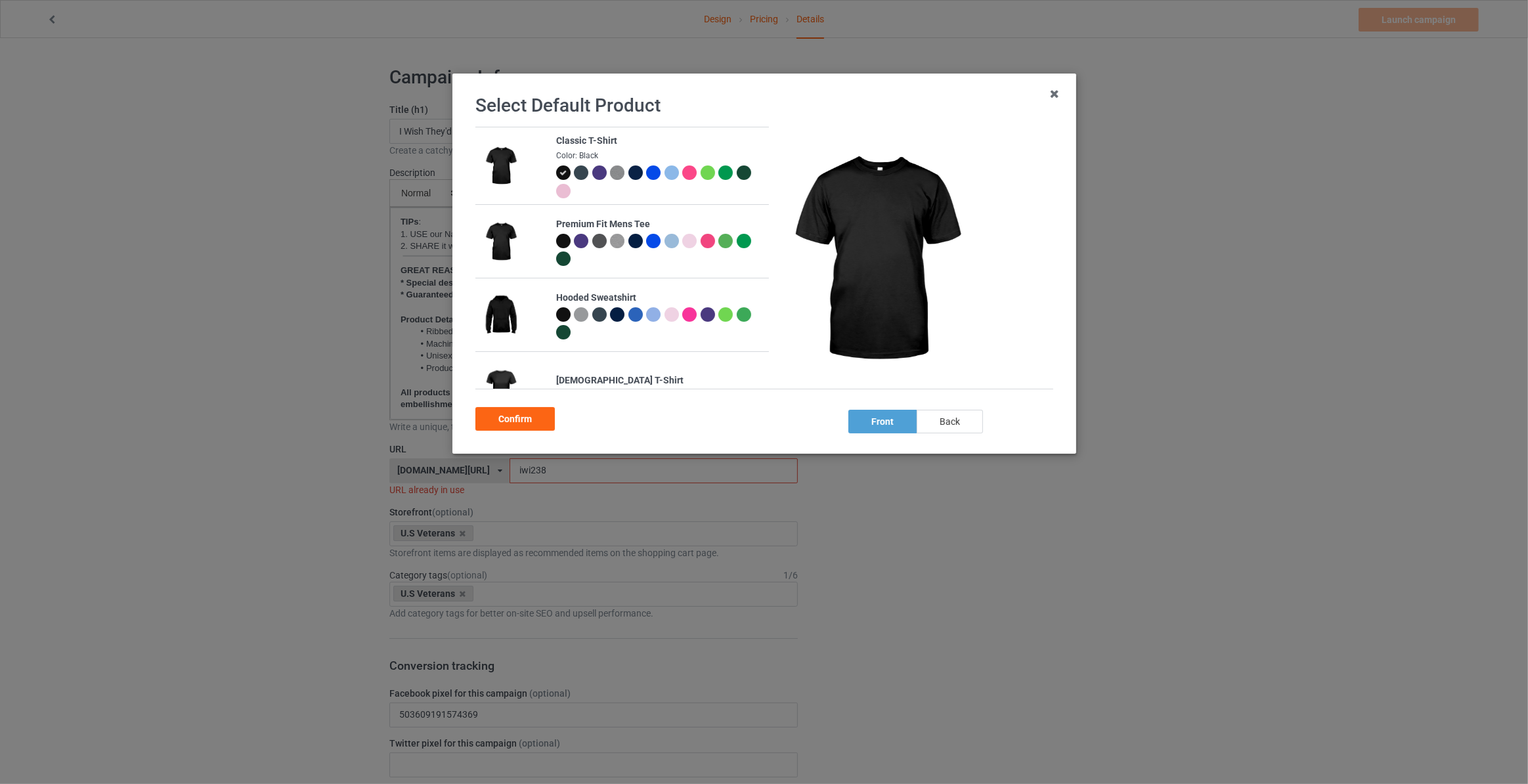
click at [957, 425] on div "back" at bounding box center [950, 422] width 66 height 23
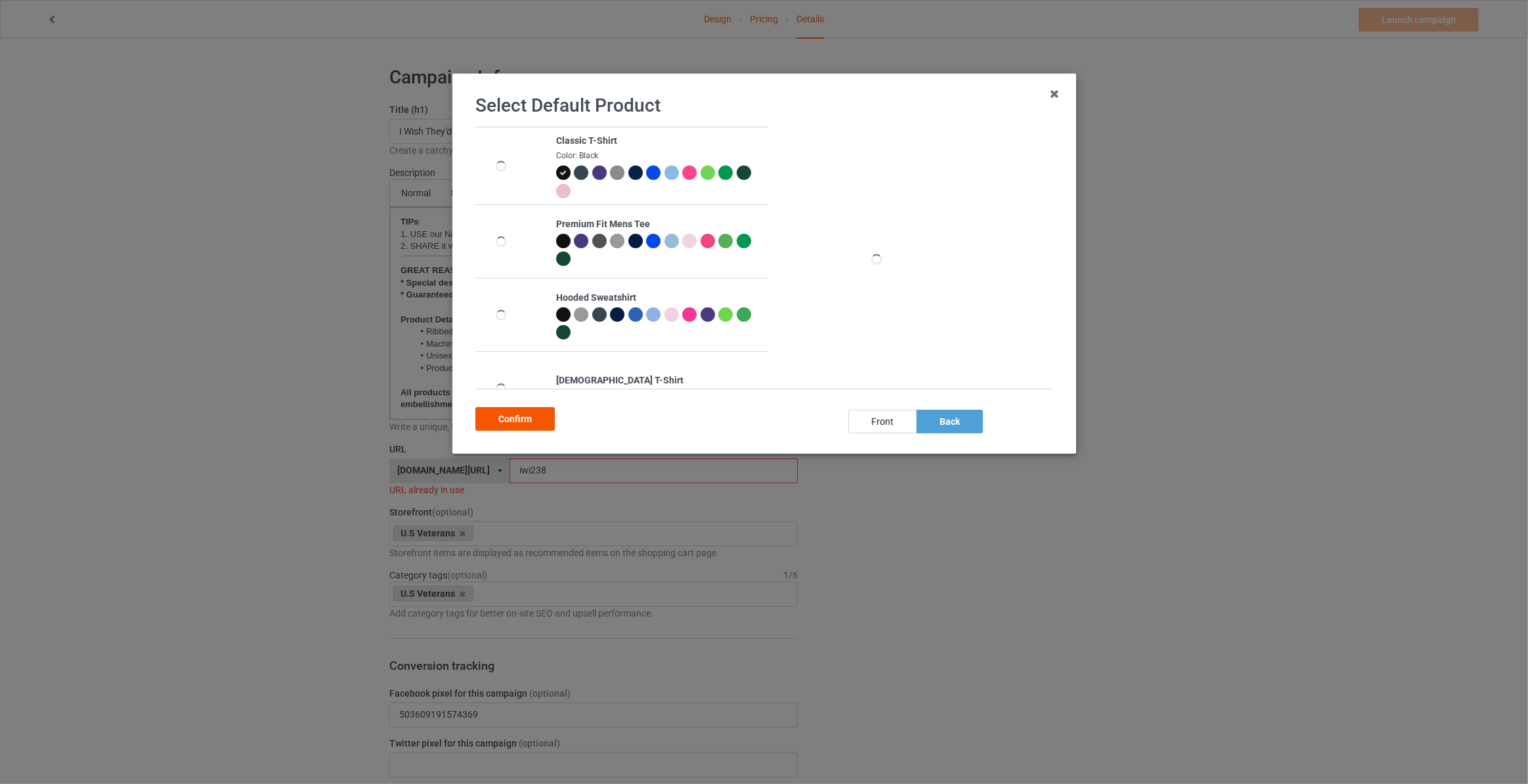
click at [528, 421] on div "Confirm" at bounding box center [515, 419] width 80 height 23
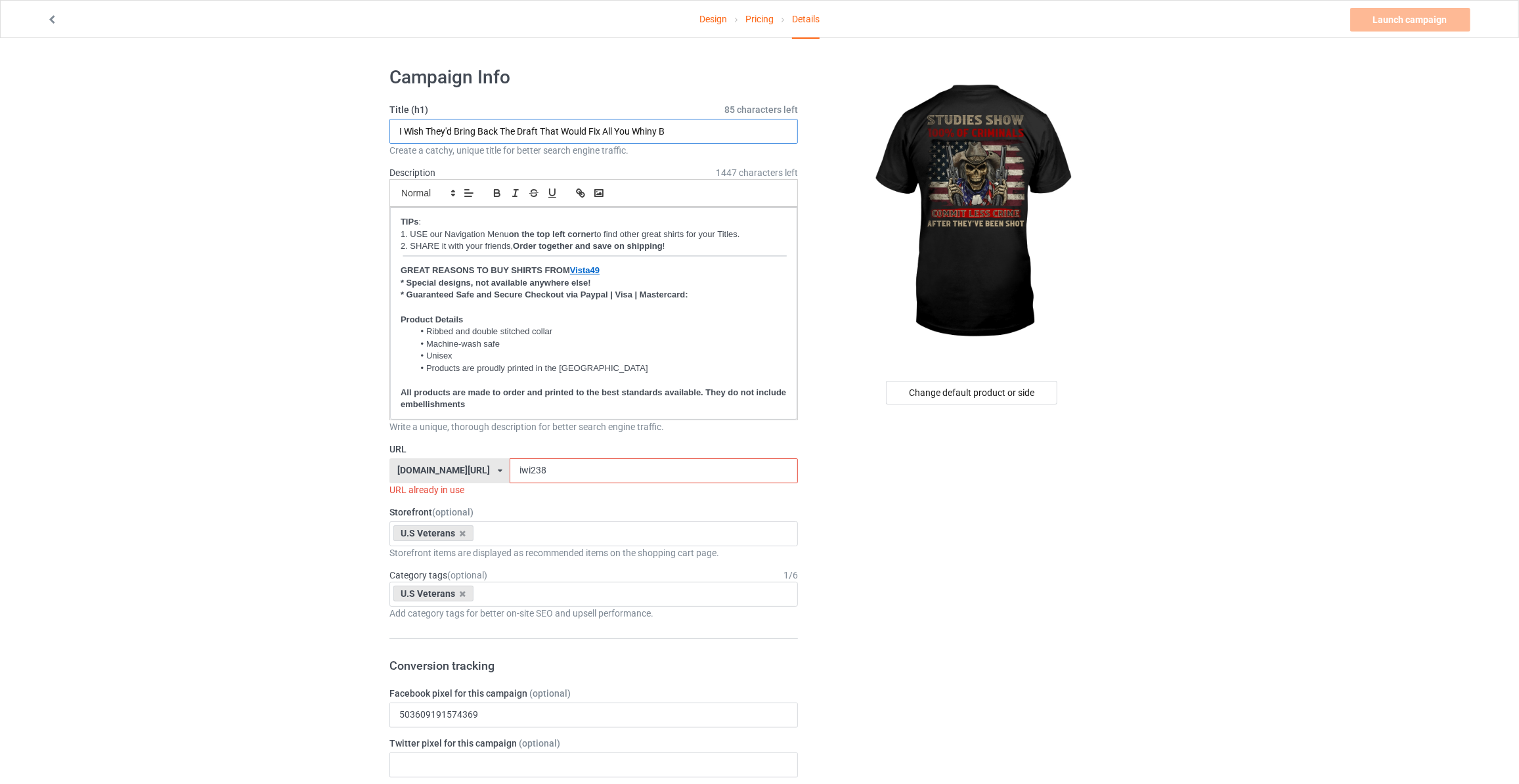
click at [693, 134] on input "I Wish They'd Bring Back The Draft That Would Fix All You Whiny B" at bounding box center [593, 132] width 408 height 25
type input "Studies Show 100% Of Criminals Commit Less Crime After They've Been Shot"
drag, startPoint x: 158, startPoint y: 311, endPoint x: 386, endPoint y: 412, distance: 249.4
drag, startPoint x: 532, startPoint y: 473, endPoint x: 210, endPoint y: 431, distance: 324.7
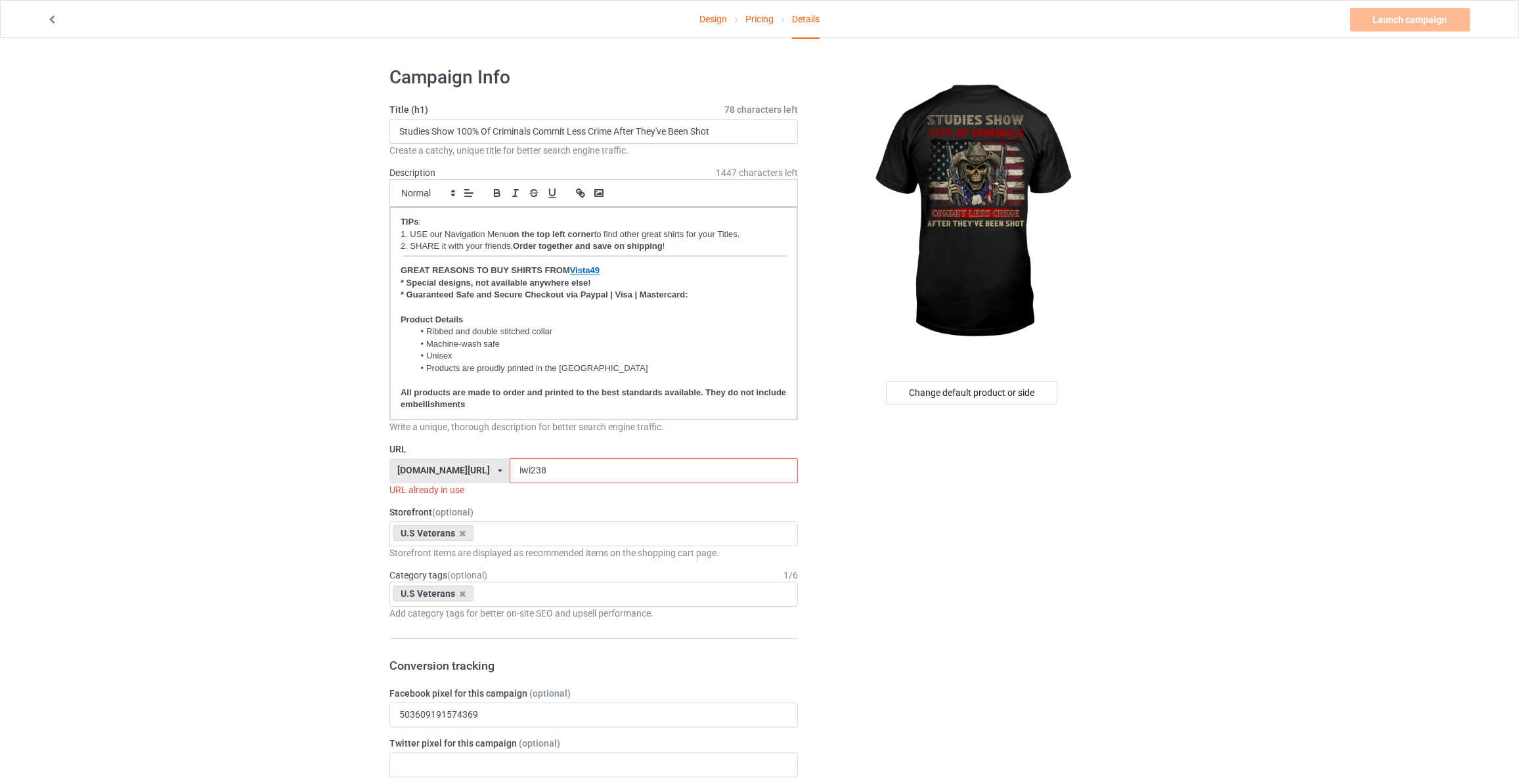
click at [510, 474] on input "st248" at bounding box center [653, 471] width 288 height 25
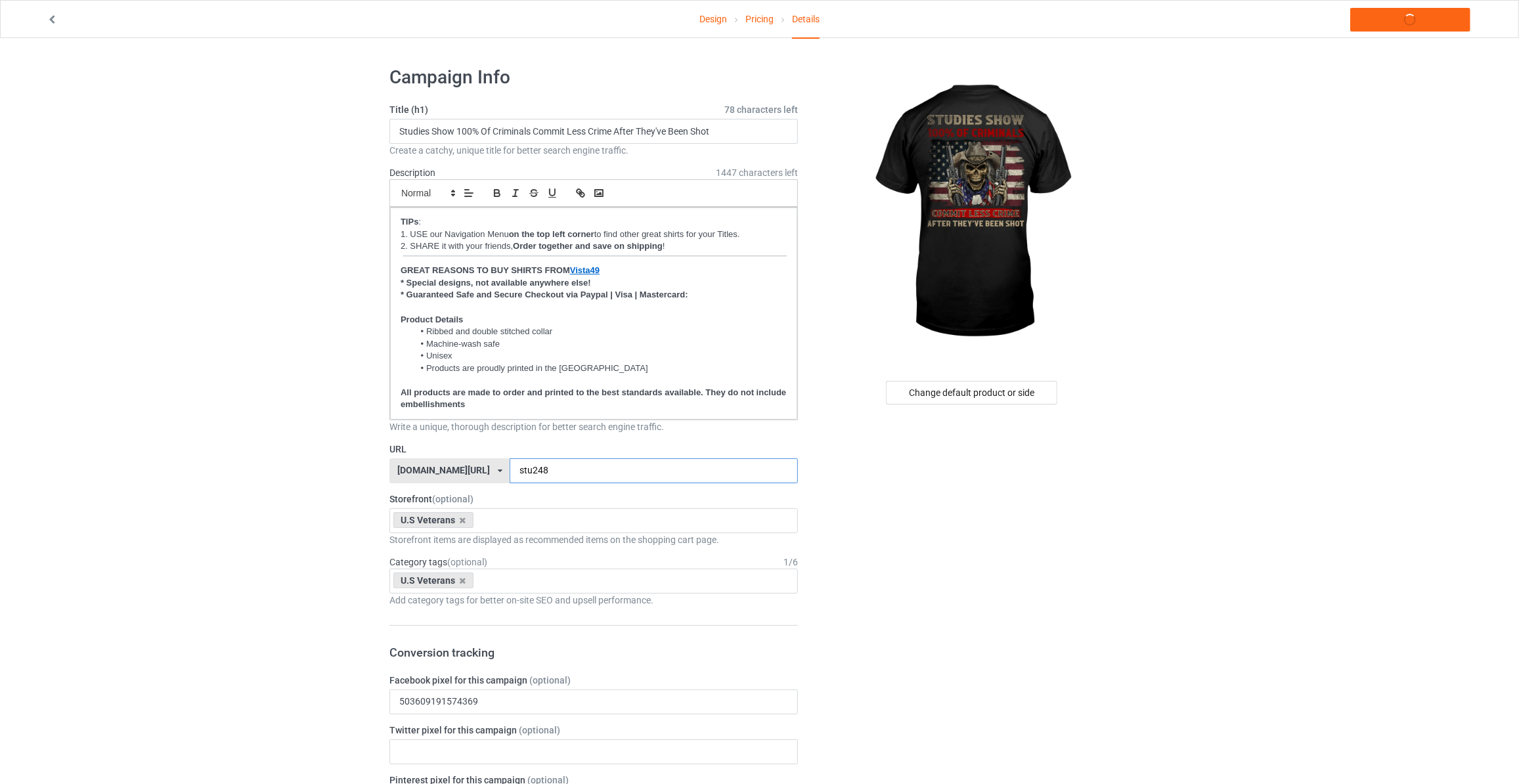
type input "stu248"
click at [1377, 24] on link "Launch campaign" at bounding box center [1410, 19] width 120 height 23
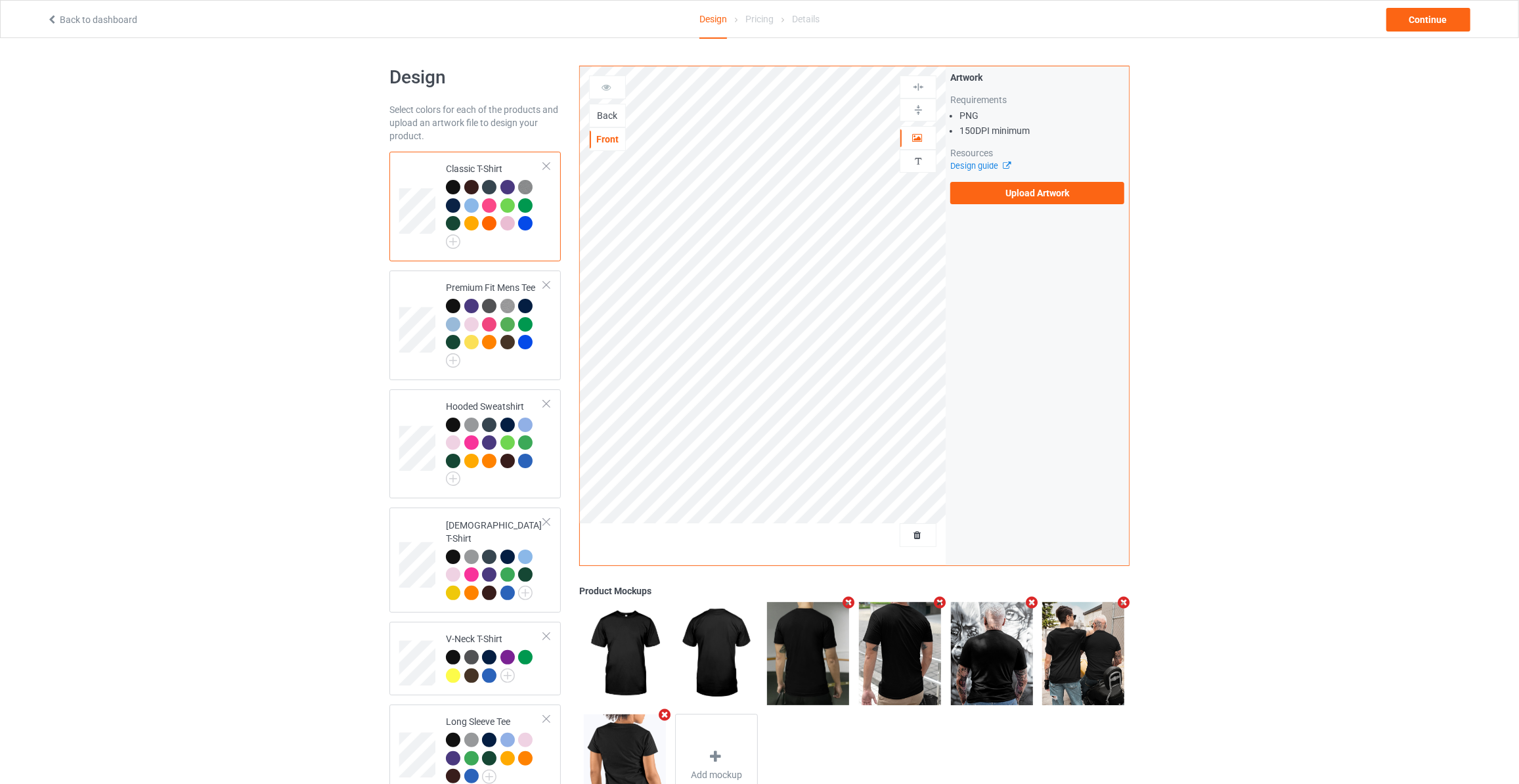
click at [602, 115] on div "Back" at bounding box center [607, 115] width 36 height 14
click at [1010, 189] on label "Upload Artwork" at bounding box center [1037, 193] width 174 height 22
click at [0, 0] on input "Upload Artwork" at bounding box center [0, 0] width 0 height 0
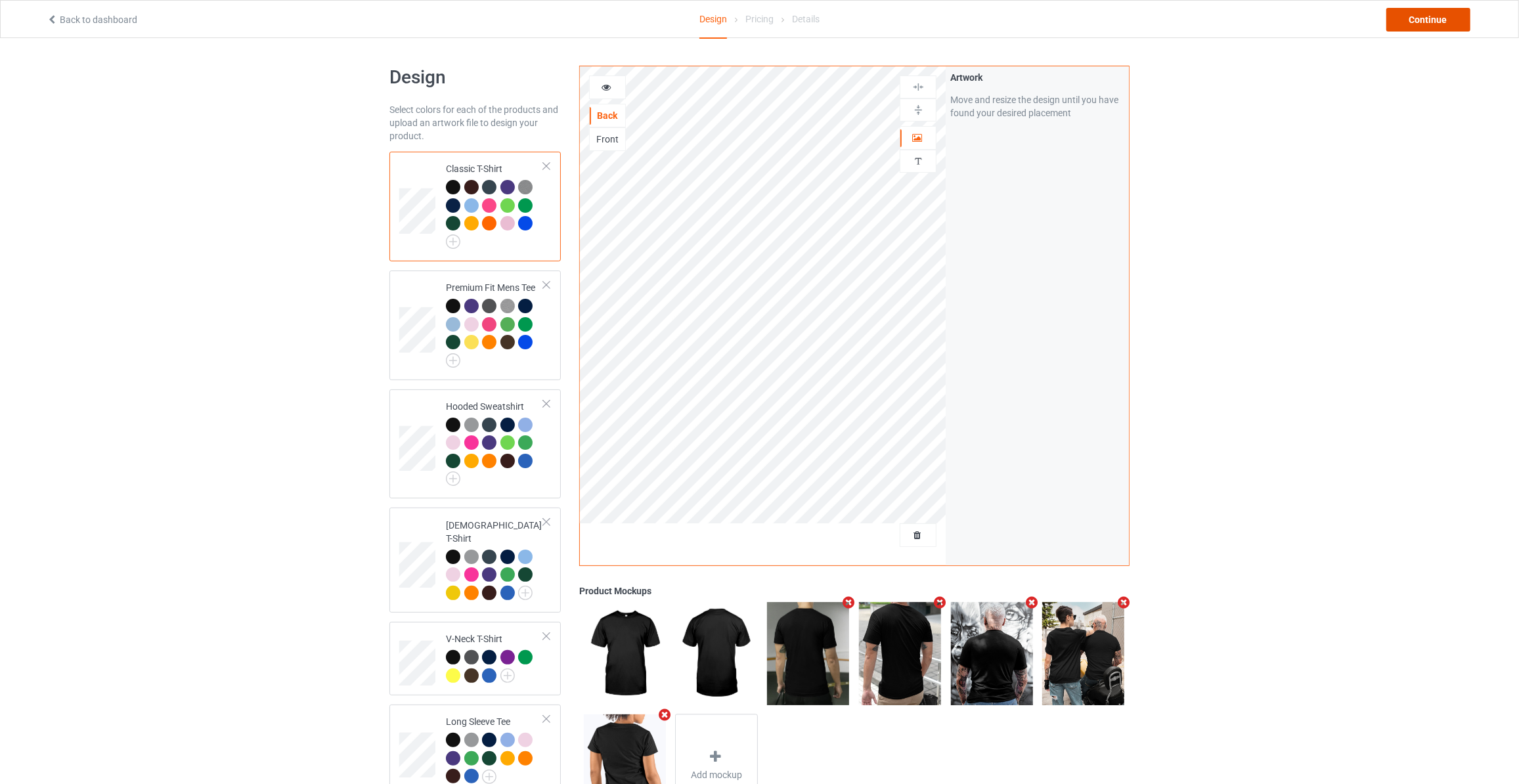
click at [1435, 21] on div "Continue" at bounding box center [1428, 19] width 84 height 23
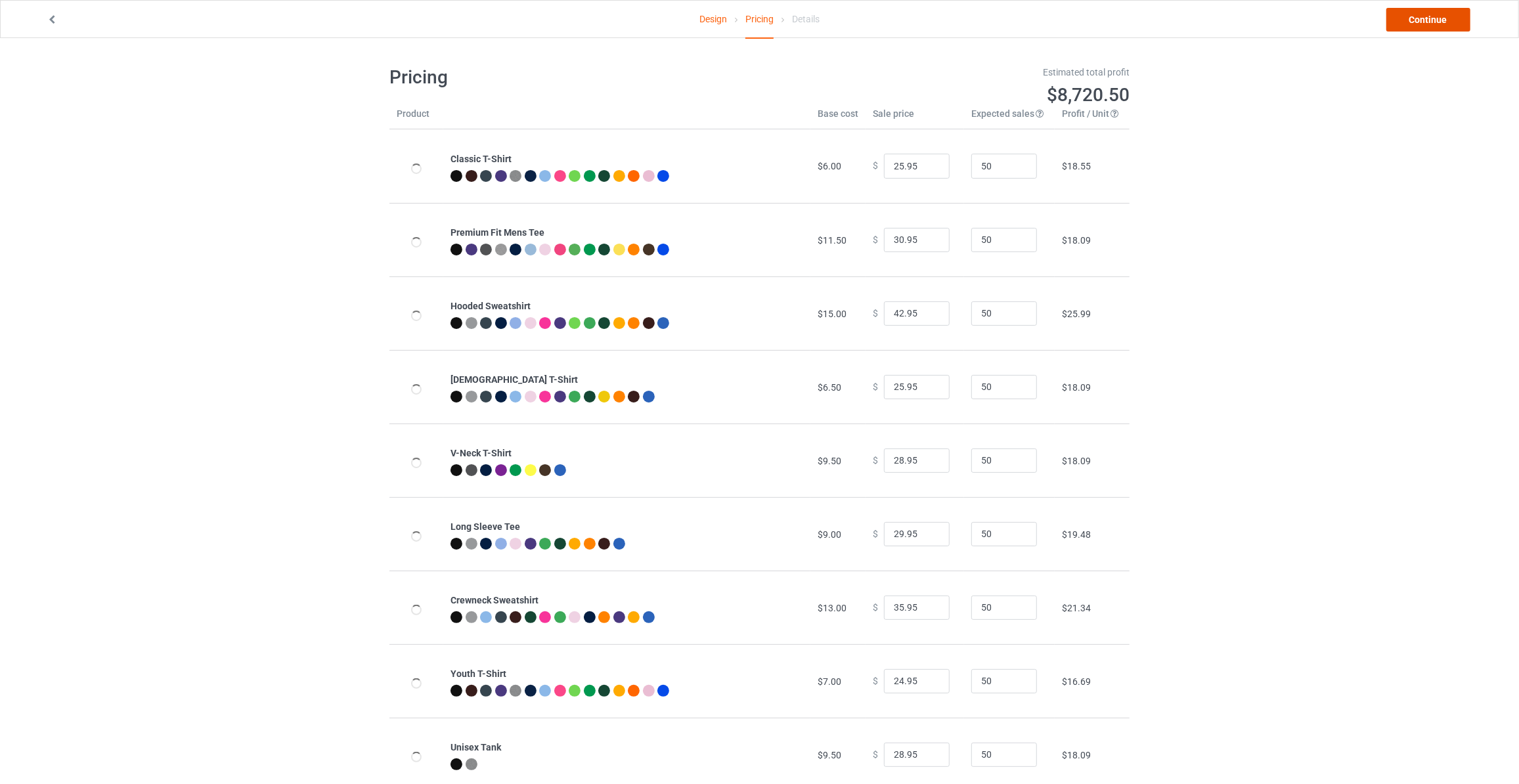
click at [1435, 21] on link "Continue" at bounding box center [1428, 19] width 84 height 23
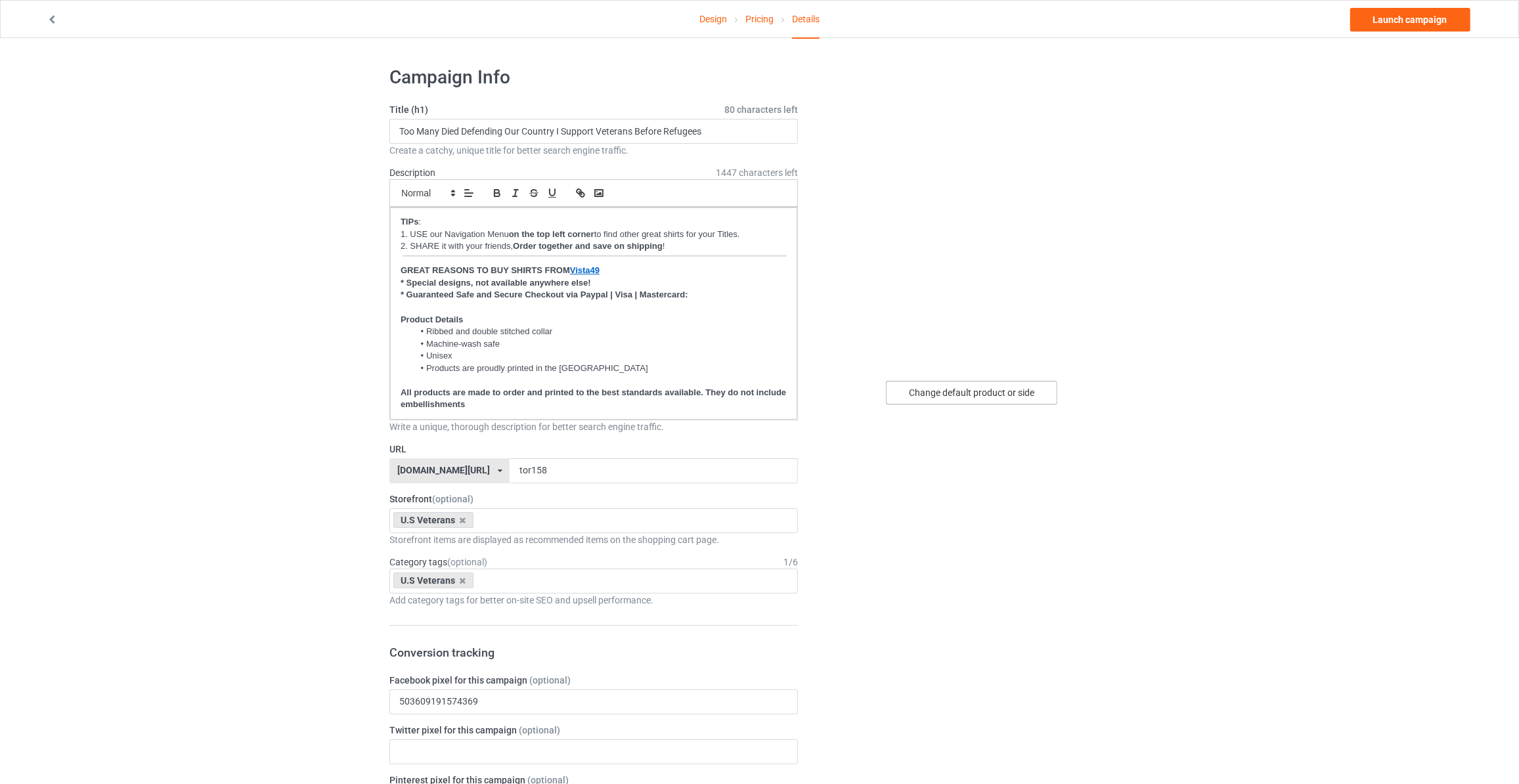
click at [940, 385] on div "Change default product or side" at bounding box center [971, 392] width 172 height 23
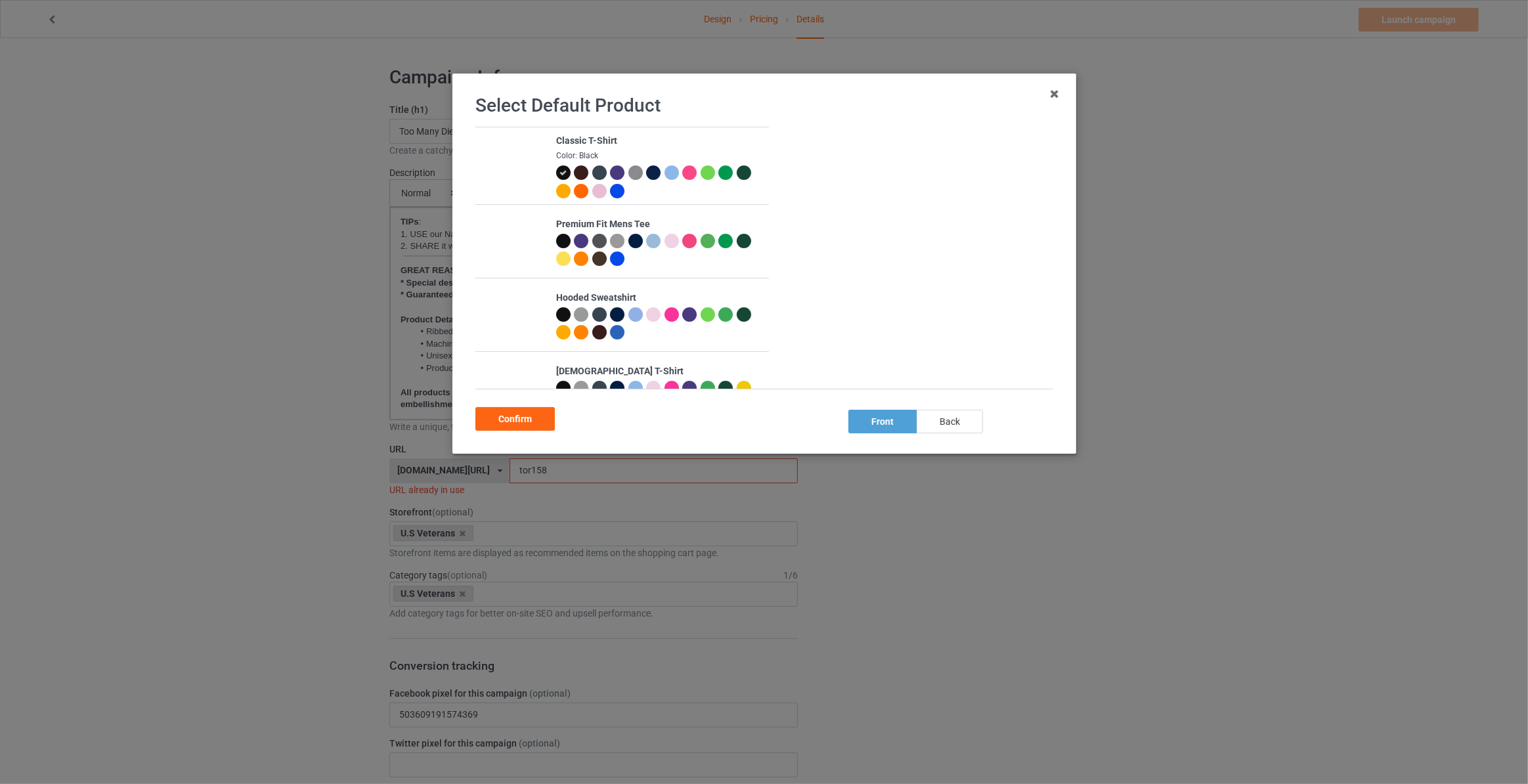
click at [944, 419] on div "back" at bounding box center [950, 422] width 66 height 23
click at [528, 422] on div "Confirm" at bounding box center [515, 419] width 80 height 23
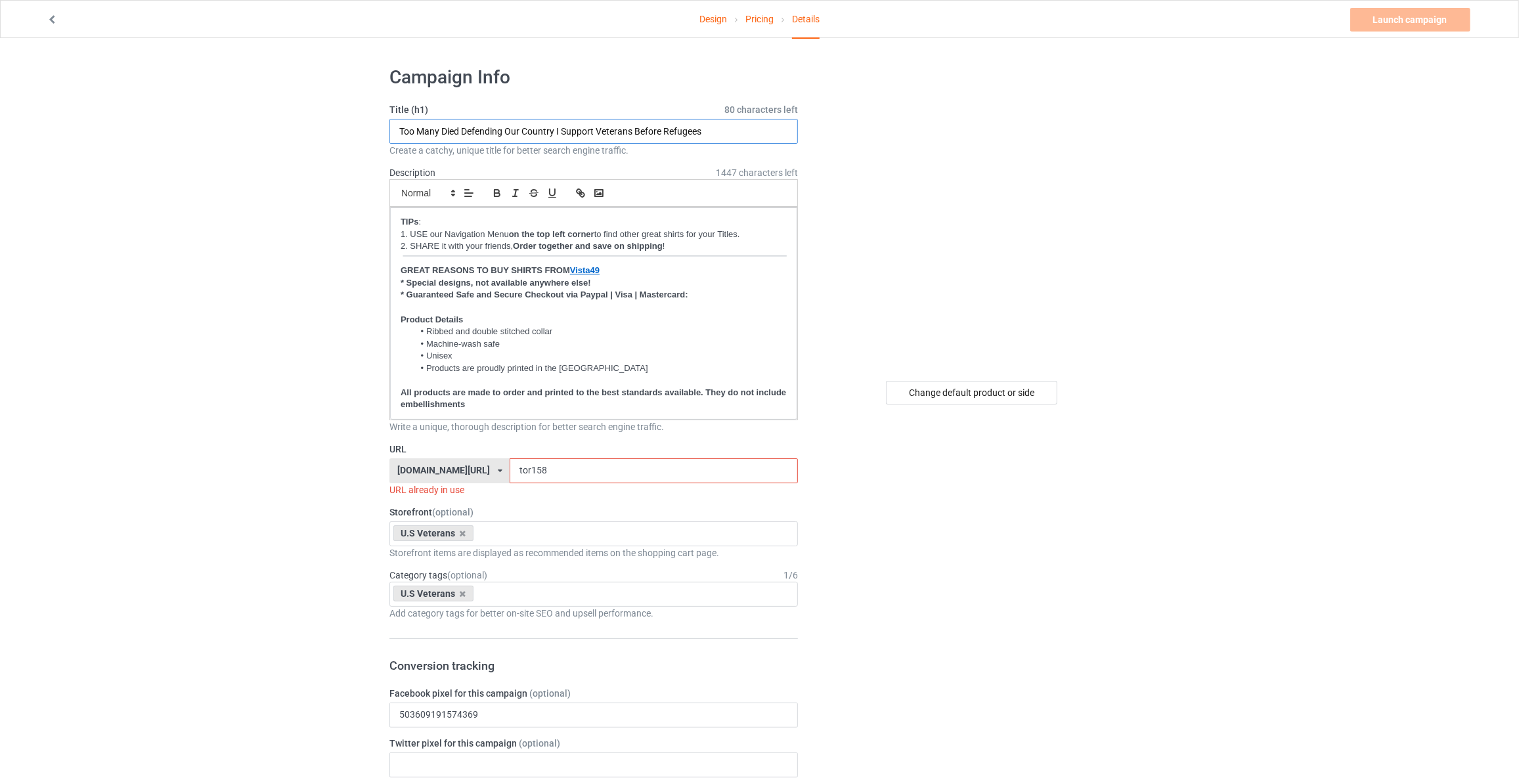
click at [627, 137] on input "Too Many Died Defending Our Country I Support Veterans Before Refugees" at bounding box center [593, 132] width 408 height 25
click at [631, 125] on input "We" at bounding box center [593, 132] width 408 height 25
type input "We Don't Know Them All But We Owe Them All"
drag, startPoint x: 575, startPoint y: 477, endPoint x: 312, endPoint y: 461, distance: 263.5
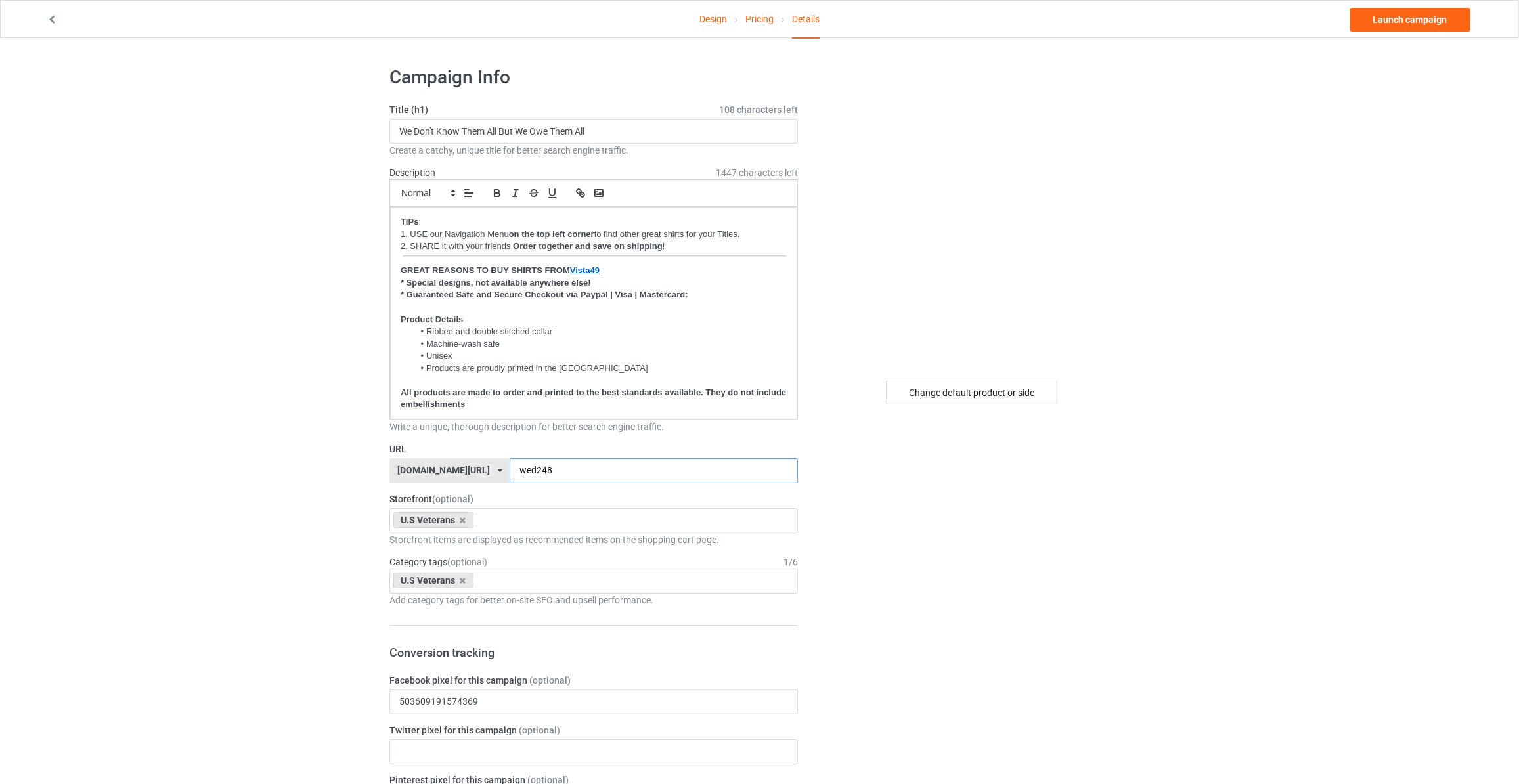
type input "wed248"
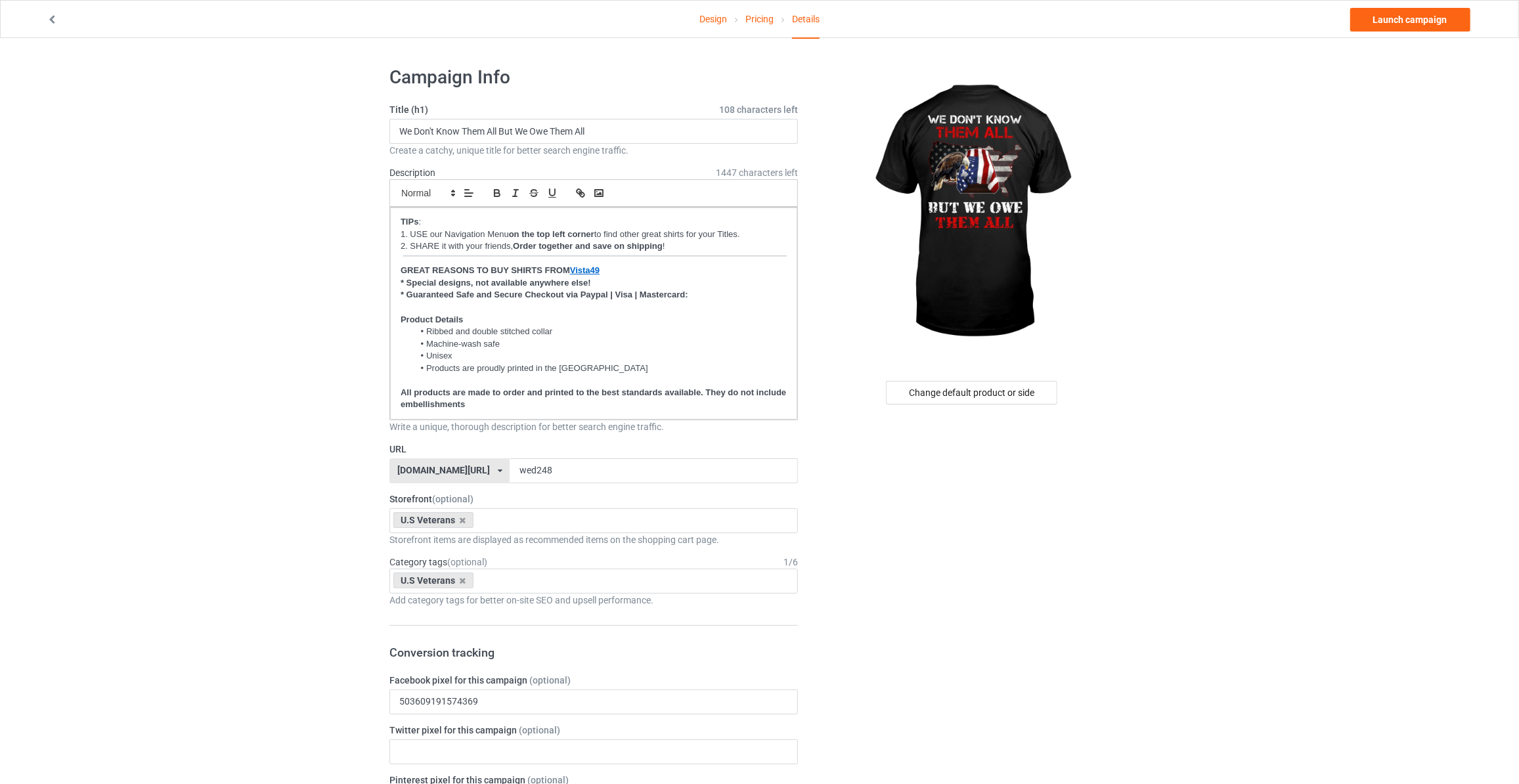
click at [1406, 16] on link "Launch campaign" at bounding box center [1410, 19] width 120 height 23
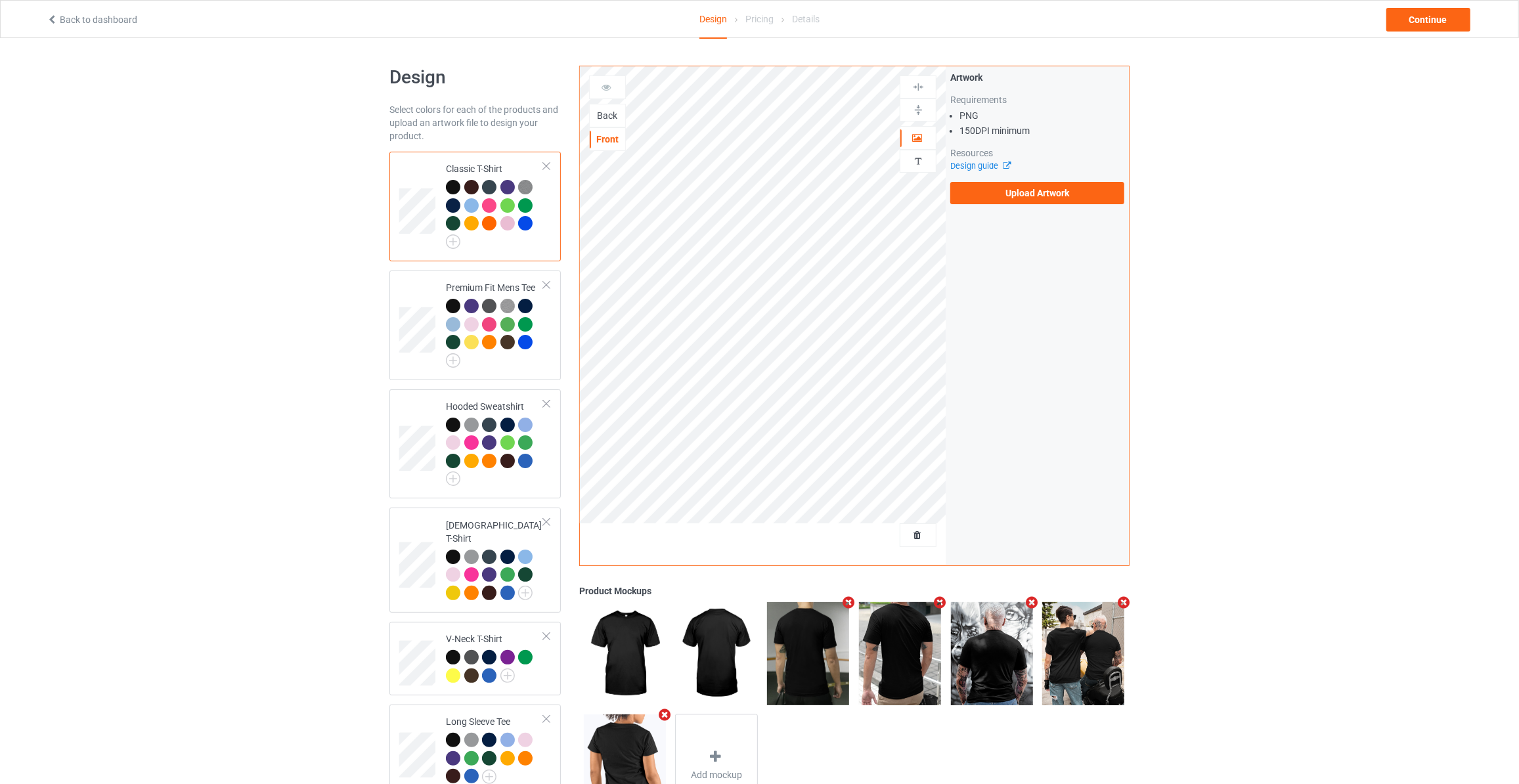
click at [599, 113] on div "Back" at bounding box center [607, 115] width 36 height 14
click at [987, 188] on label "Upload Artwork" at bounding box center [1037, 193] width 174 height 22
click at [0, 0] on input "Upload Artwork" at bounding box center [0, 0] width 0 height 0
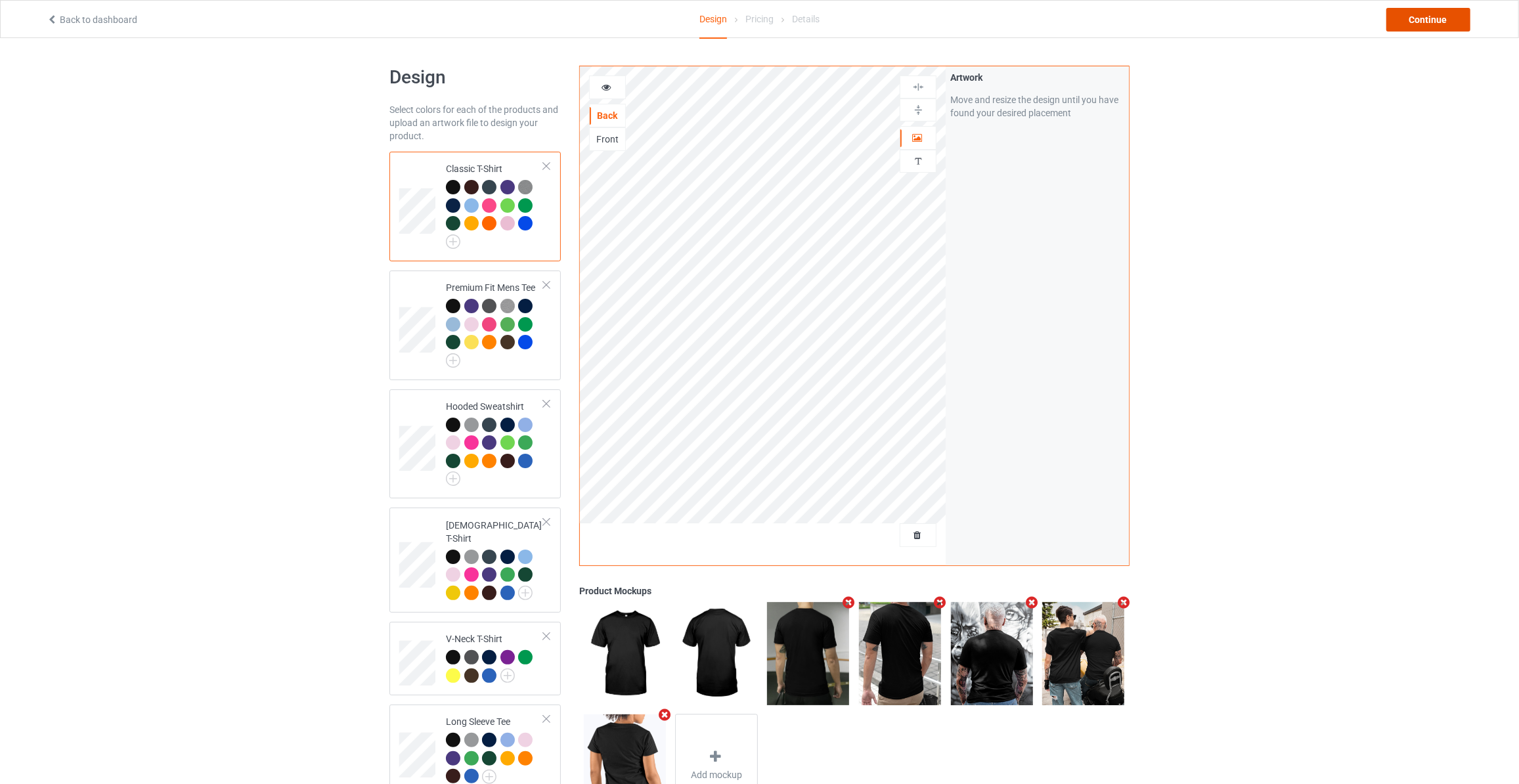
click at [1427, 20] on div "Continue" at bounding box center [1428, 19] width 84 height 23
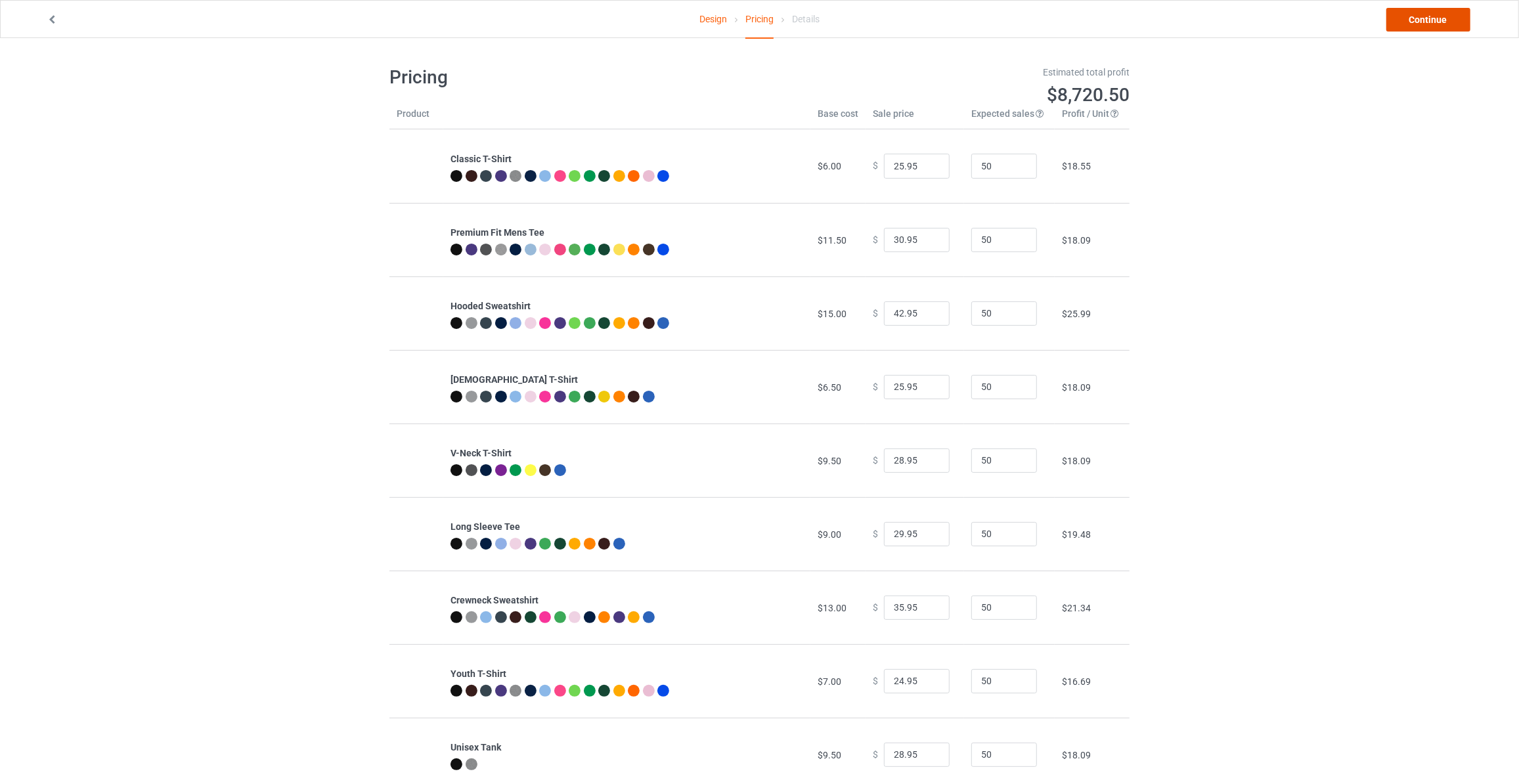
click at [1432, 24] on link "Continue" at bounding box center [1428, 19] width 84 height 23
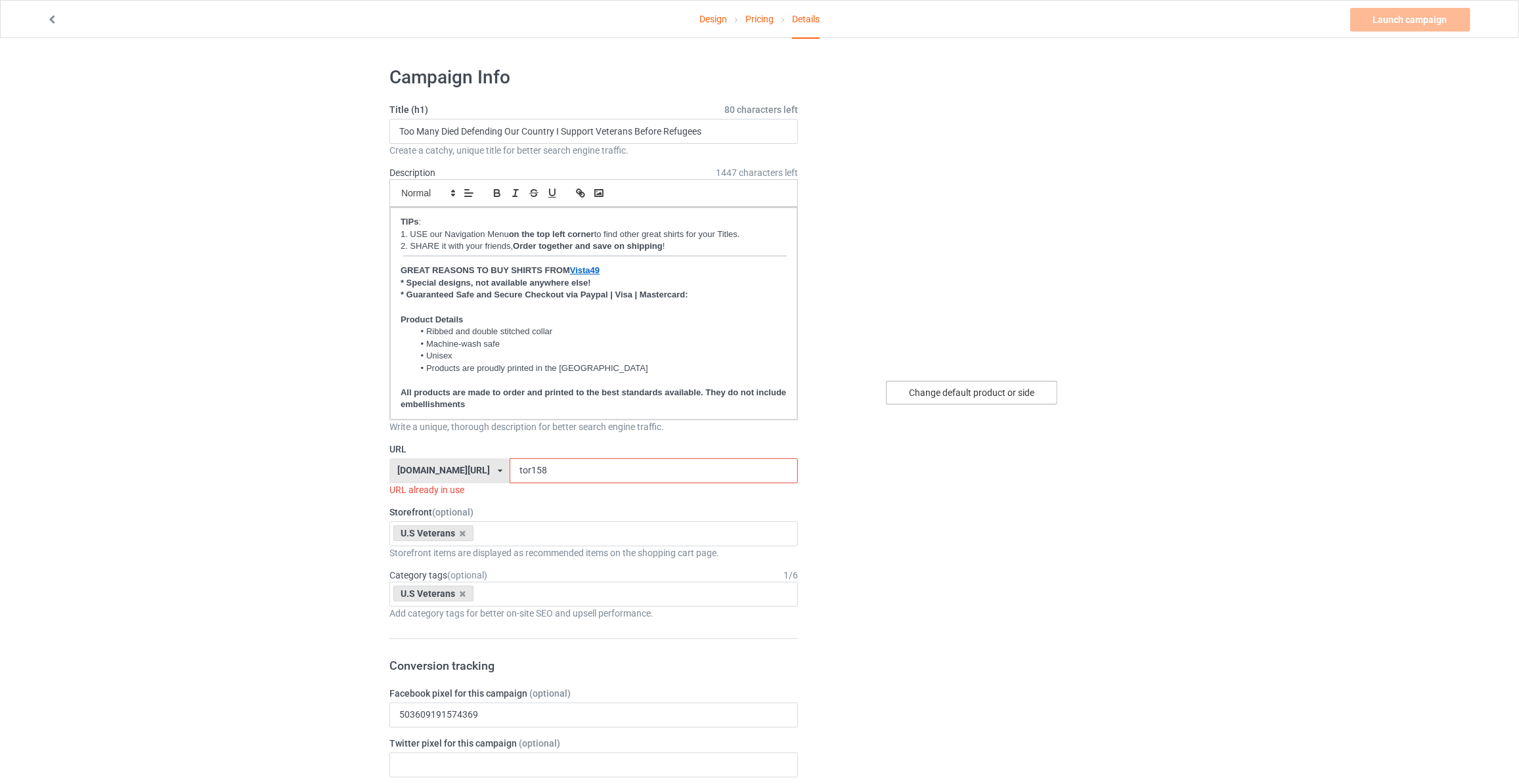
click at [970, 399] on div "Change default product or side" at bounding box center [971, 392] width 172 height 23
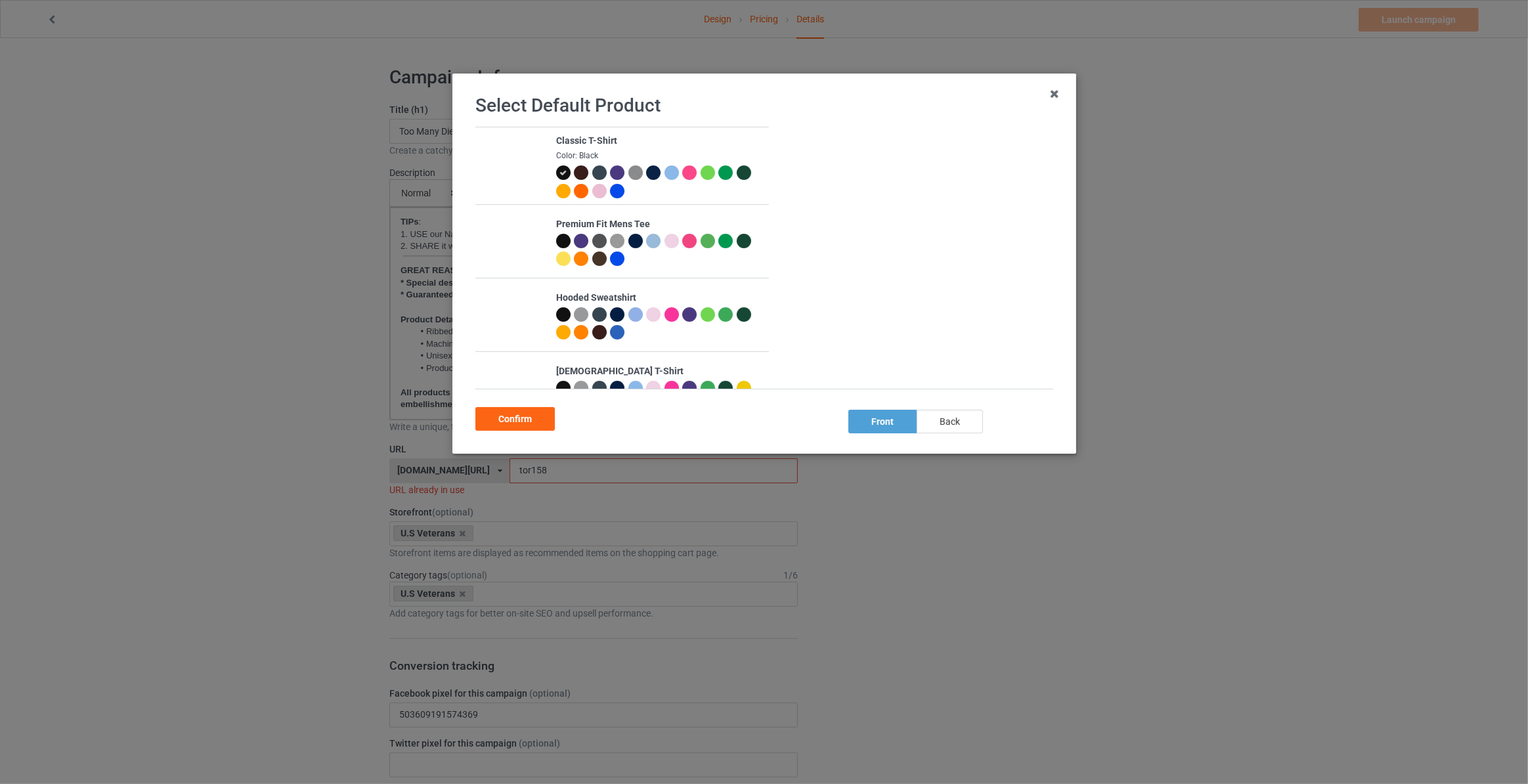
click at [950, 423] on div "back" at bounding box center [950, 422] width 66 height 23
click at [539, 419] on div "Confirm" at bounding box center [515, 419] width 80 height 23
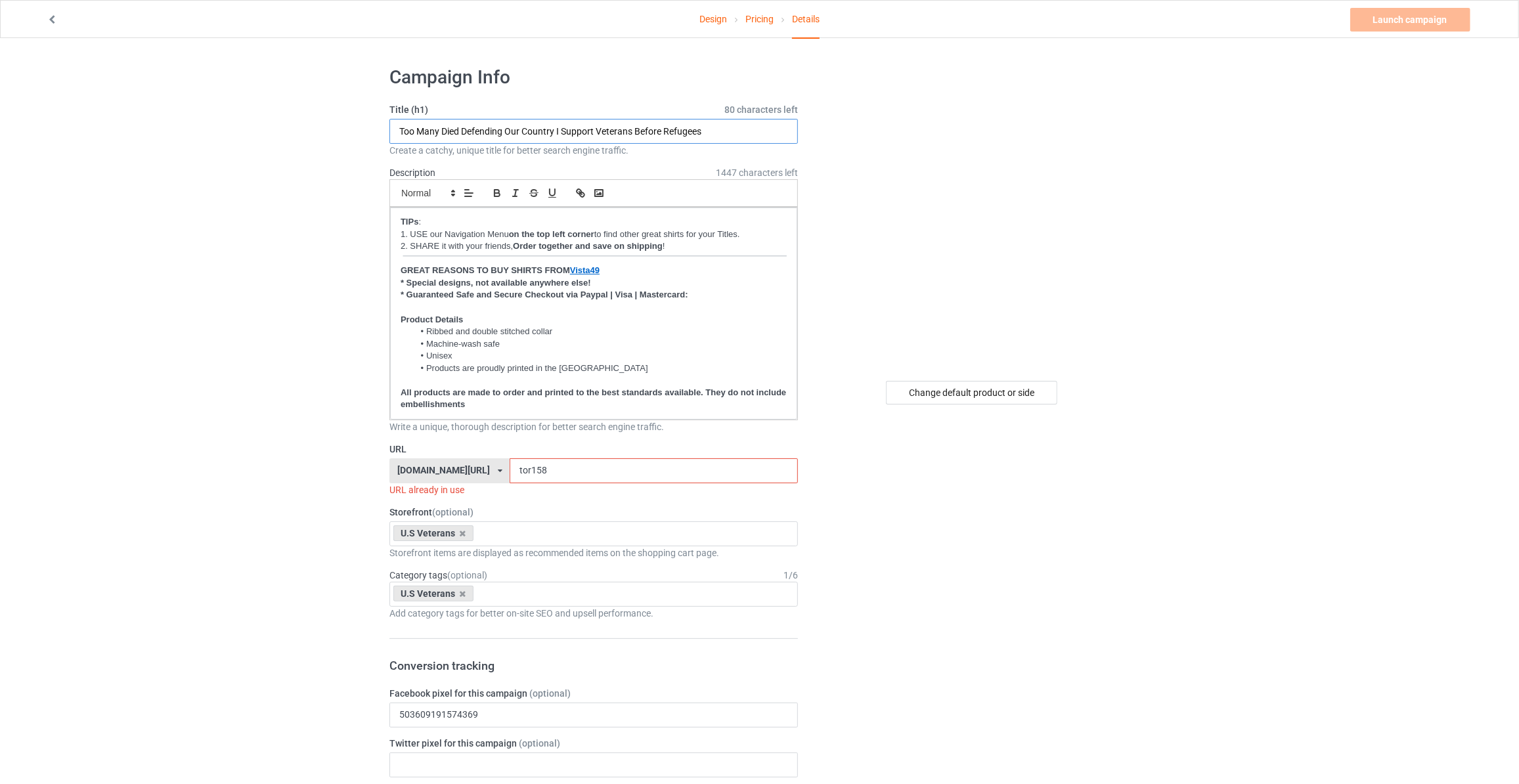
click at [591, 123] on input "Too Many Died Defending Our Country I Support Veterans Before Refugees" at bounding box center [593, 132] width 408 height 25
type input "When You Disrespect Our Flag You Disrespect Those Who Died Defending Your Freed…"
drag, startPoint x: 543, startPoint y: 469, endPoint x: 203, endPoint y: 477, distance: 340.1
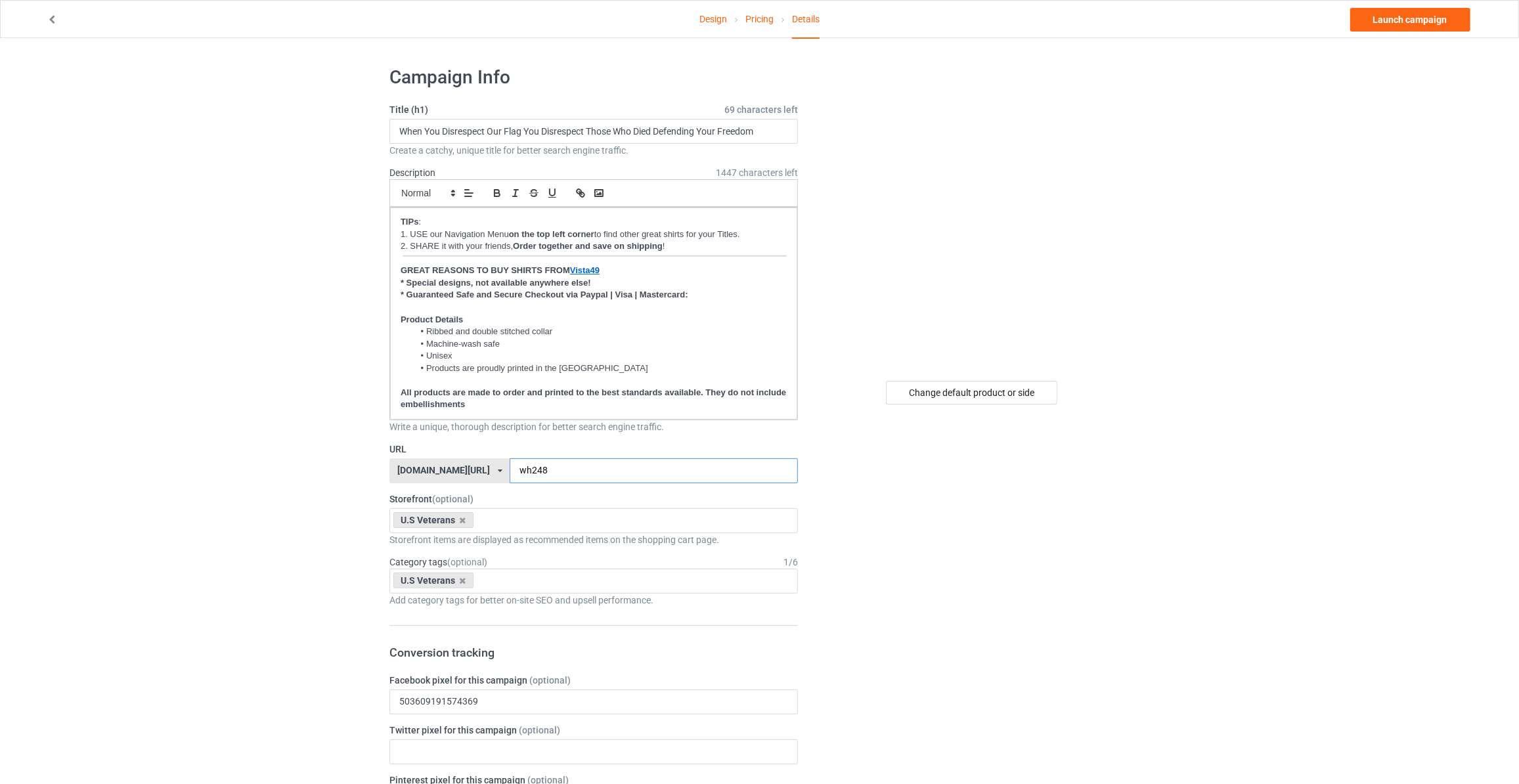
type input "wh248"
click at [1416, 23] on link "Launch campaign" at bounding box center [1410, 19] width 120 height 23
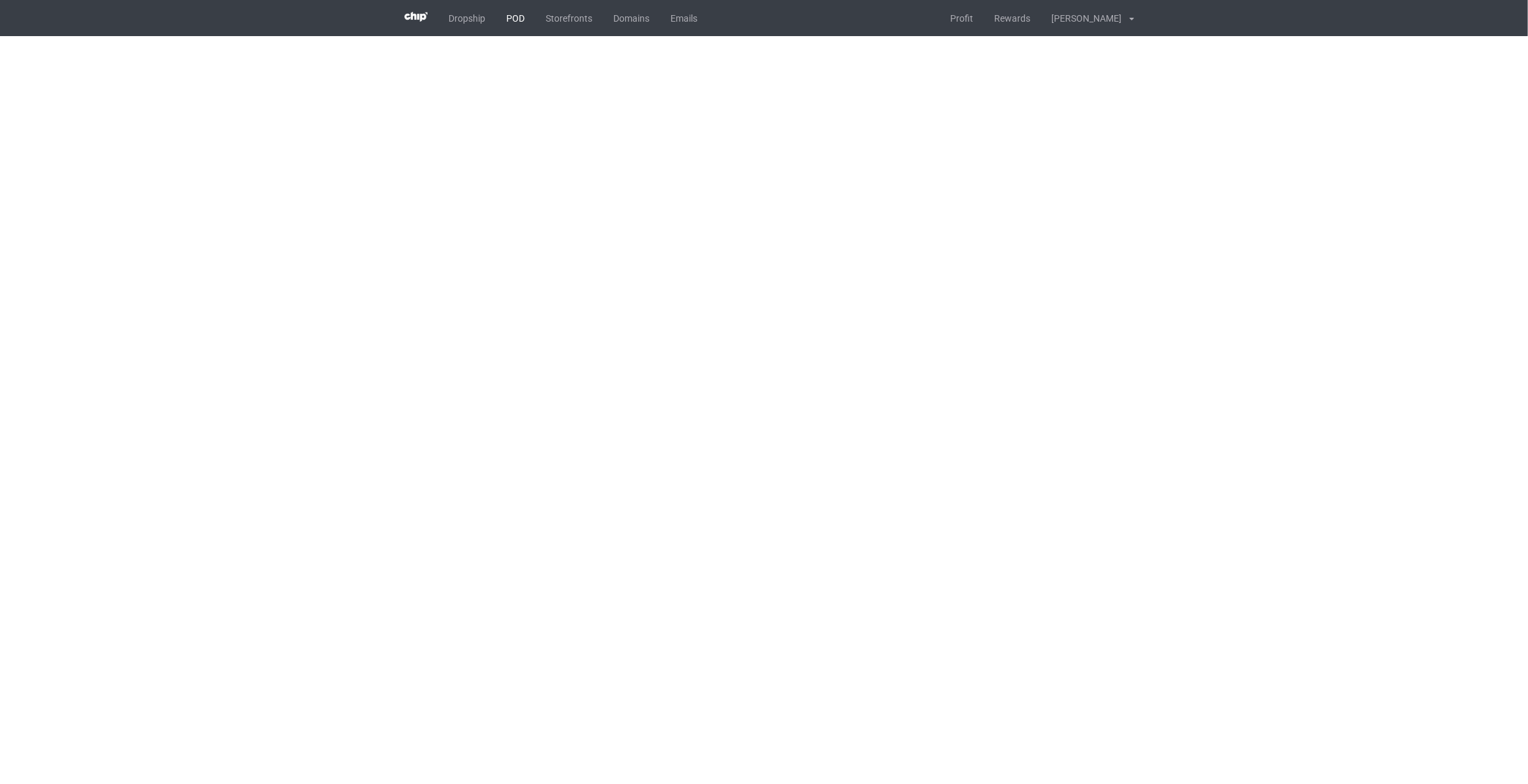
click at [512, 17] on link "POD" at bounding box center [515, 17] width 40 height 36
